Goal: Transaction & Acquisition: Purchase product/service

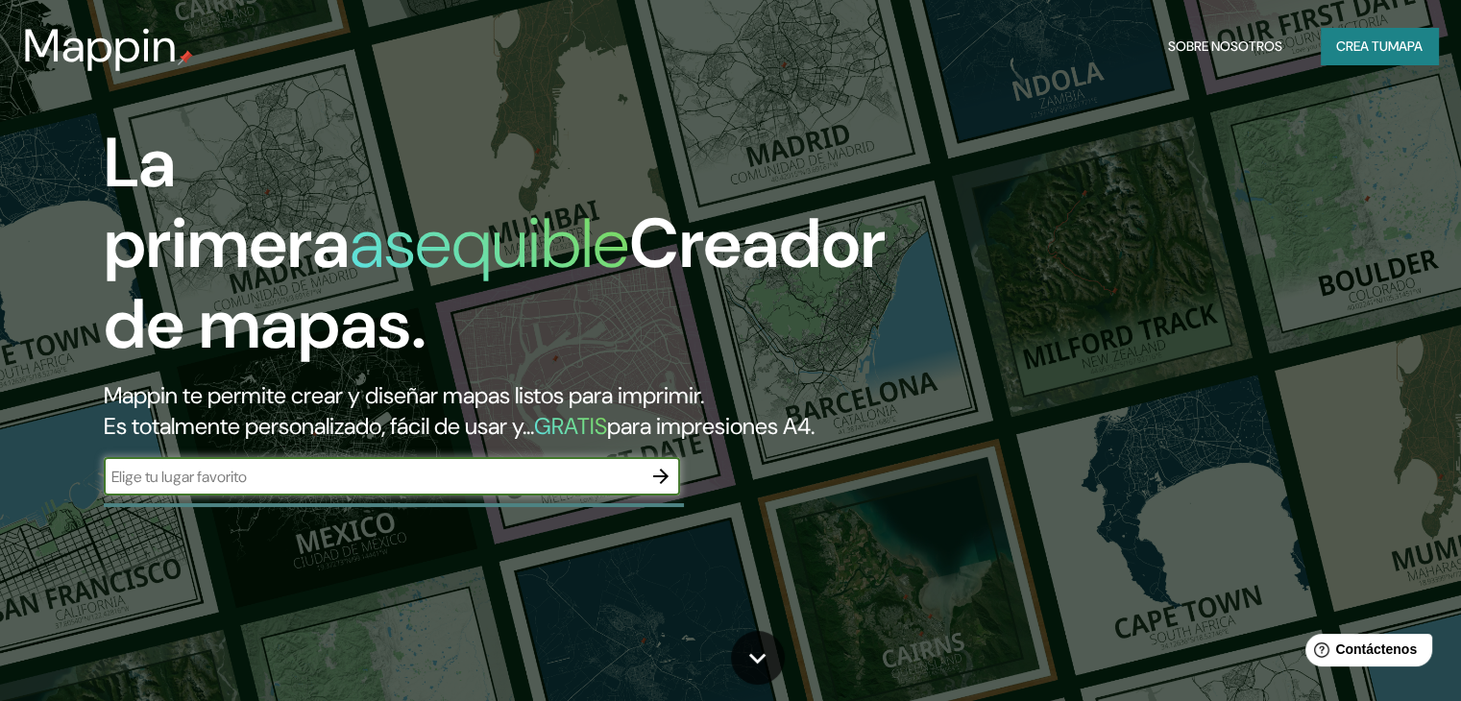
click at [454, 488] on input "text" at bounding box center [373, 477] width 538 height 22
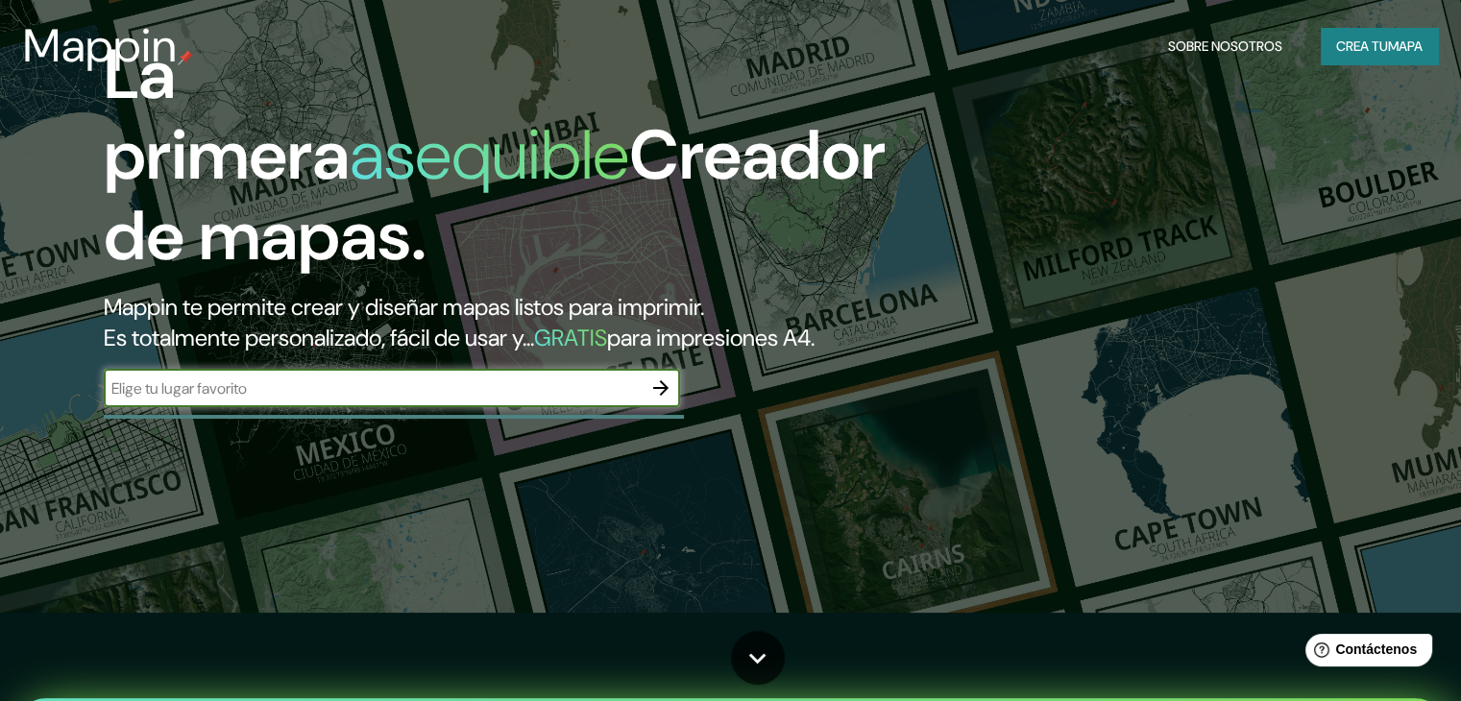
scroll to position [96, 0]
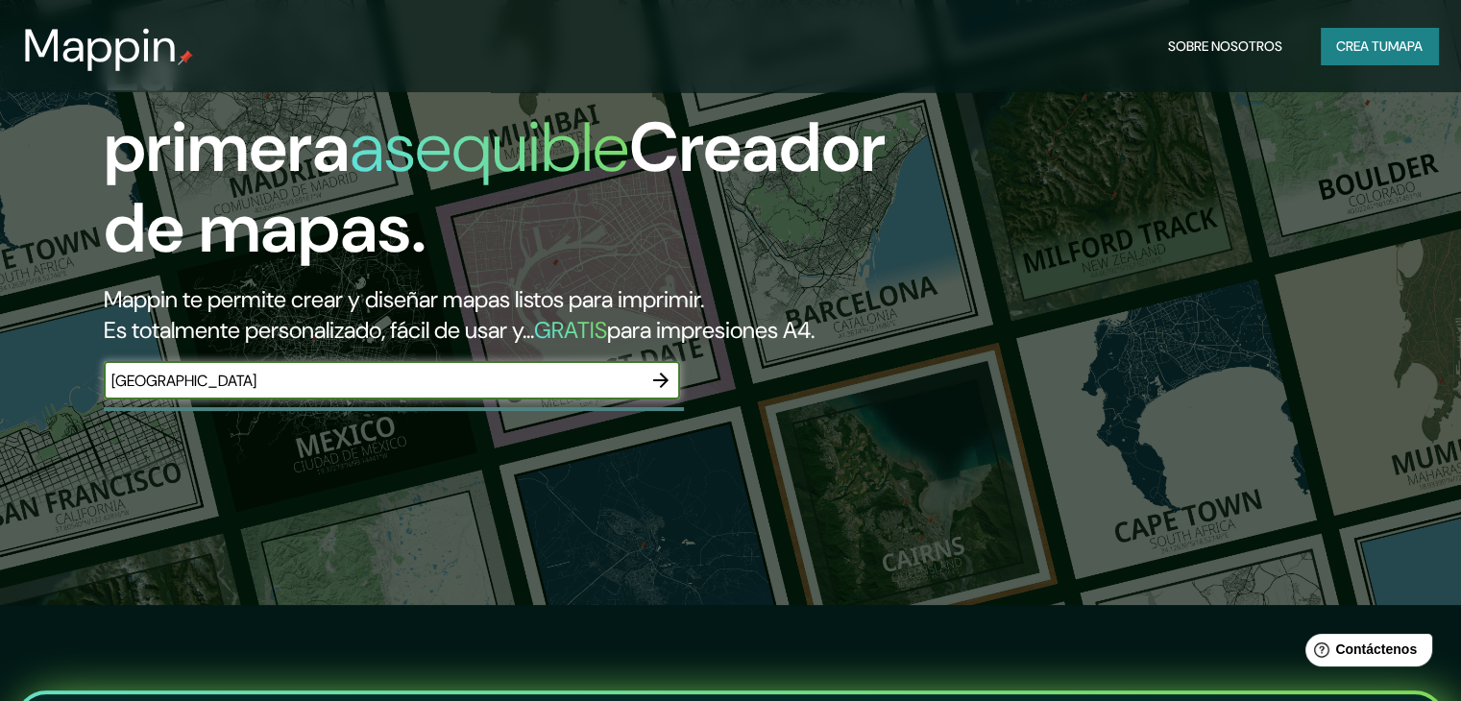
type input "[GEOGRAPHIC_DATA]"
click at [652, 392] on icon "button" at bounding box center [660, 380] width 23 height 23
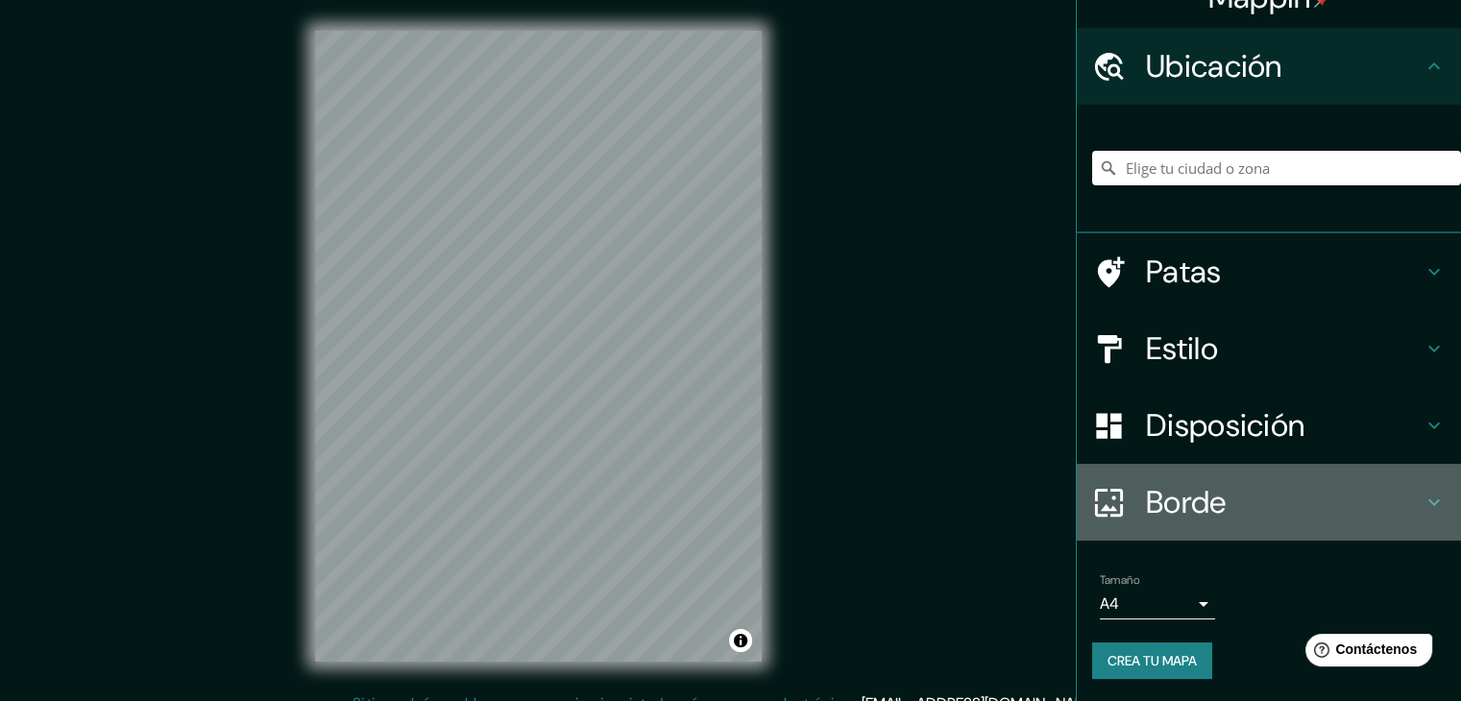
click at [1235, 488] on h4 "Borde" at bounding box center [1284, 502] width 277 height 38
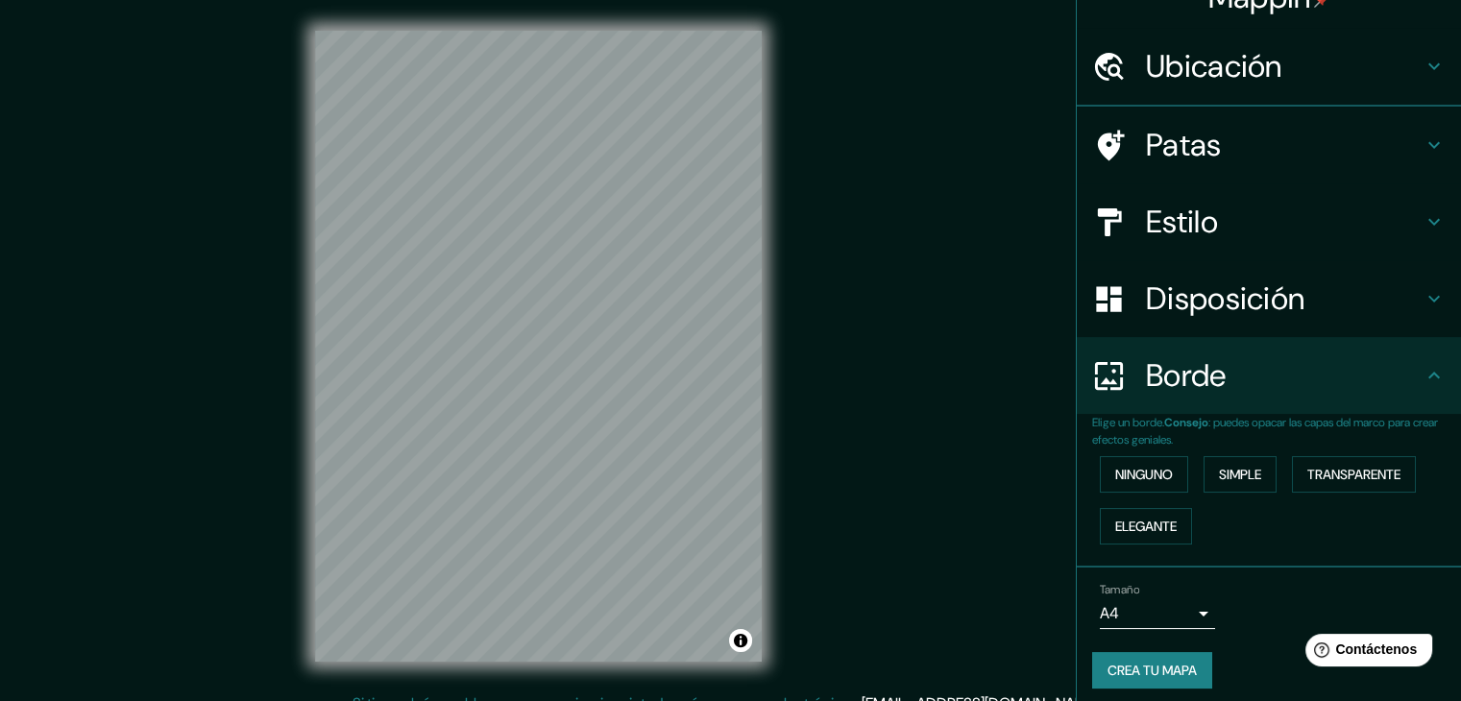
scroll to position [34, 0]
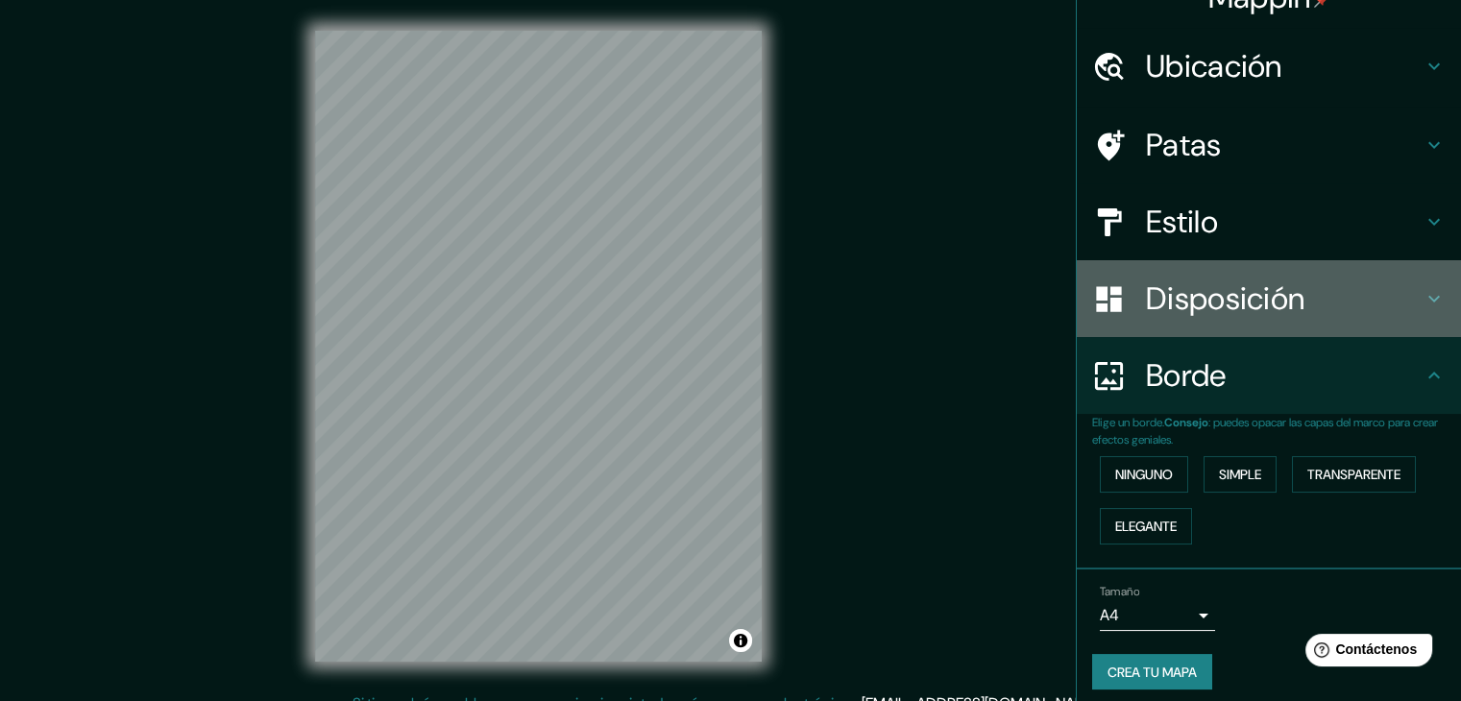
click at [1233, 295] on font "Disposición" at bounding box center [1225, 299] width 158 height 40
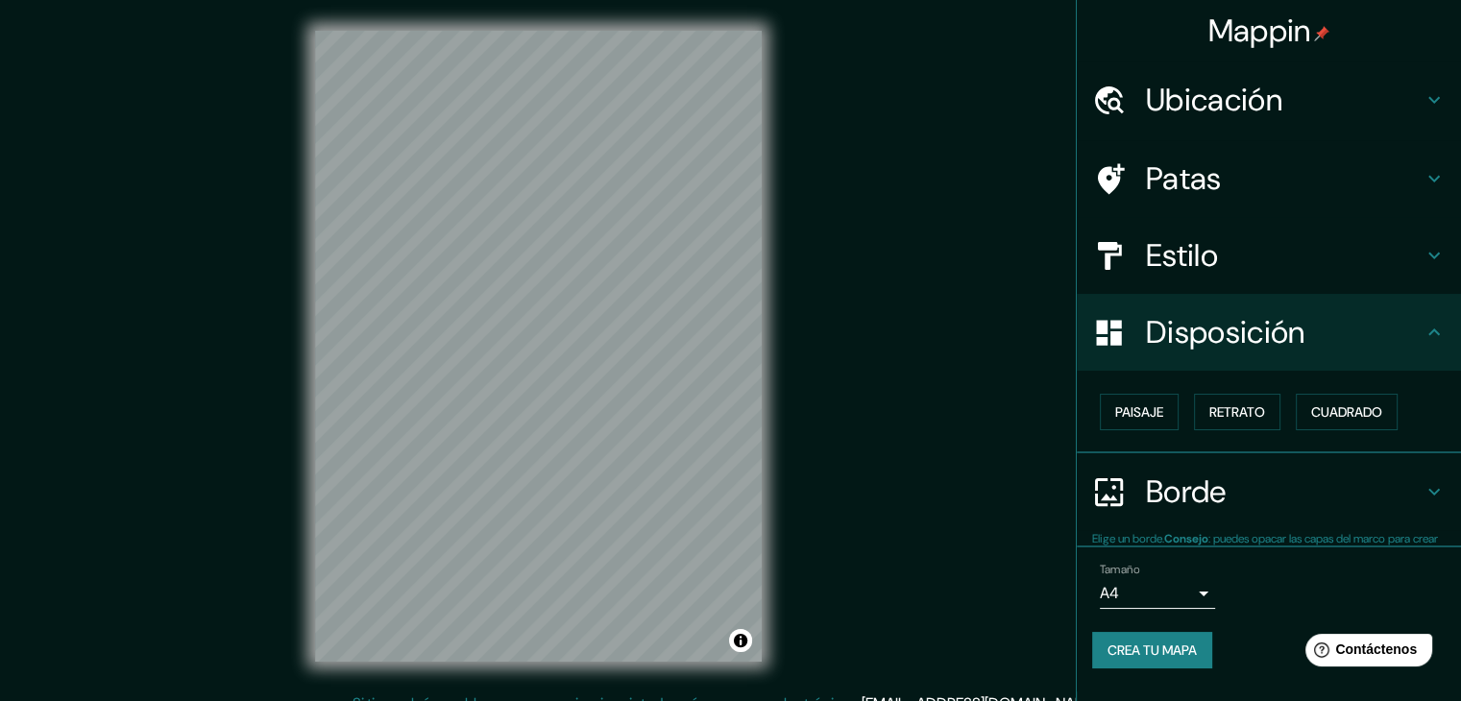
scroll to position [0, 0]
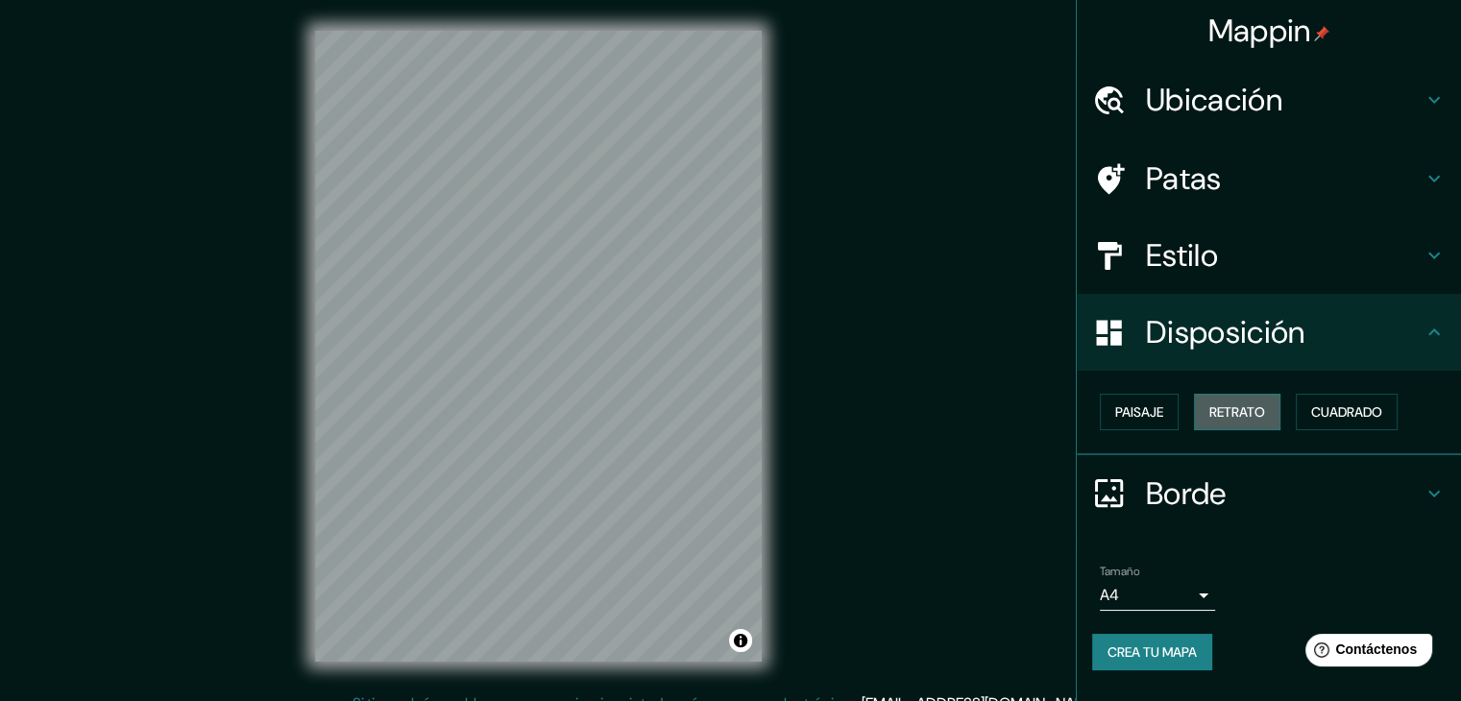
click at [1226, 411] on font "Retrato" at bounding box center [1237, 411] width 56 height 17
click at [1141, 416] on font "Paisaje" at bounding box center [1139, 411] width 48 height 17
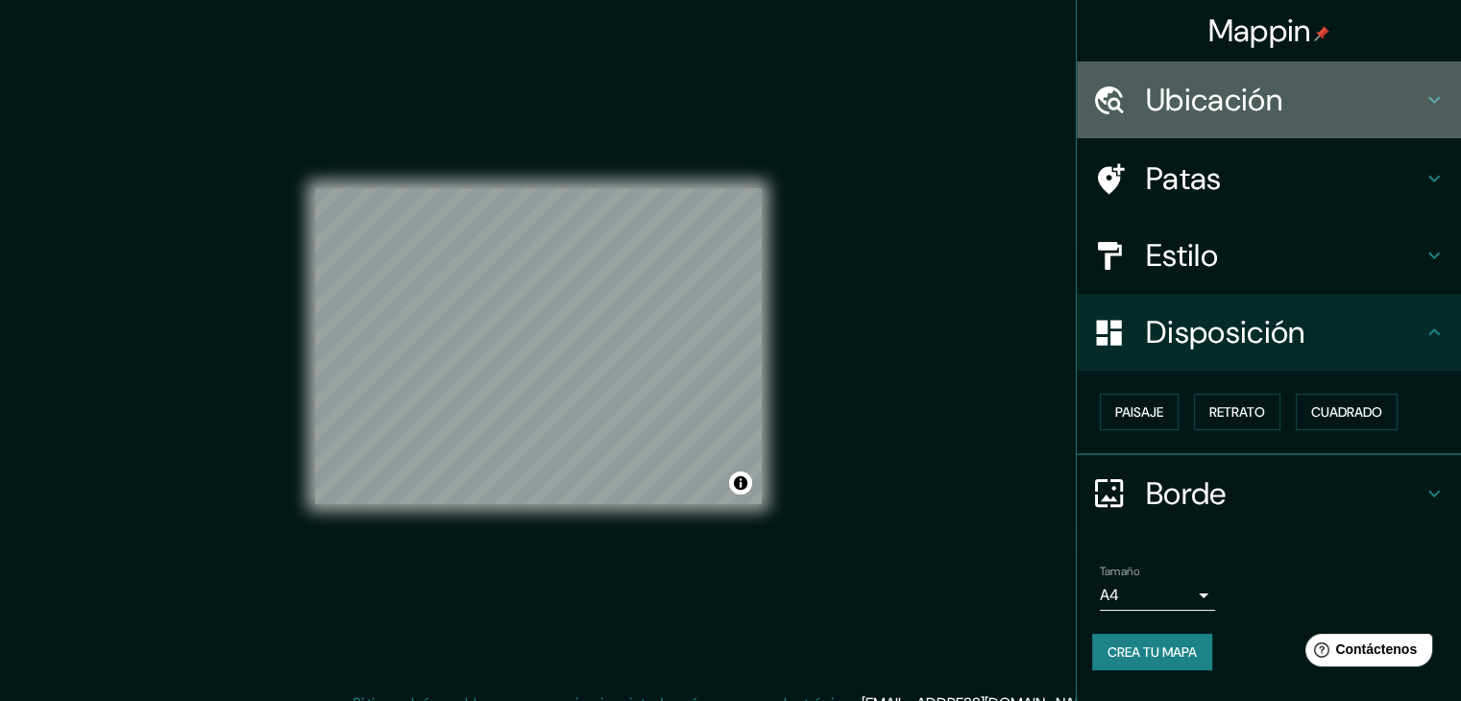
click at [1268, 108] on font "Ubicación" at bounding box center [1214, 100] width 136 height 40
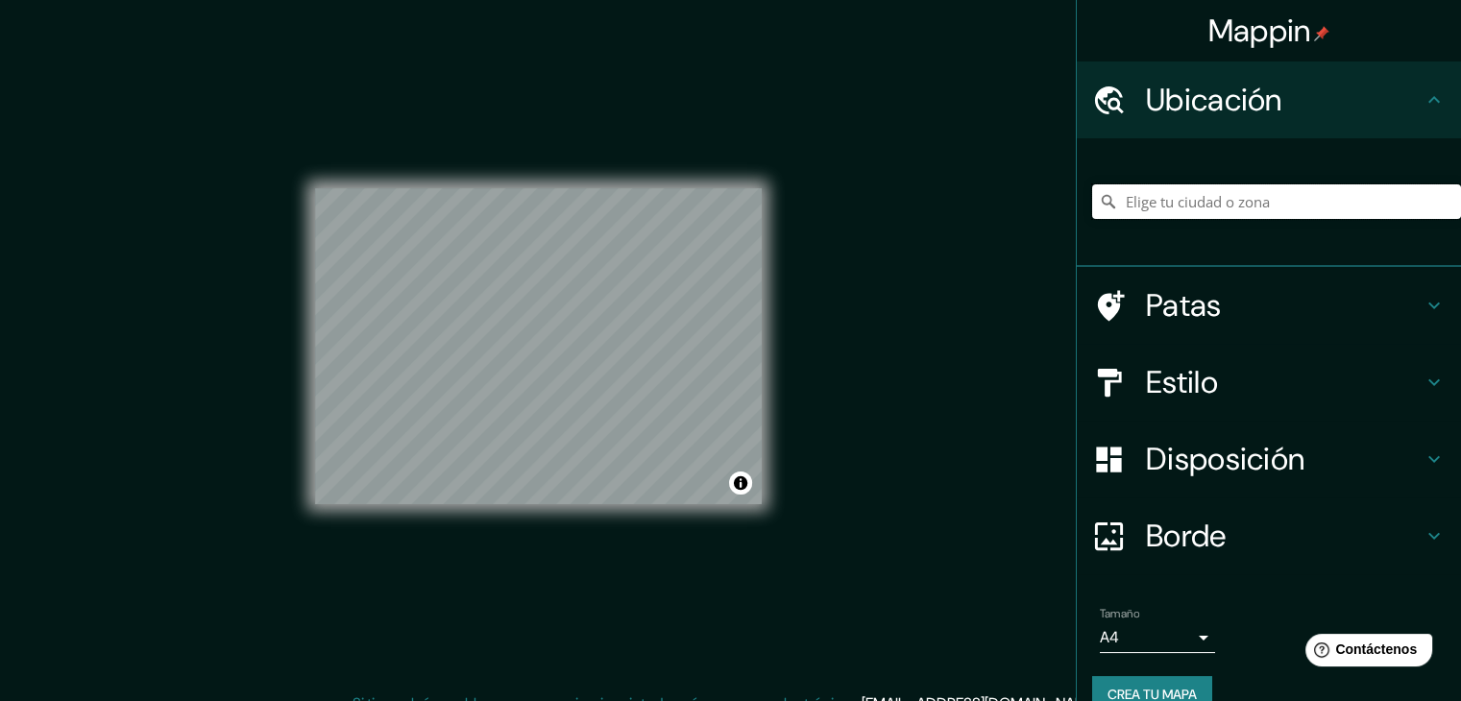
click at [1222, 195] on input "Elige tu ciudad o zona" at bounding box center [1276, 201] width 369 height 35
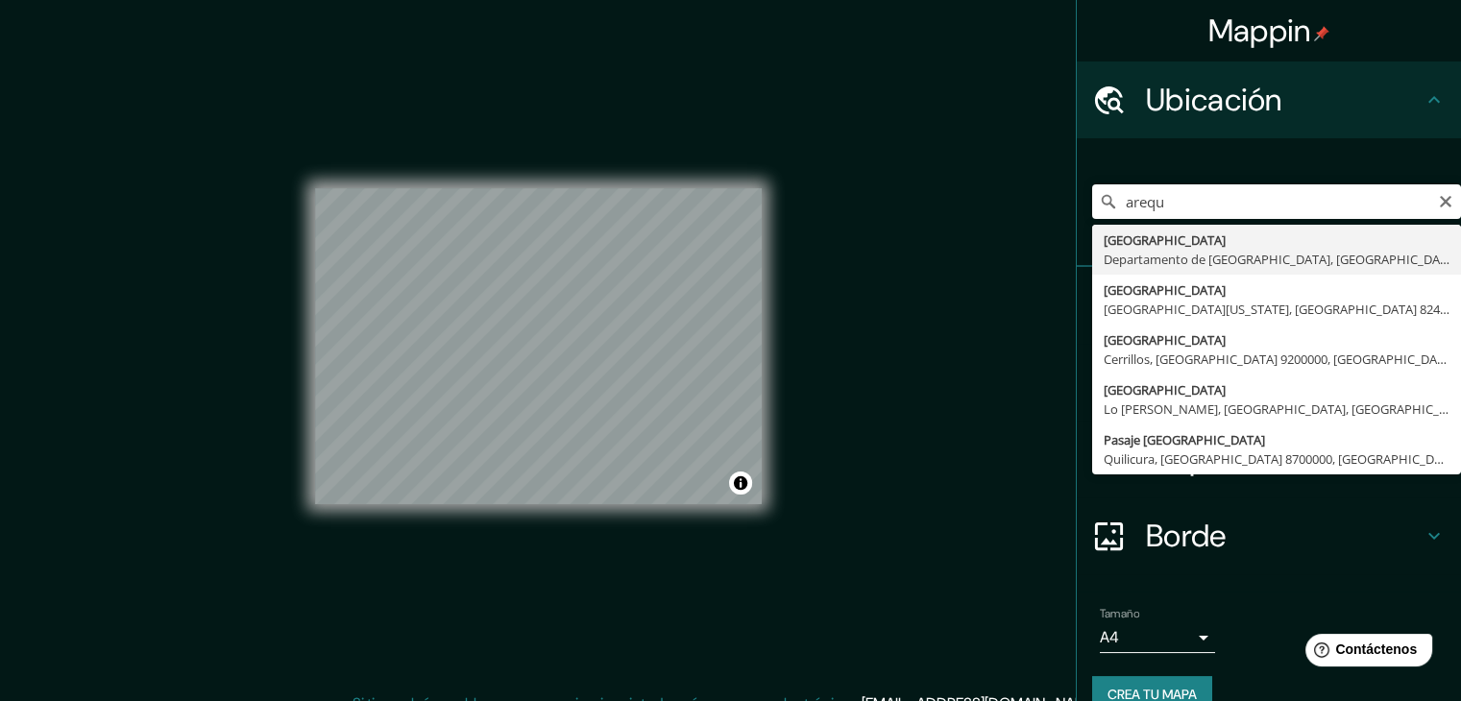
type input "[GEOGRAPHIC_DATA], [GEOGRAPHIC_DATA], [GEOGRAPHIC_DATA]"
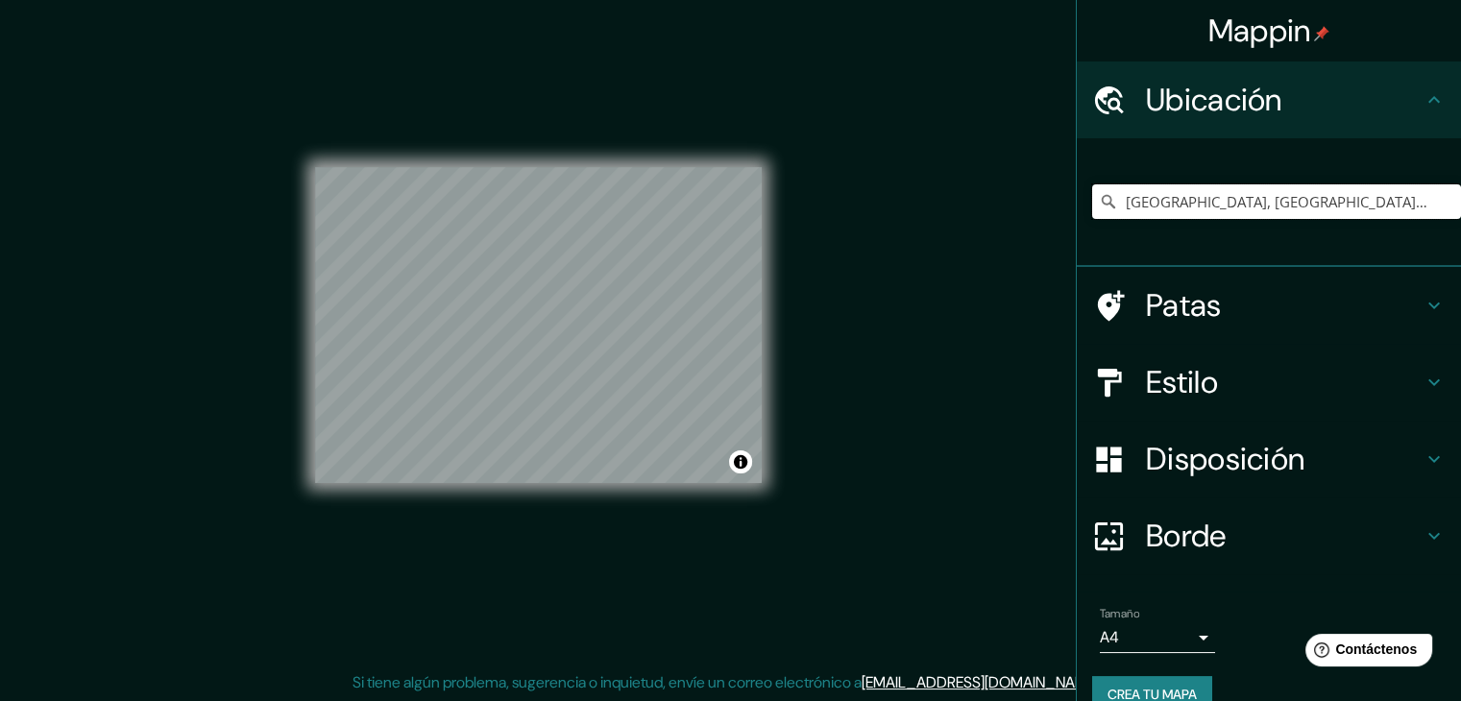
scroll to position [22, 0]
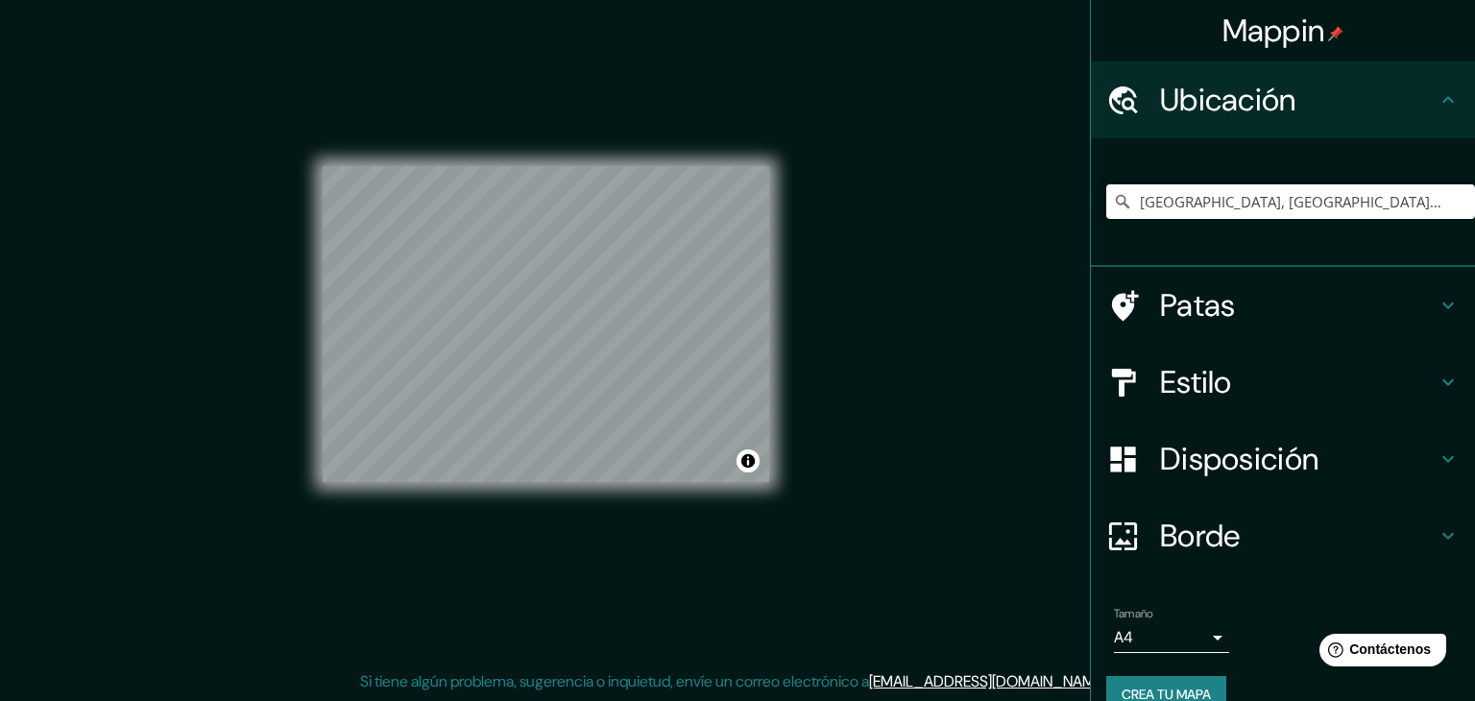
click at [1172, 635] on body "Mappin Ubicación [GEOGRAPHIC_DATA], [GEOGRAPHIC_DATA], [GEOGRAPHIC_DATA] [GEOGR…" at bounding box center [737, 328] width 1475 height 701
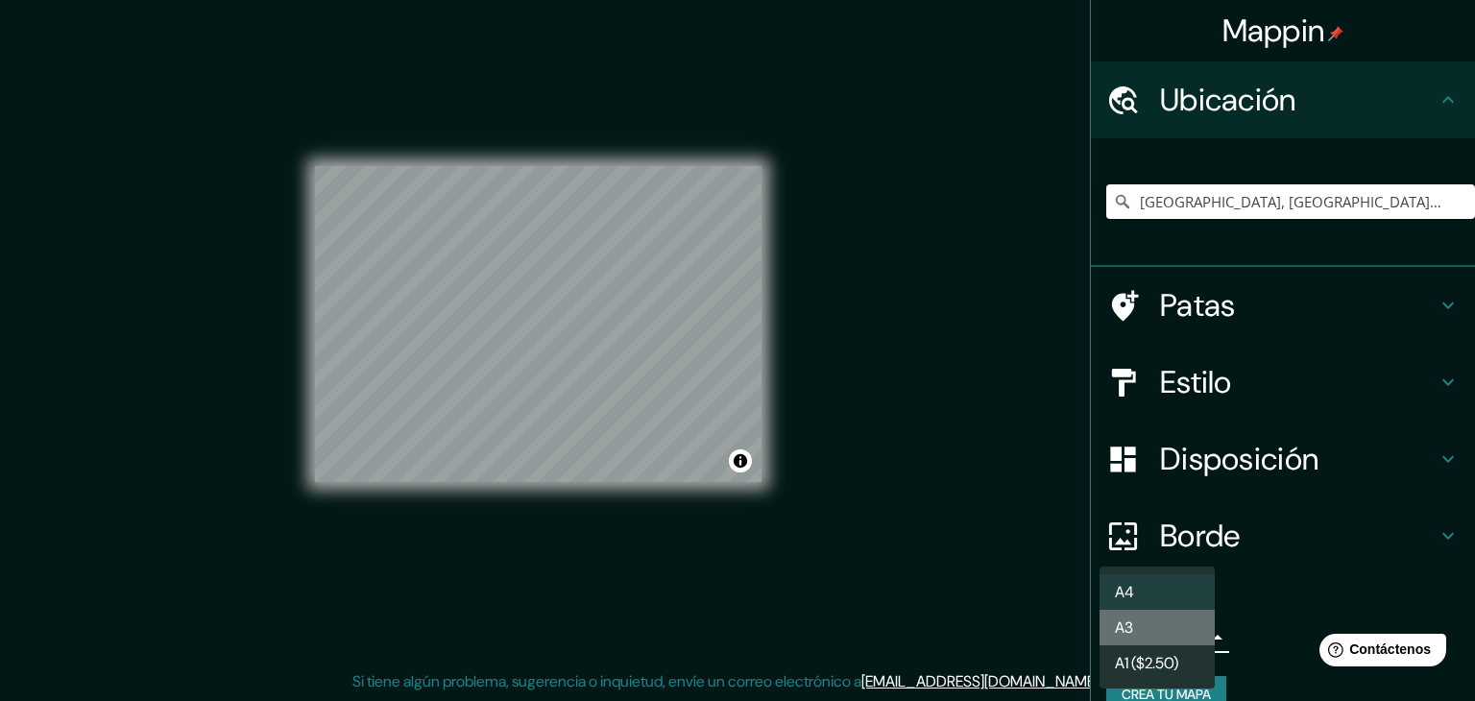
click at [1172, 630] on li "A3" at bounding box center [1157, 628] width 115 height 36
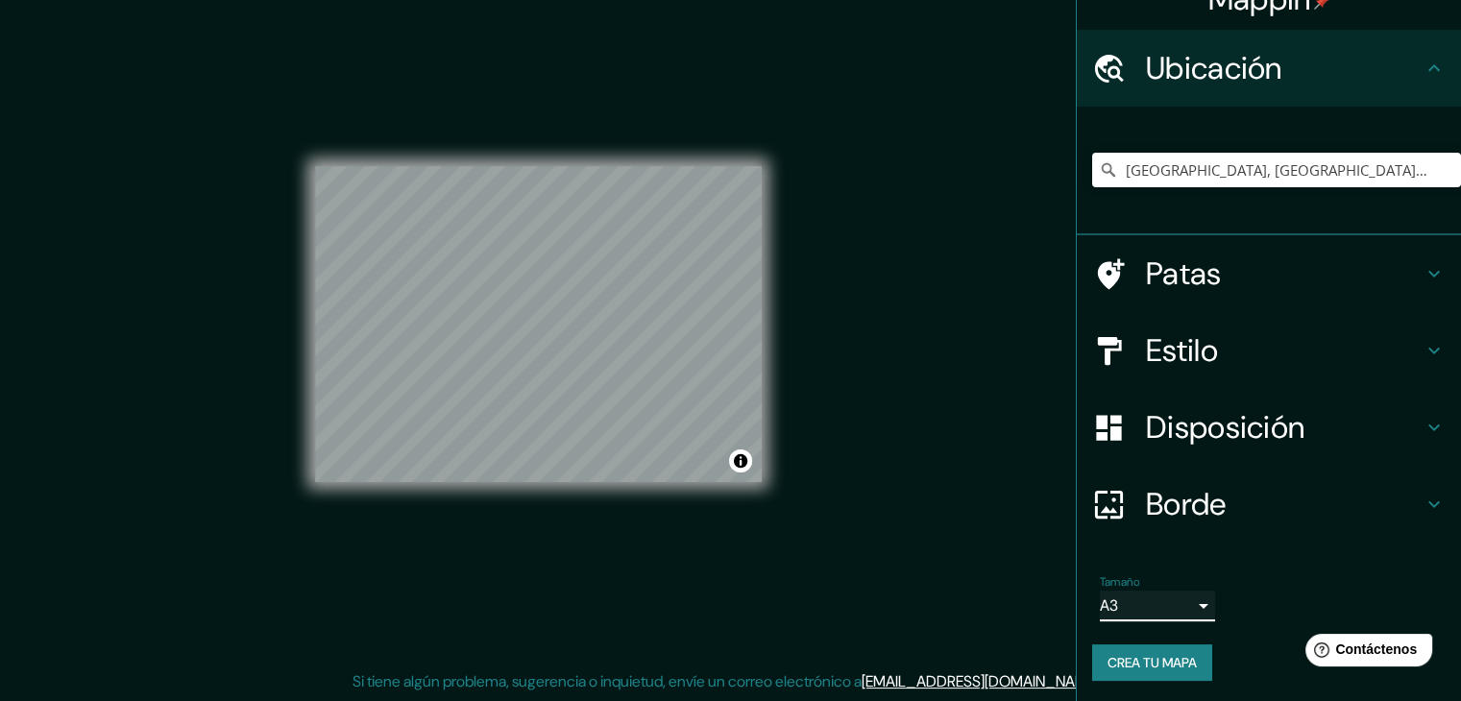
scroll to position [34, 0]
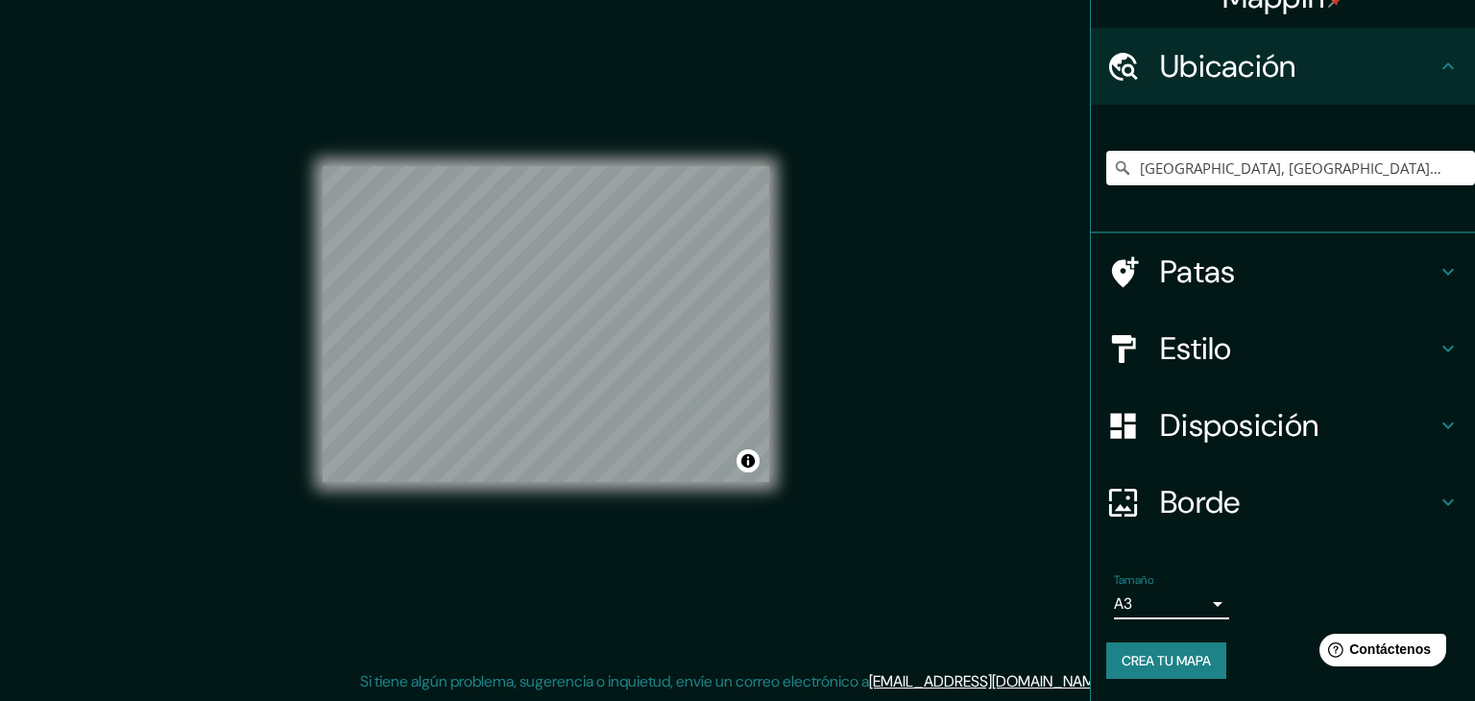
click at [1137, 608] on body "Mappin Ubicación [GEOGRAPHIC_DATA], [GEOGRAPHIC_DATA], [GEOGRAPHIC_DATA] [GEOGR…" at bounding box center [737, 328] width 1475 height 701
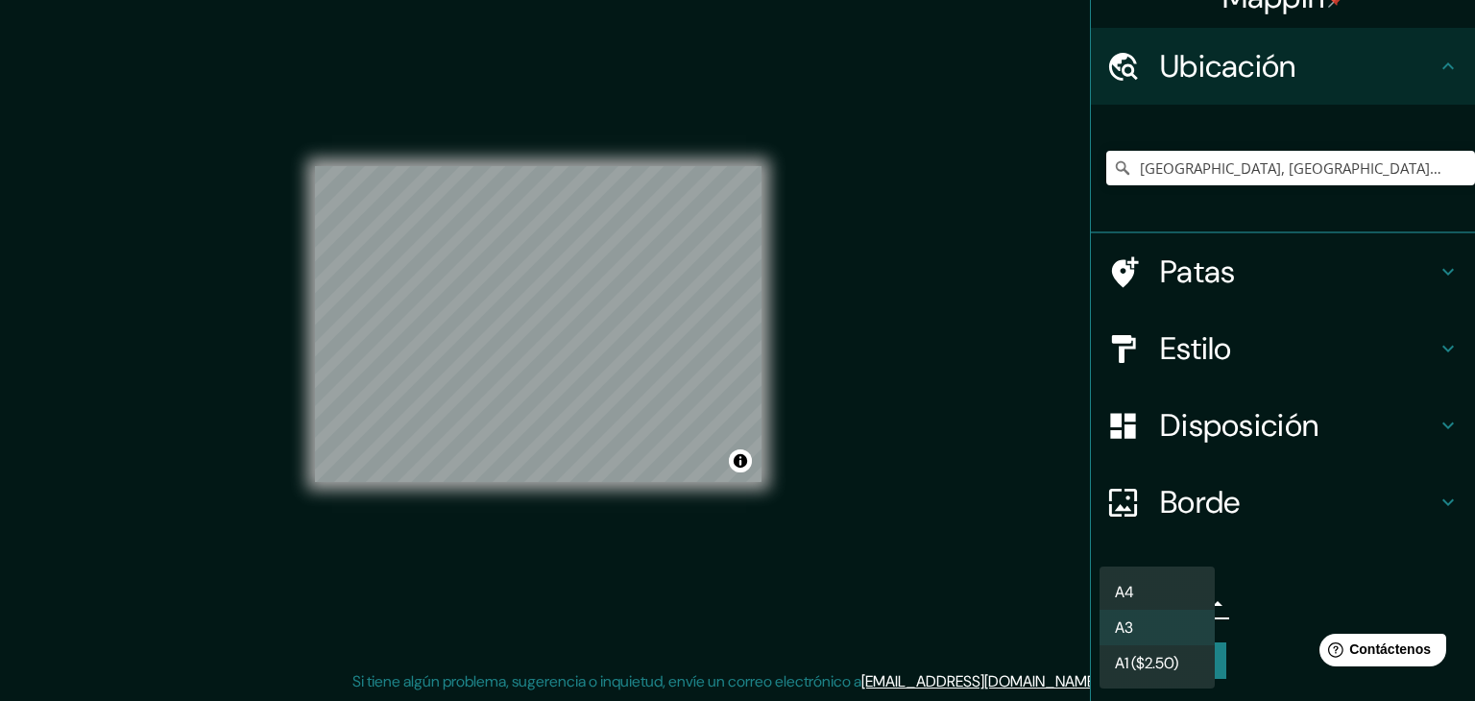
click at [1152, 631] on li "A3" at bounding box center [1157, 628] width 115 height 36
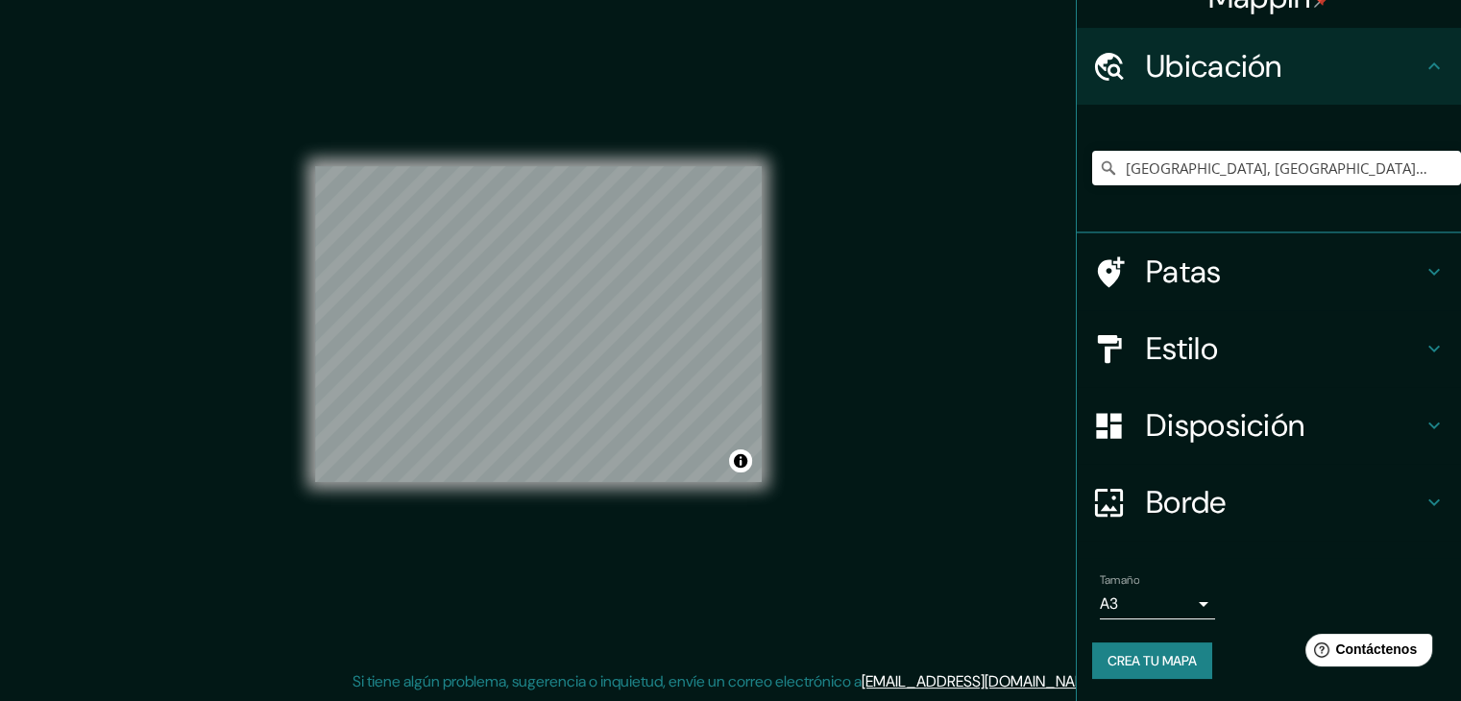
click at [1146, 347] on font "Estilo" at bounding box center [1182, 349] width 72 height 40
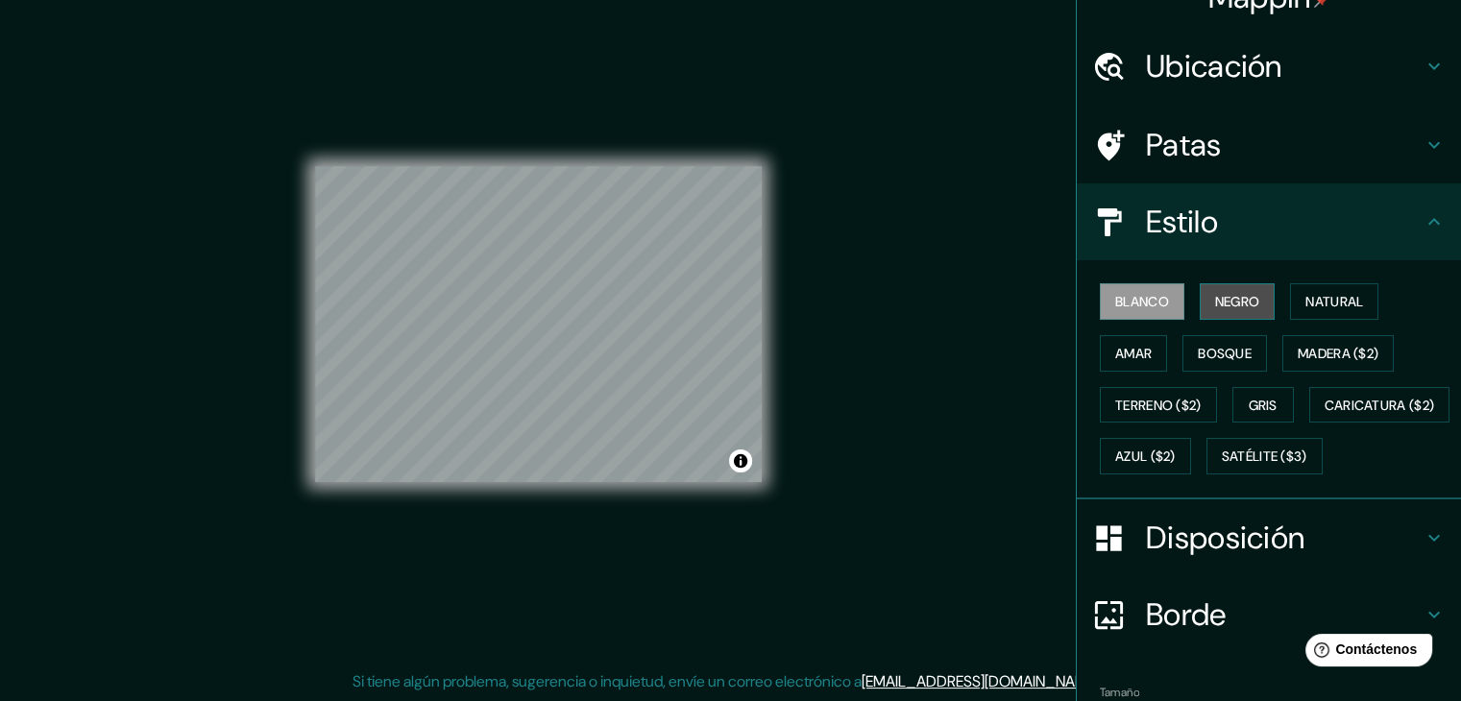
click at [1233, 297] on font "Negro" at bounding box center [1237, 301] width 45 height 17
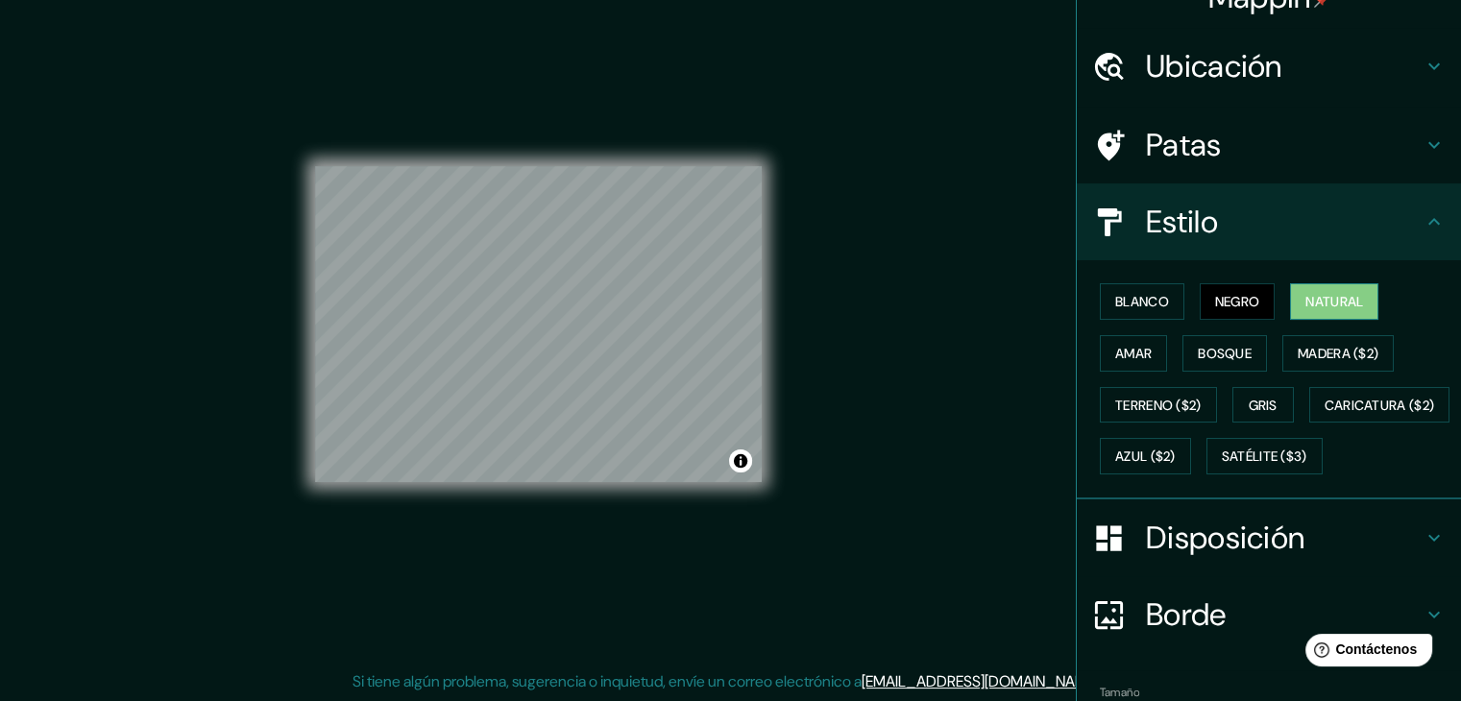
click at [1312, 303] on font "Natural" at bounding box center [1334, 301] width 58 height 17
click at [1138, 349] on font "Amar" at bounding box center [1133, 353] width 37 height 17
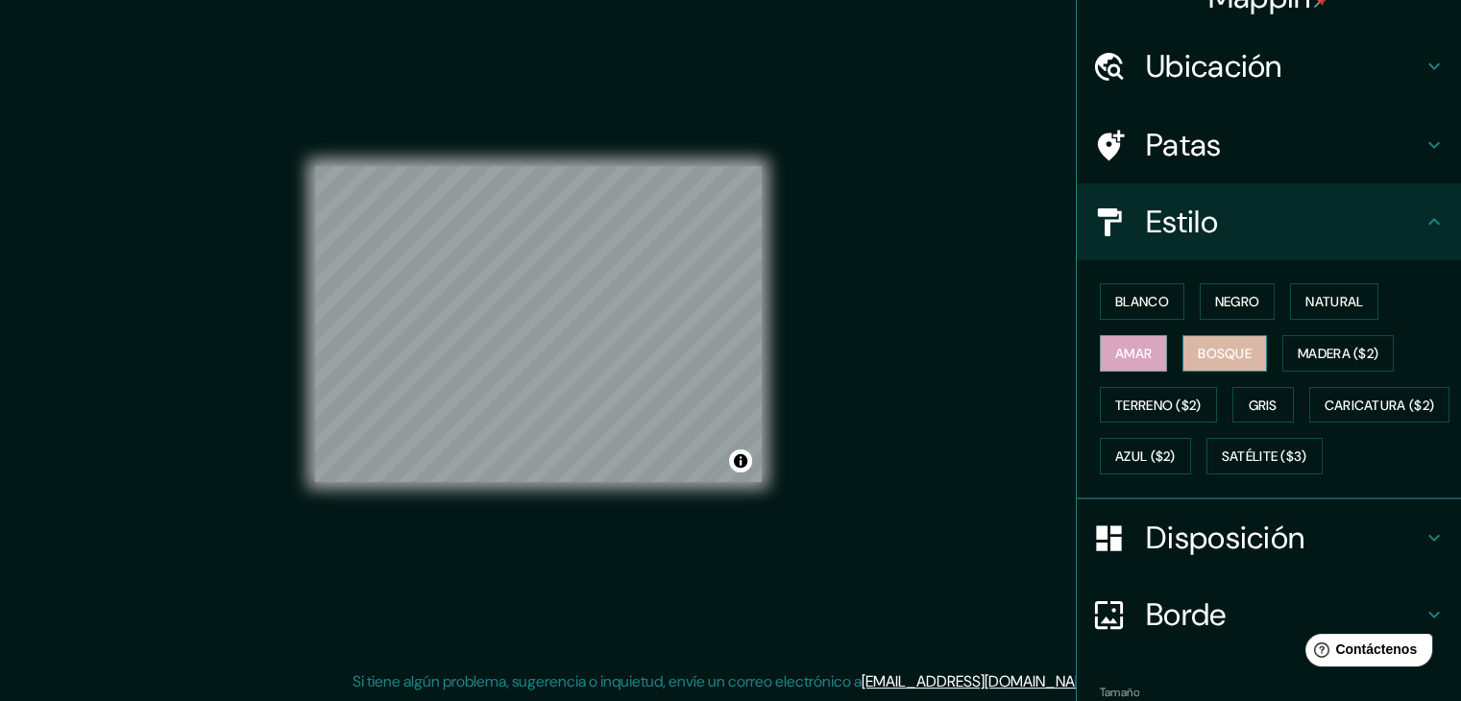
click at [1198, 352] on font "Bosque" at bounding box center [1225, 353] width 54 height 17
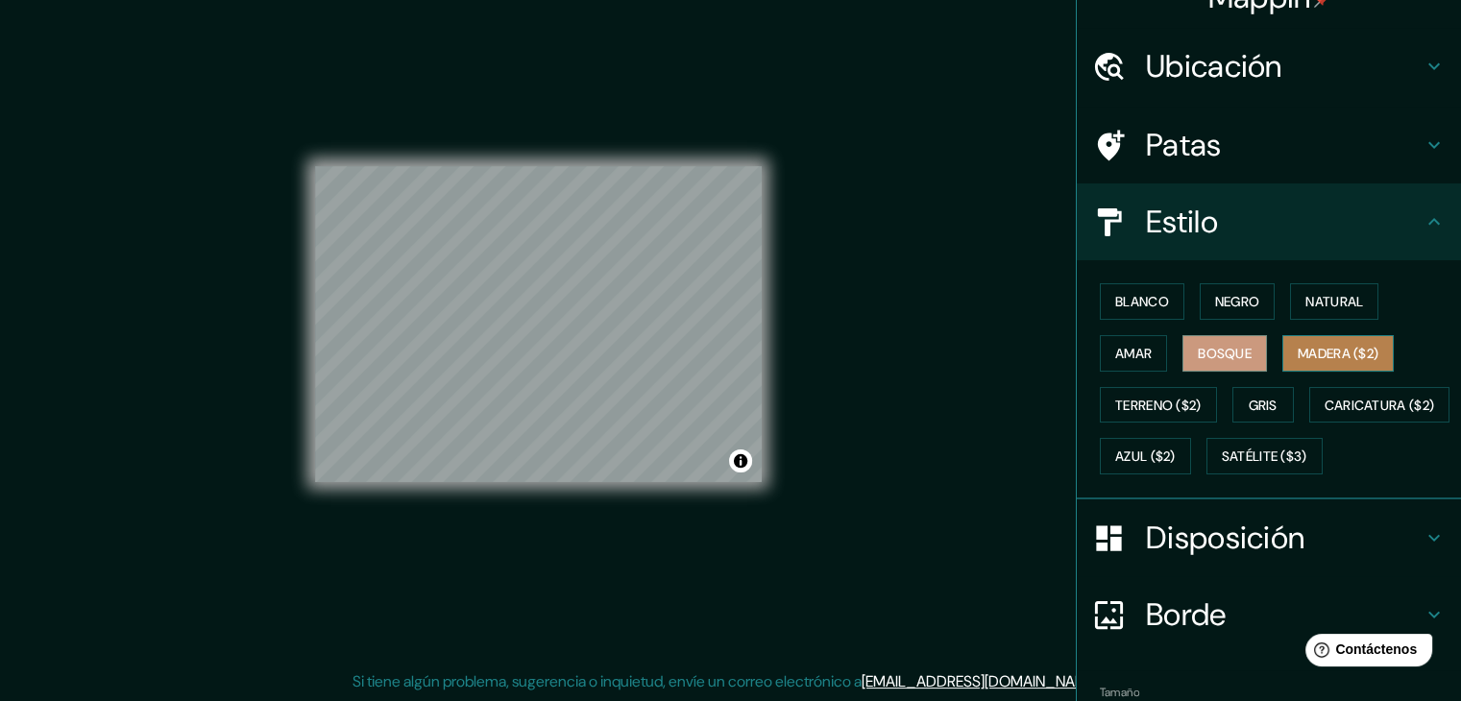
click at [1344, 349] on font "Madera ($2)" at bounding box center [1338, 353] width 81 height 17
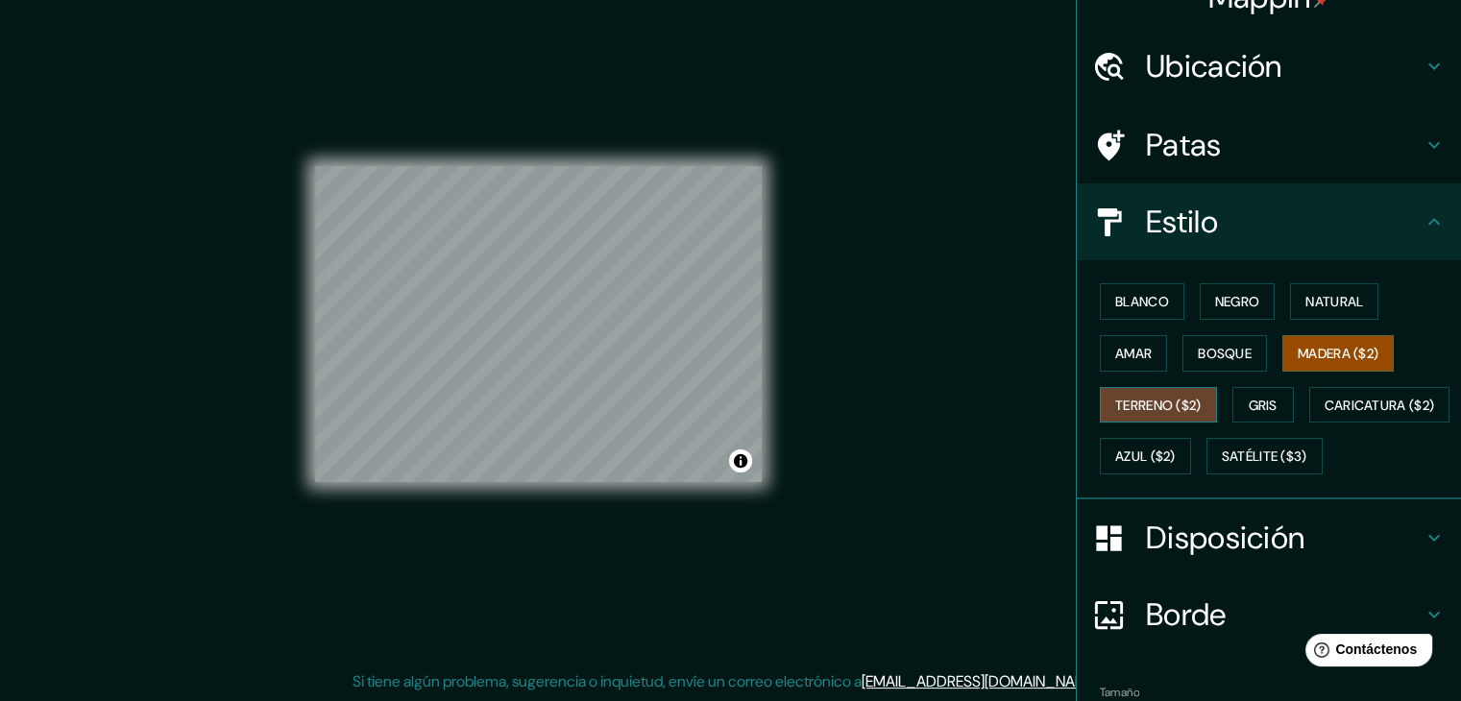
click at [1153, 403] on font "Terreno ($2)" at bounding box center [1158, 405] width 86 height 17
drag, startPoint x: 1240, startPoint y: 402, endPoint x: 1023, endPoint y: 378, distance: 218.4
click at [1249, 402] on font "Gris" at bounding box center [1263, 405] width 29 height 17
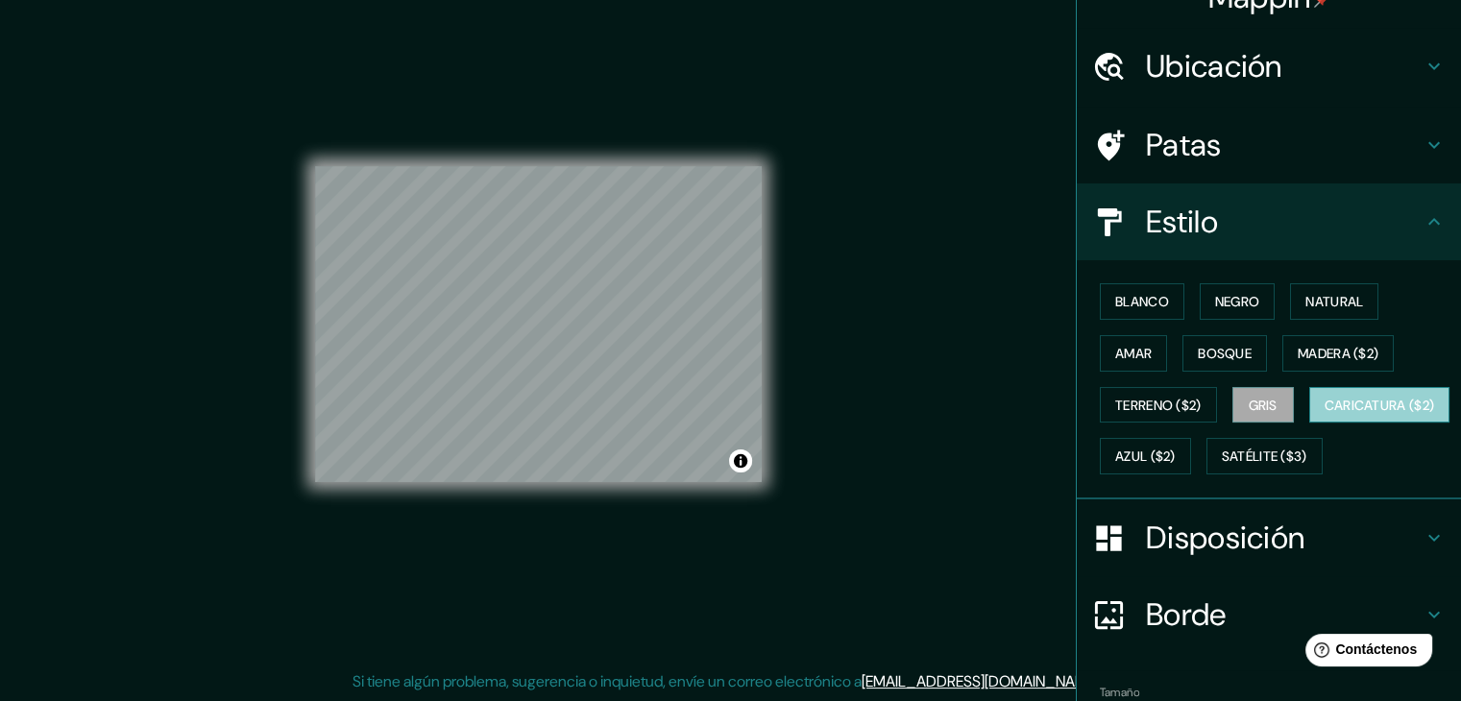
click at [1325, 414] on font "Caricatura ($2)" at bounding box center [1380, 405] width 110 height 17
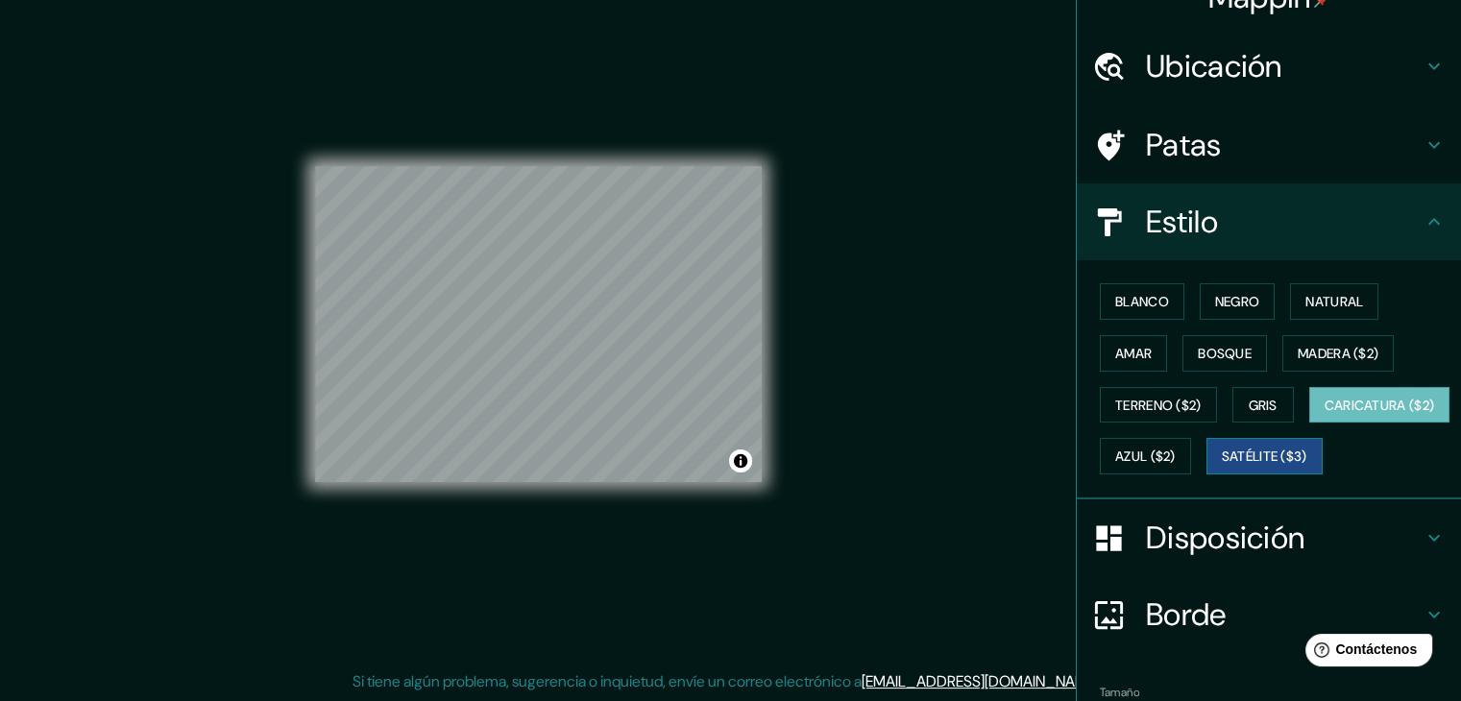
click at [1222, 466] on font "Satélite ($3)" at bounding box center [1264, 457] width 85 height 17
click at [1176, 453] on font "Azul ($2)" at bounding box center [1145, 457] width 61 height 17
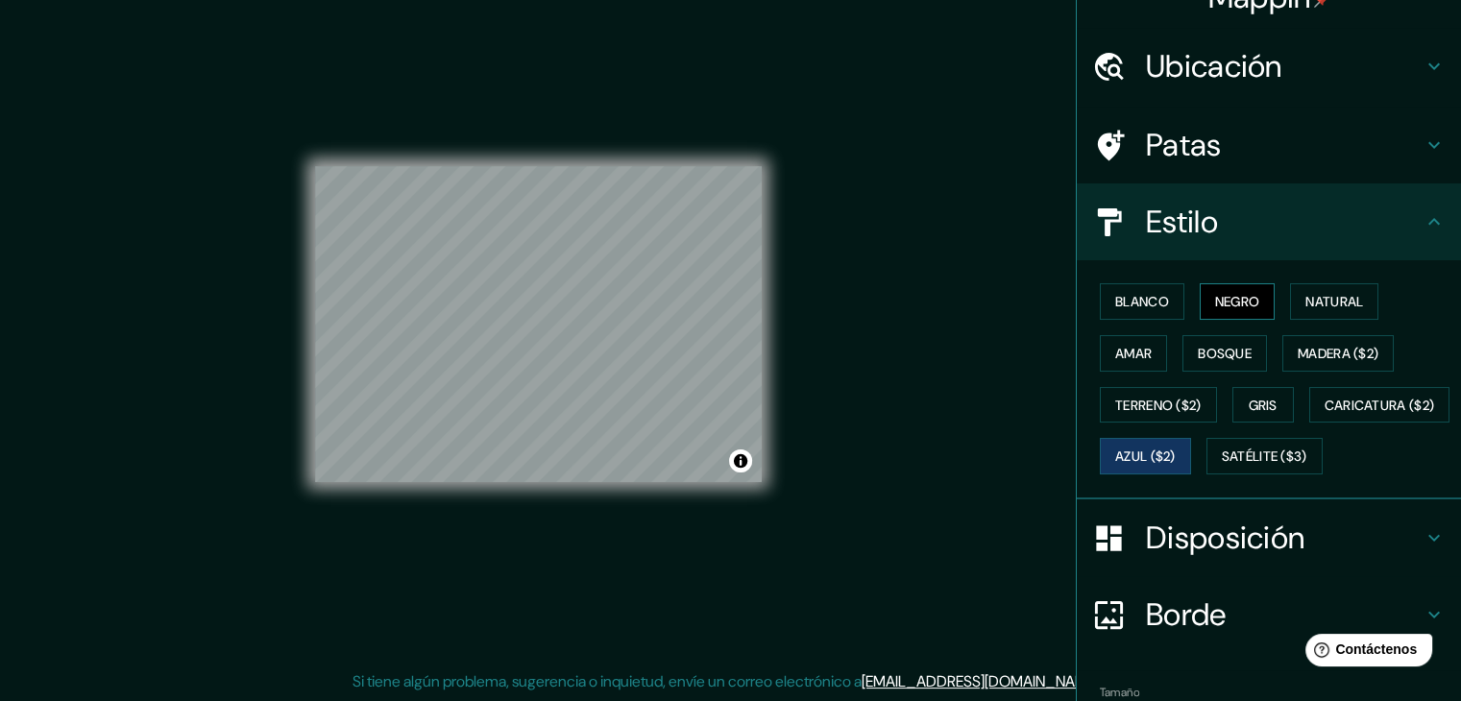
click at [1215, 297] on font "Negro" at bounding box center [1237, 301] width 45 height 17
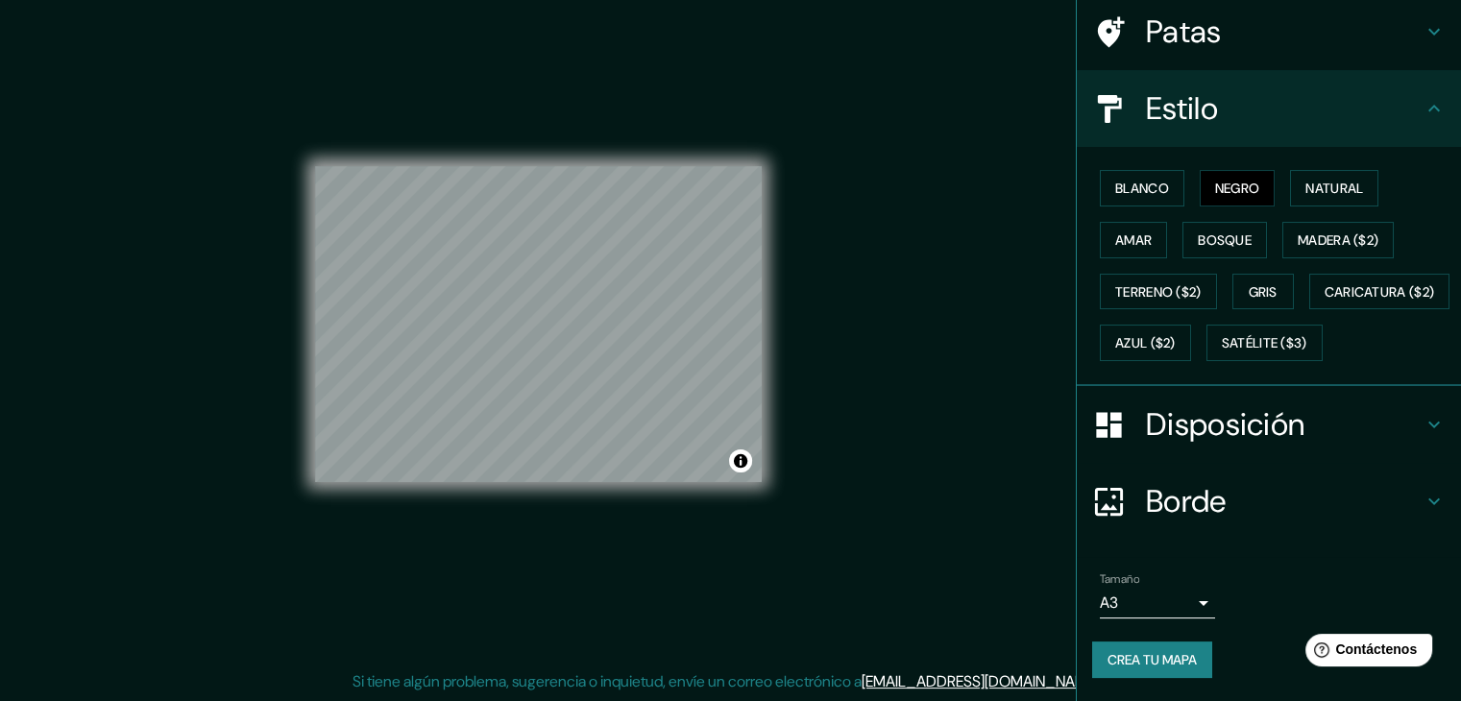
click at [1219, 427] on font "Disposición" at bounding box center [1225, 424] width 158 height 40
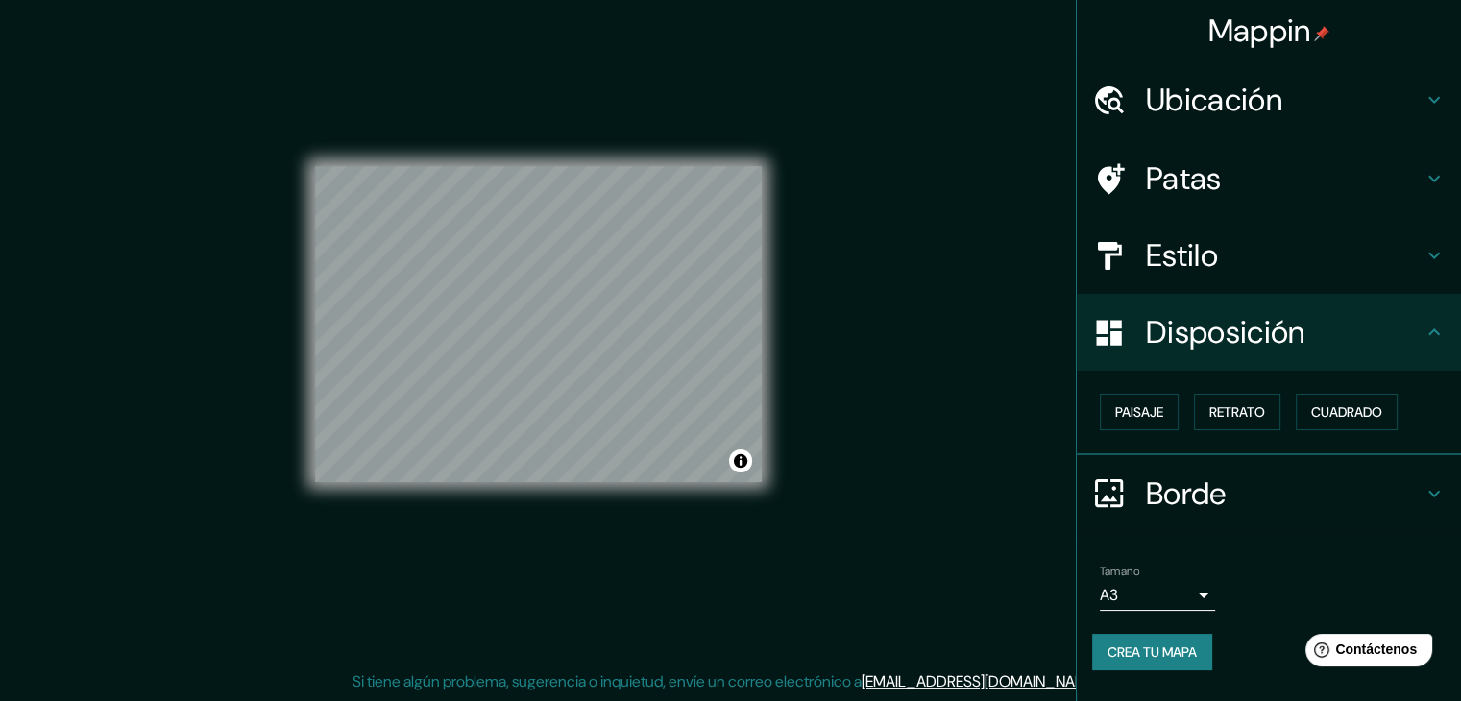
scroll to position [0, 0]
click at [1230, 409] on font "Retrato" at bounding box center [1237, 411] width 56 height 17
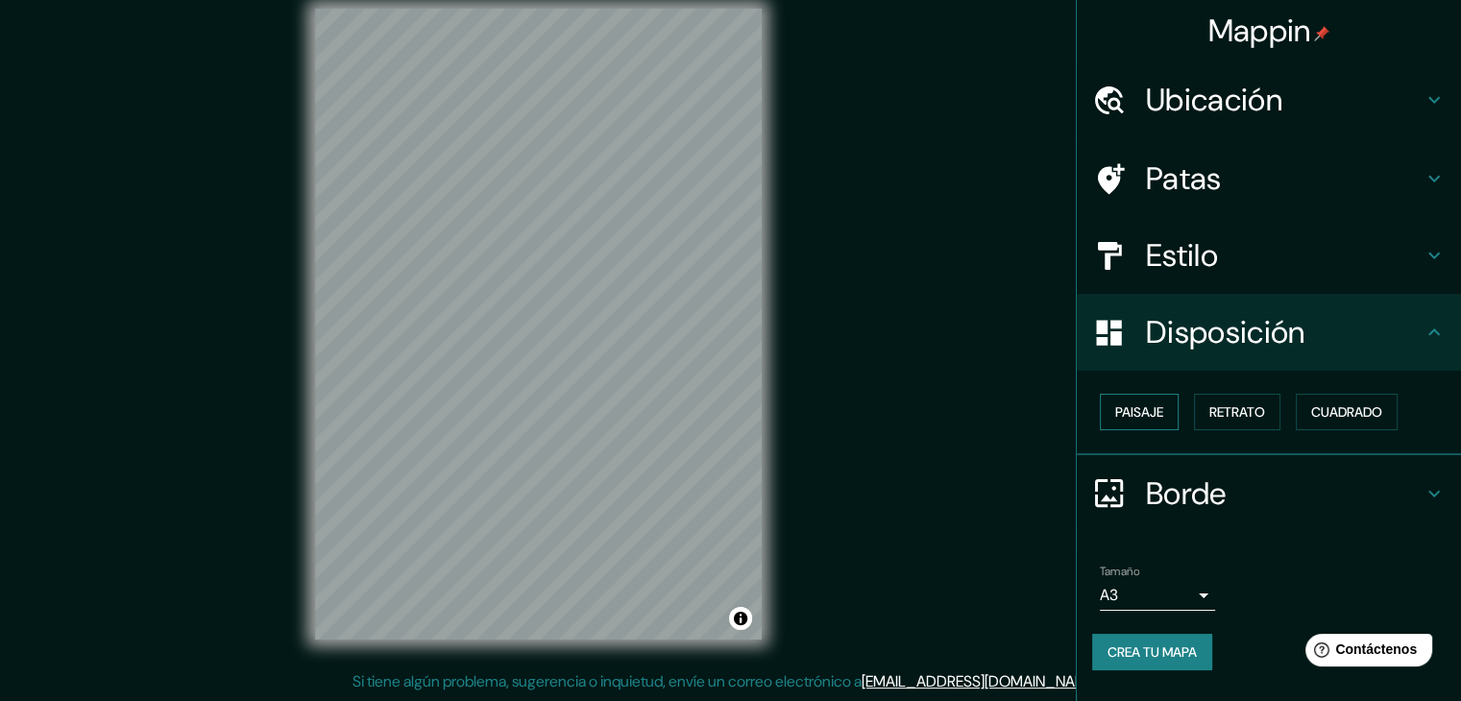
click at [1160, 403] on font "Paisaje" at bounding box center [1139, 411] width 48 height 17
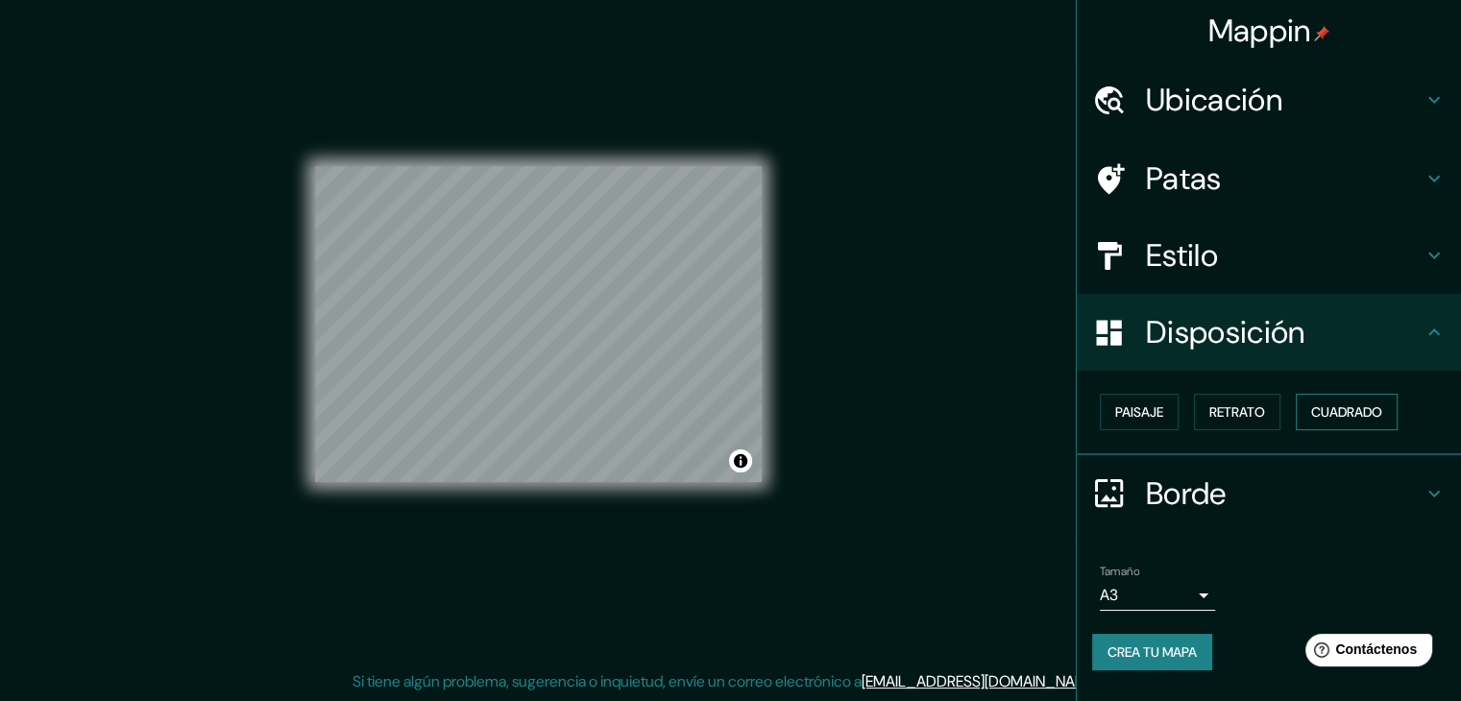
click at [1342, 427] on button "Cuadrado" at bounding box center [1347, 412] width 102 height 37
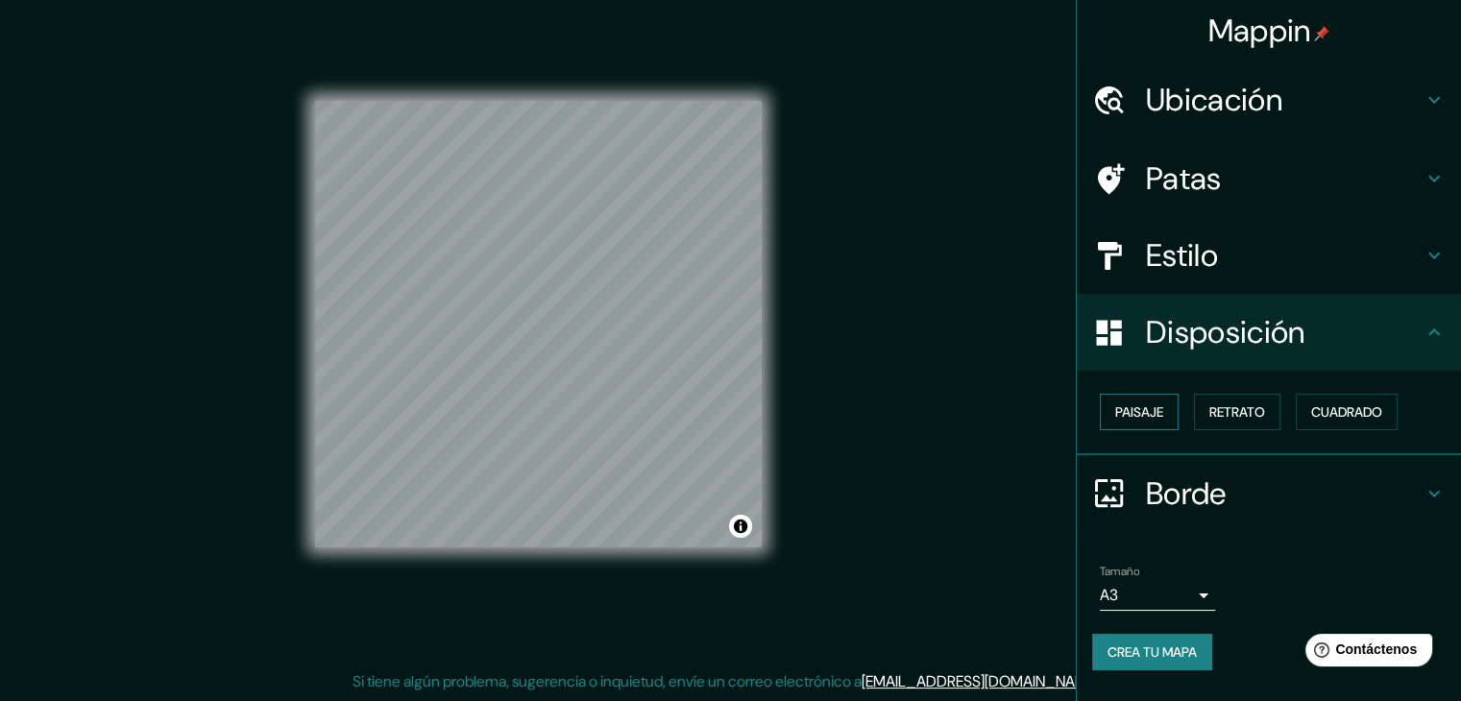
click at [1154, 417] on font "Paisaje" at bounding box center [1139, 411] width 48 height 17
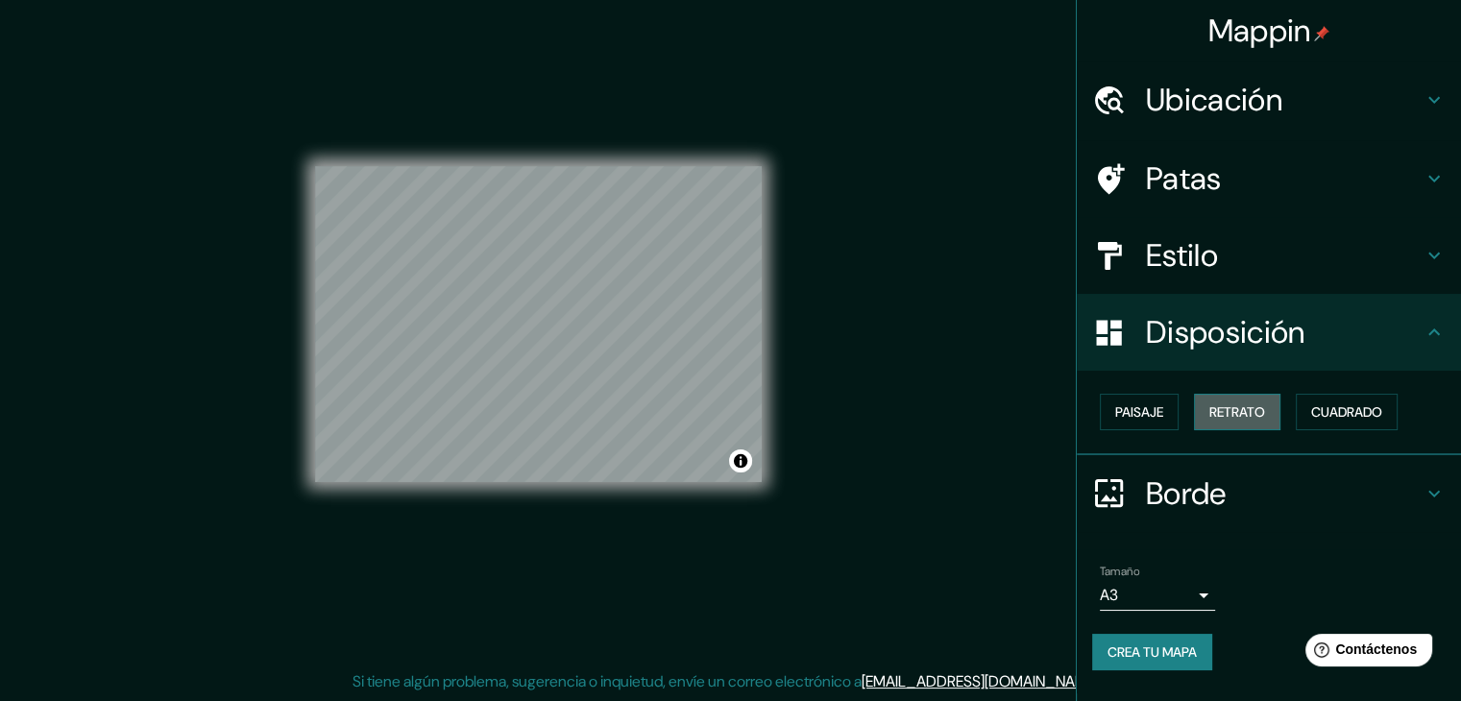
click at [1237, 411] on font "Retrato" at bounding box center [1237, 411] width 56 height 17
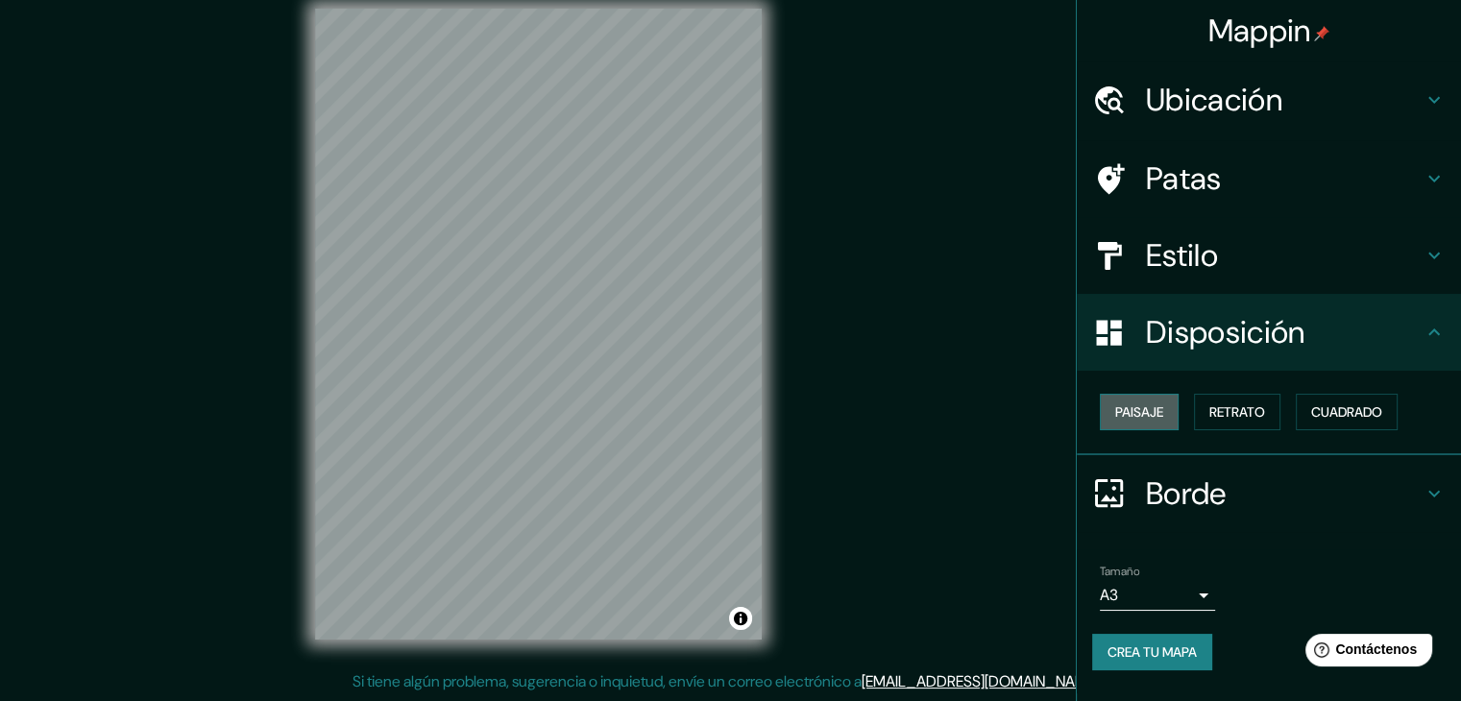
click at [1169, 407] on button "Paisaje" at bounding box center [1139, 412] width 79 height 37
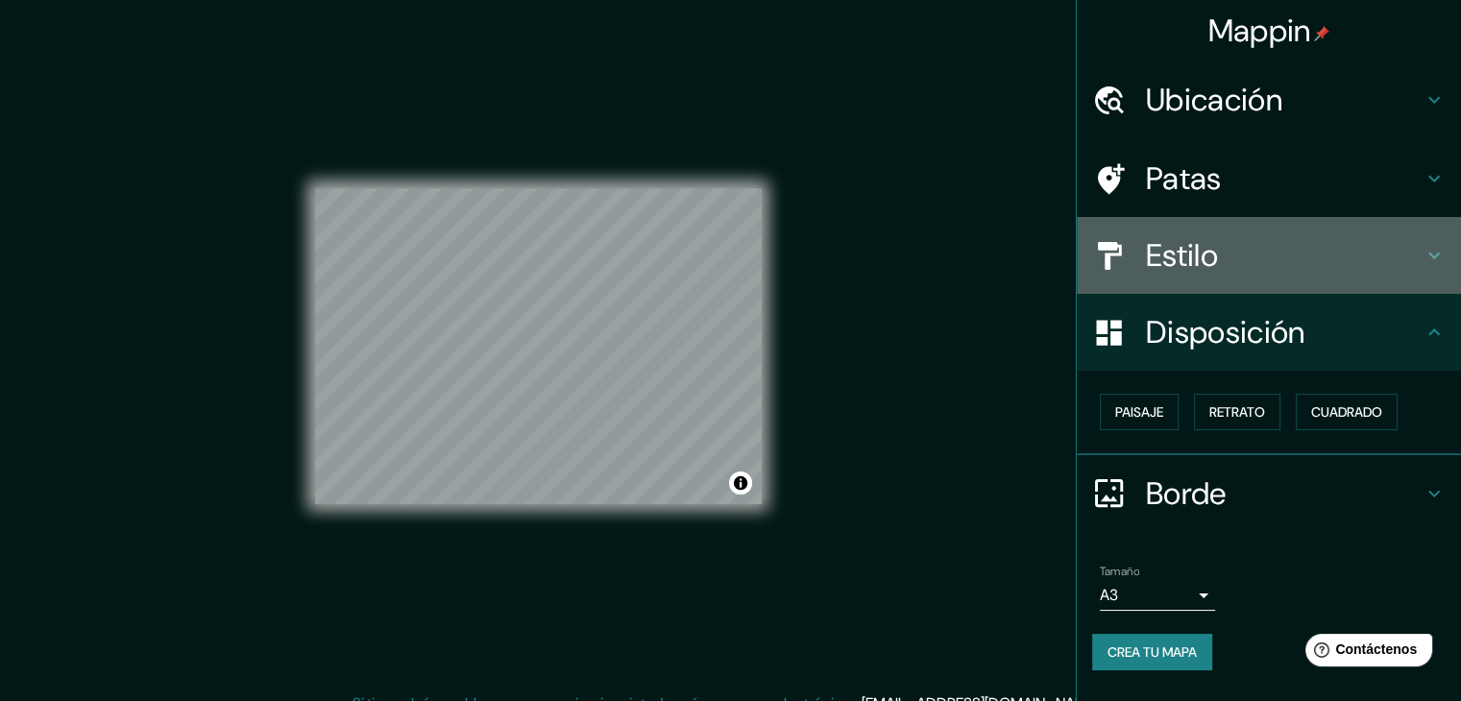
click at [1199, 280] on div "Estilo" at bounding box center [1269, 255] width 384 height 77
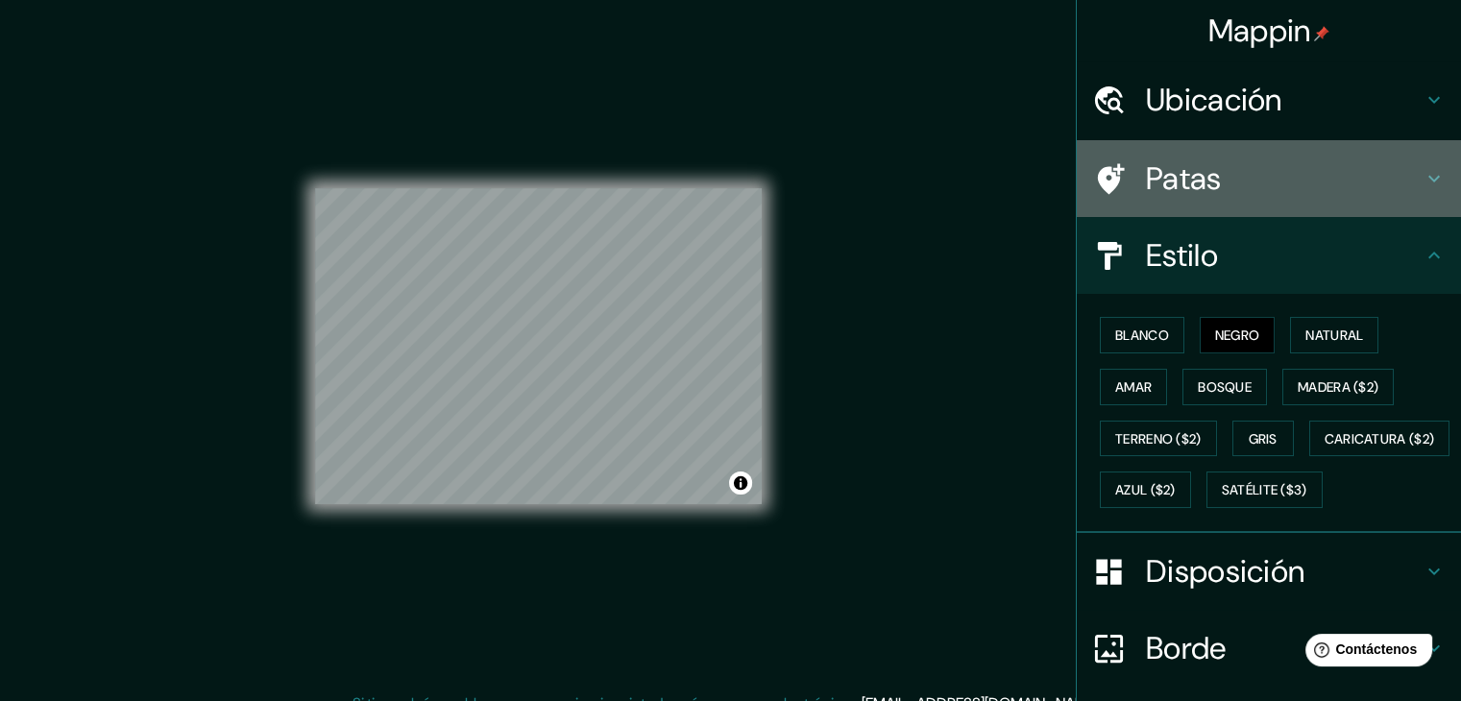
click at [1197, 189] on font "Patas" at bounding box center [1184, 178] width 76 height 40
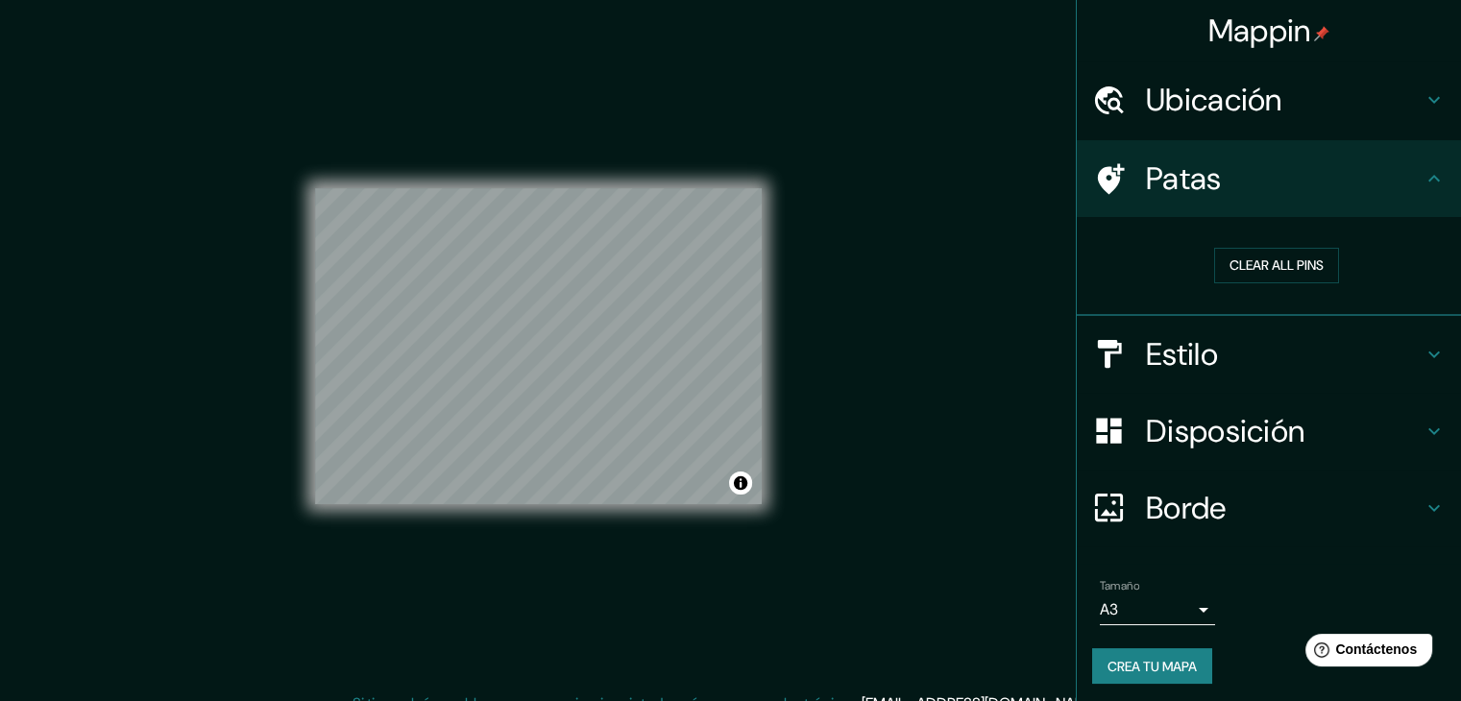
click at [1244, 498] on h4 "Borde" at bounding box center [1284, 508] width 277 height 38
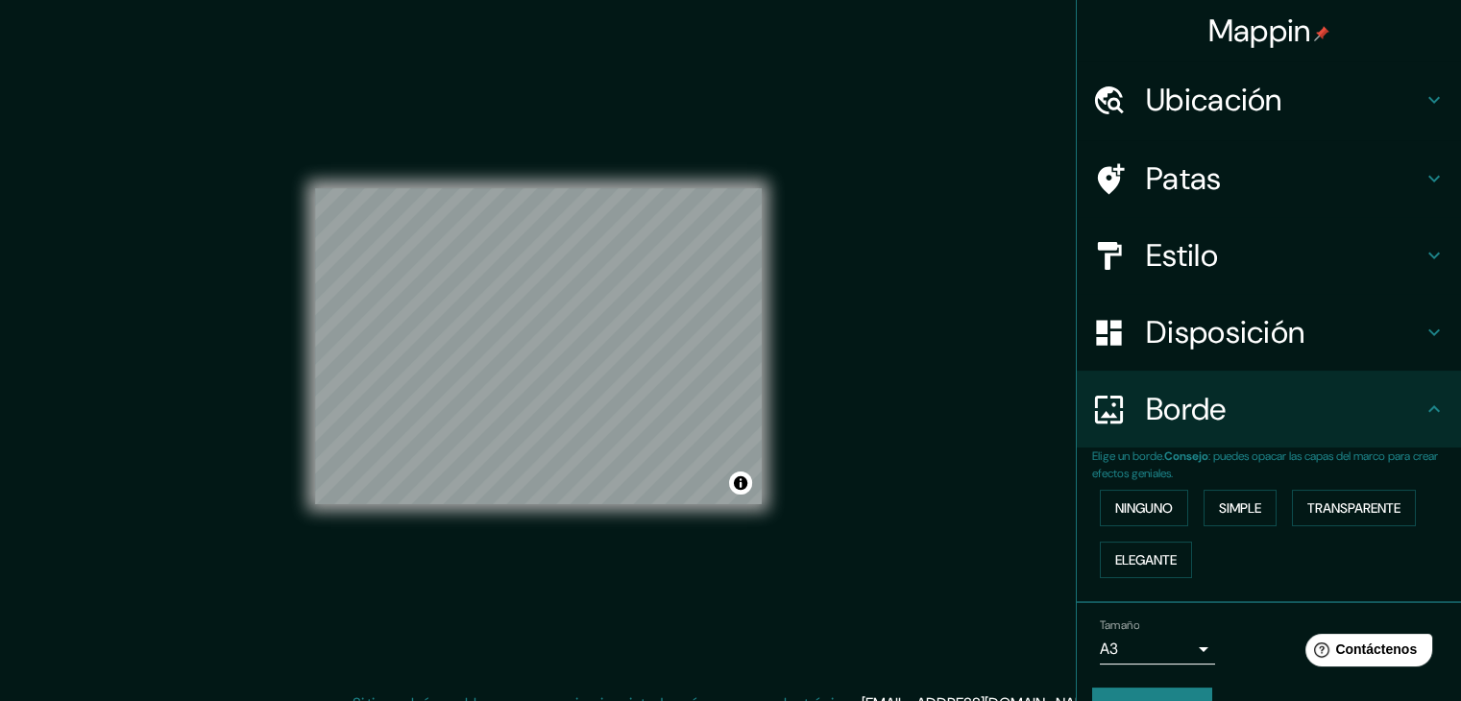
click at [1177, 508] on div "Ninguno Simple Transparente Elegante" at bounding box center [1276, 534] width 369 height 104
click at [1141, 507] on font "Ninguno" at bounding box center [1144, 508] width 58 height 17
click at [1222, 508] on font "Simple" at bounding box center [1240, 508] width 42 height 17
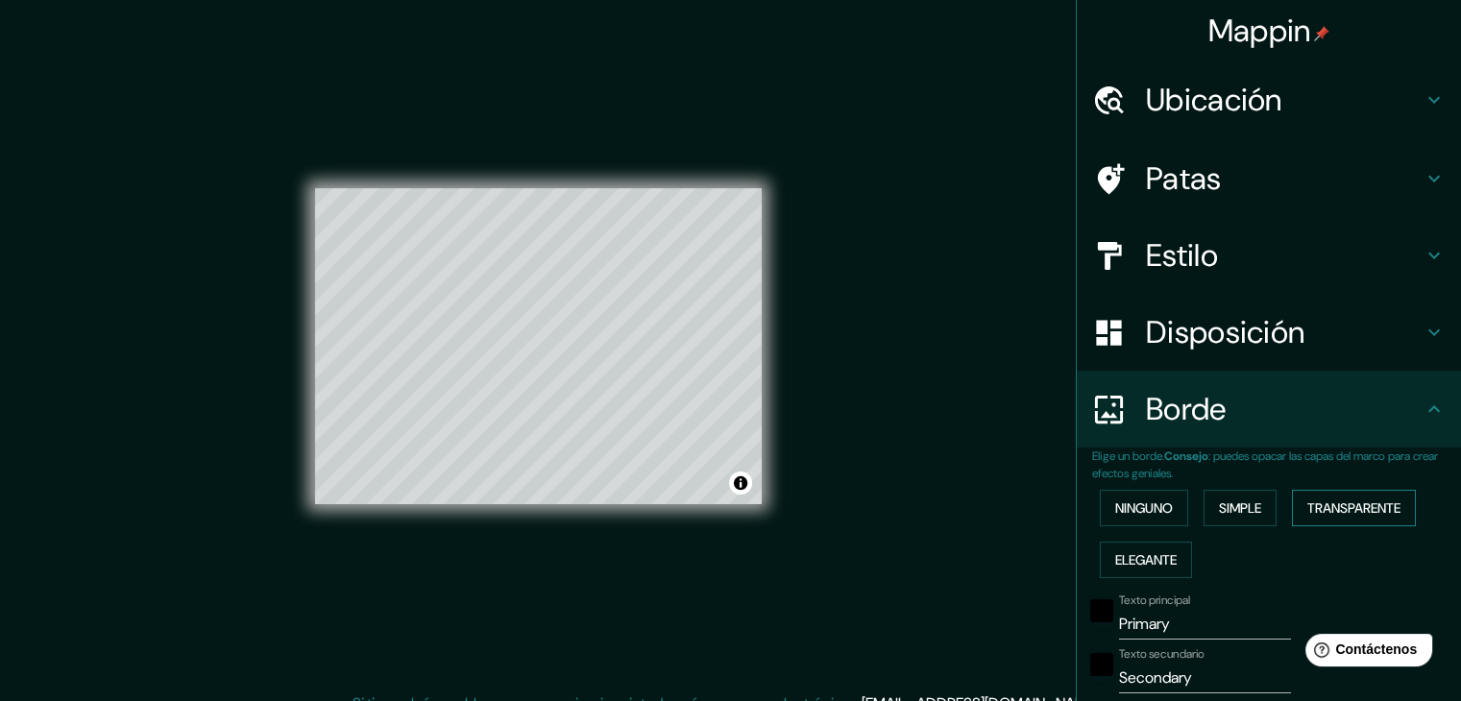
drag, startPoint x: 1349, startPoint y: 507, endPoint x: 1335, endPoint y: 504, distance: 13.8
click at [1348, 505] on font "Transparente" at bounding box center [1353, 508] width 93 height 17
click at [1119, 560] on font "Elegante" at bounding box center [1145, 559] width 61 height 17
click at [1122, 502] on font "Ninguno" at bounding box center [1144, 508] width 58 height 17
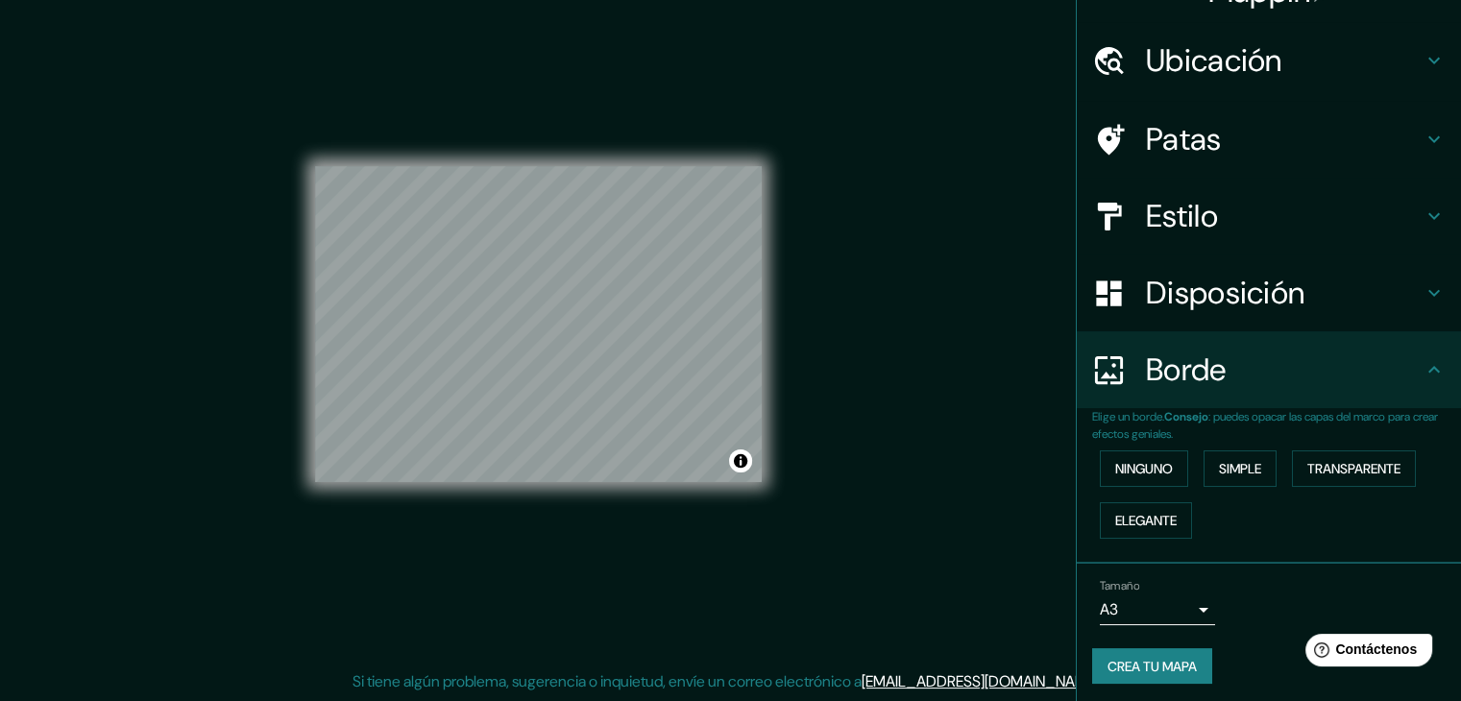
scroll to position [43, 0]
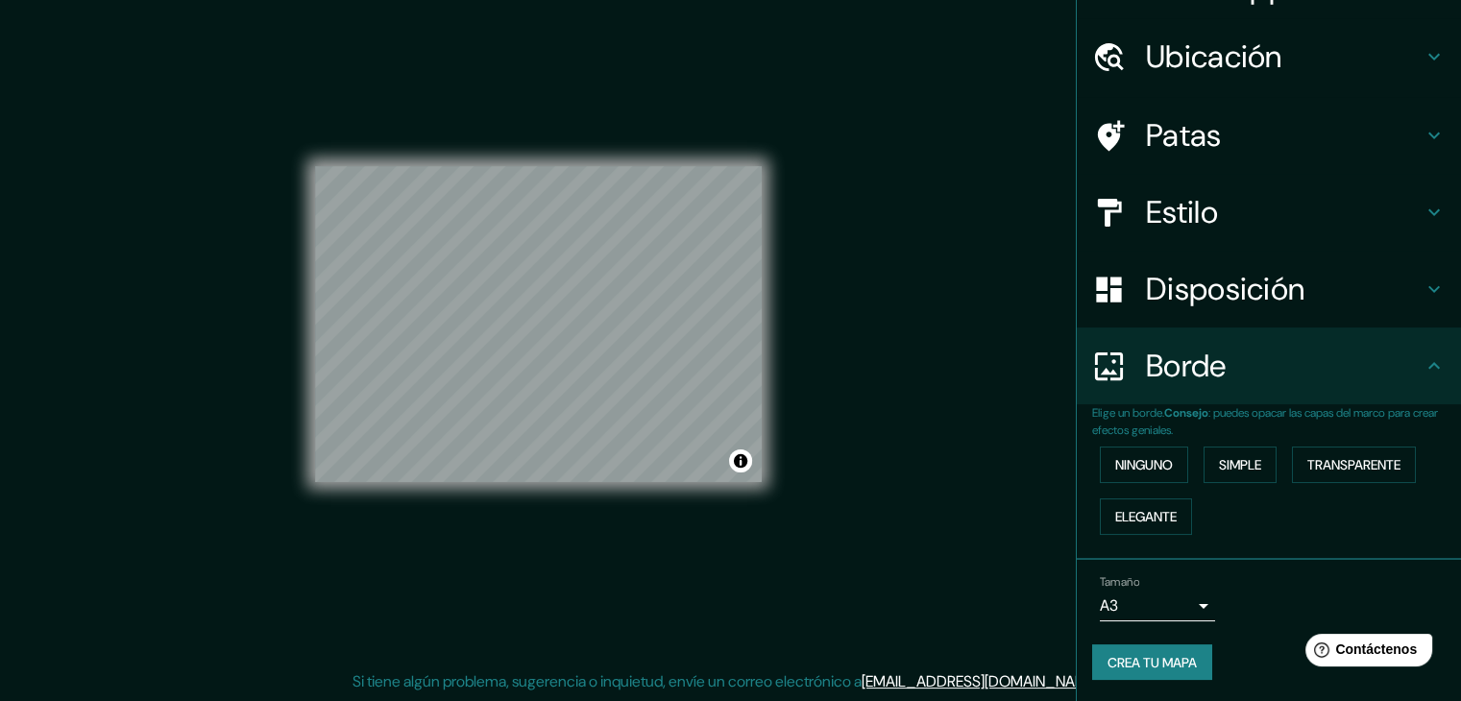
click at [1175, 662] on font "Crea tu mapa" at bounding box center [1152, 662] width 89 height 17
click at [1174, 654] on font "Crea tu mapa" at bounding box center [1152, 662] width 89 height 17
click at [950, 627] on div "Mappin Ubicación [GEOGRAPHIC_DATA], [GEOGRAPHIC_DATA], [GEOGRAPHIC_DATA] [GEOGR…" at bounding box center [730, 339] width 1461 height 723
click at [1179, 670] on font "Crea tu mapa" at bounding box center [1152, 662] width 89 height 25
click at [621, 291] on div at bounding box center [625, 287] width 15 height 15
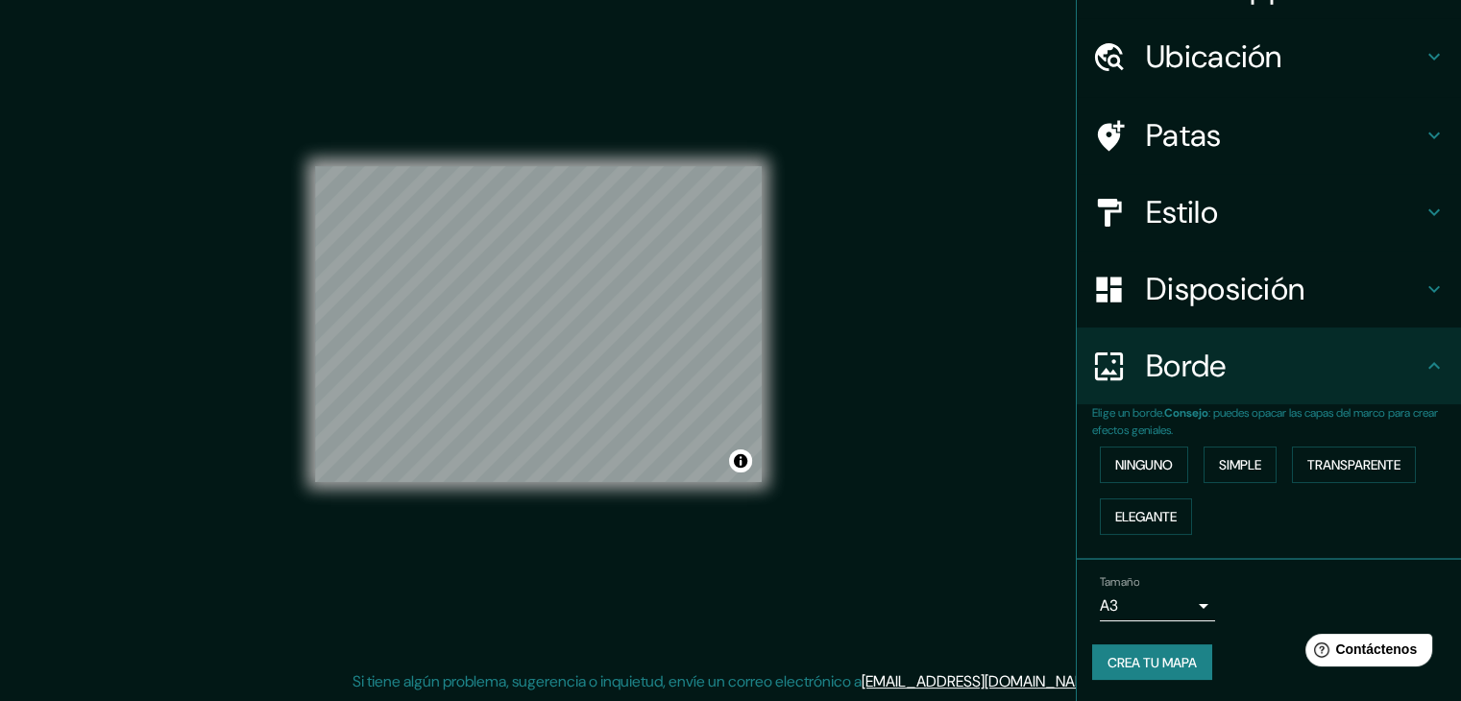
click at [1168, 602] on body "Mappin Ubicación [GEOGRAPHIC_DATA], [GEOGRAPHIC_DATA], [GEOGRAPHIC_DATA] [GEOGR…" at bounding box center [730, 328] width 1461 height 701
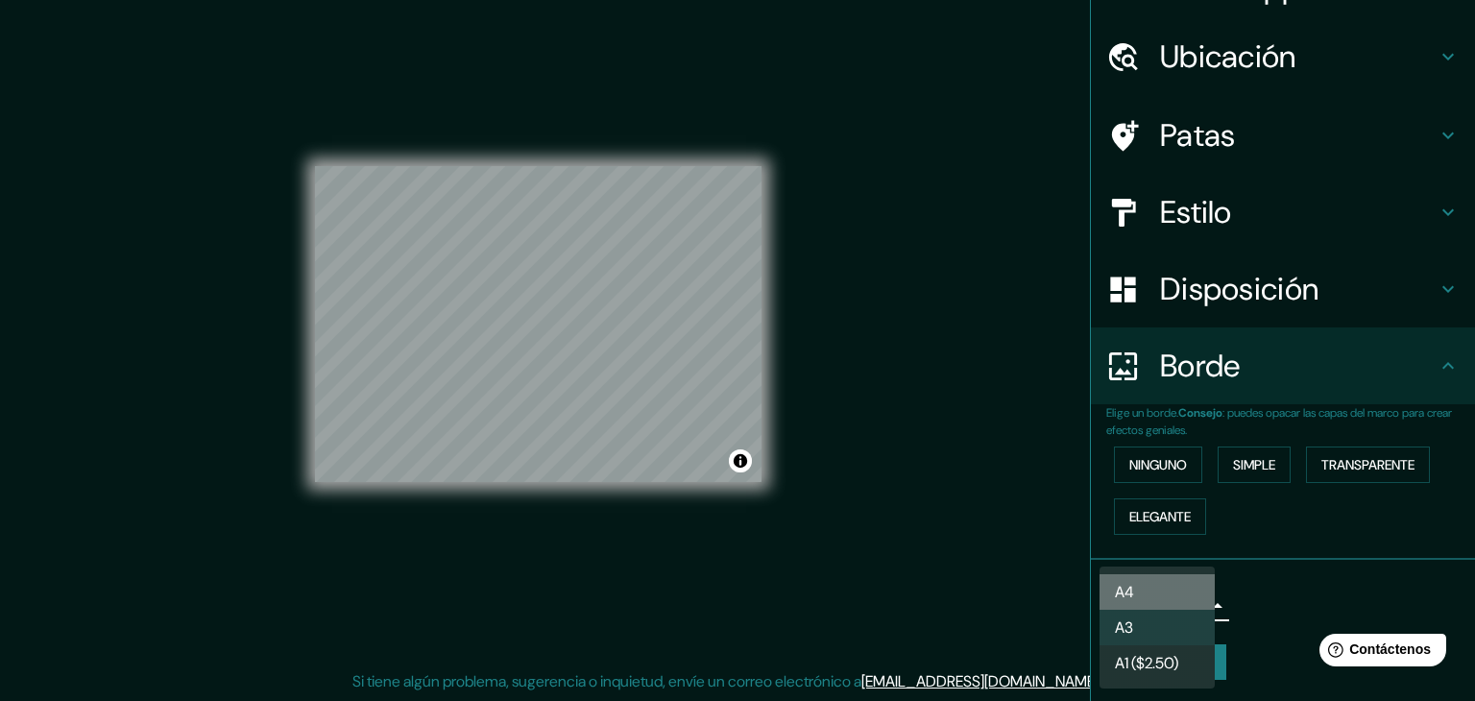
click at [1147, 597] on li "A4" at bounding box center [1157, 592] width 115 height 36
click at [1145, 597] on body "Mappin Ubicación [GEOGRAPHIC_DATA], [GEOGRAPHIC_DATA], [GEOGRAPHIC_DATA] [GEOGR…" at bounding box center [737, 328] width 1475 height 701
click at [1141, 617] on li "A3" at bounding box center [1157, 628] width 115 height 36
type input "a4"
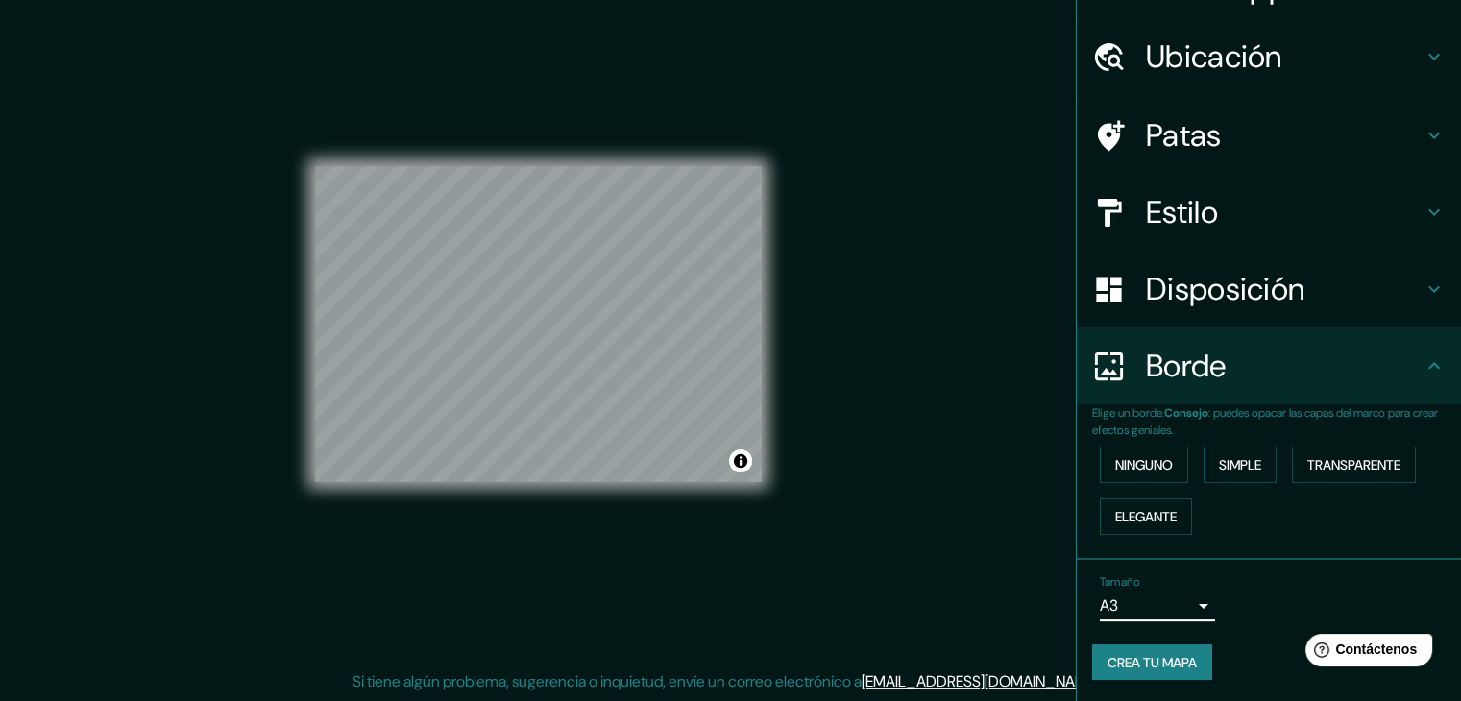
click at [1141, 654] on font "Crea tu mapa" at bounding box center [1152, 662] width 89 height 17
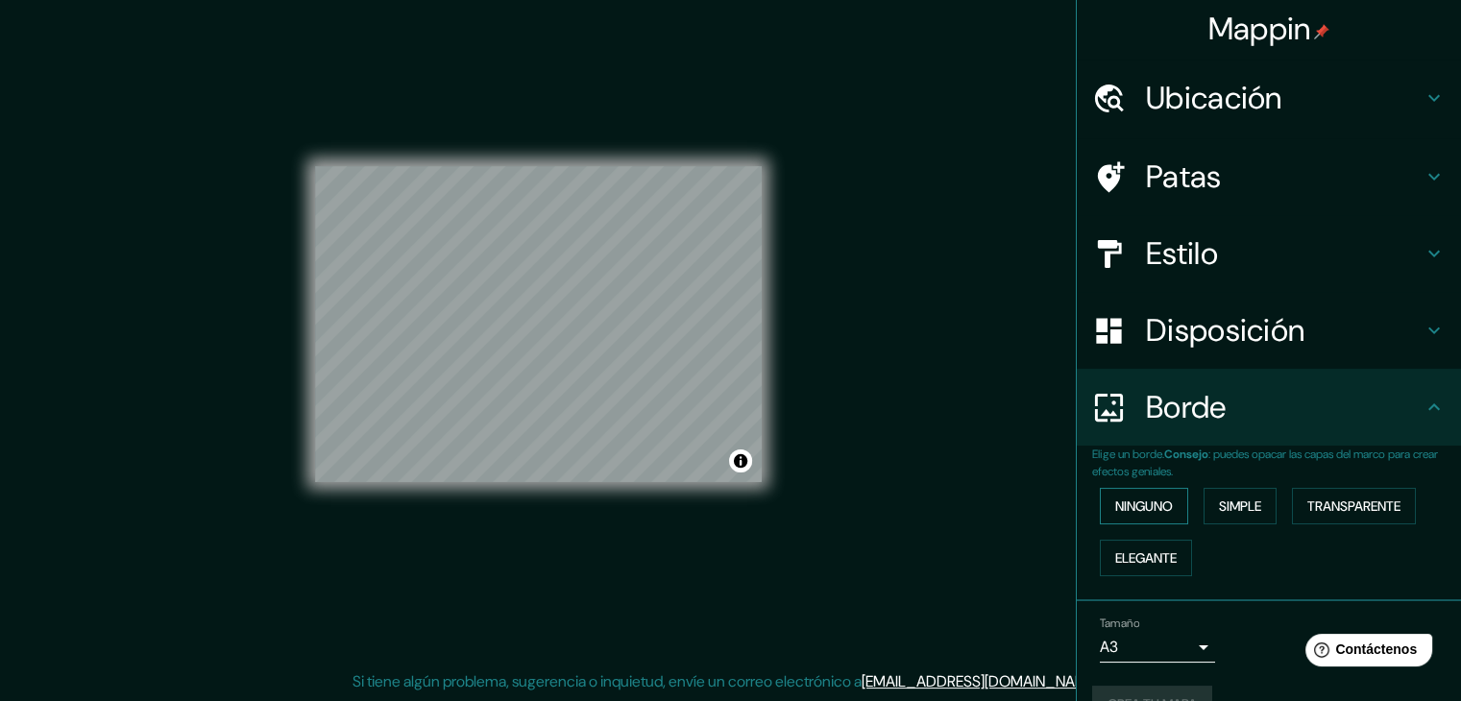
scroll to position [0, 0]
click at [1285, 40] on font "Mappin" at bounding box center [1259, 31] width 103 height 40
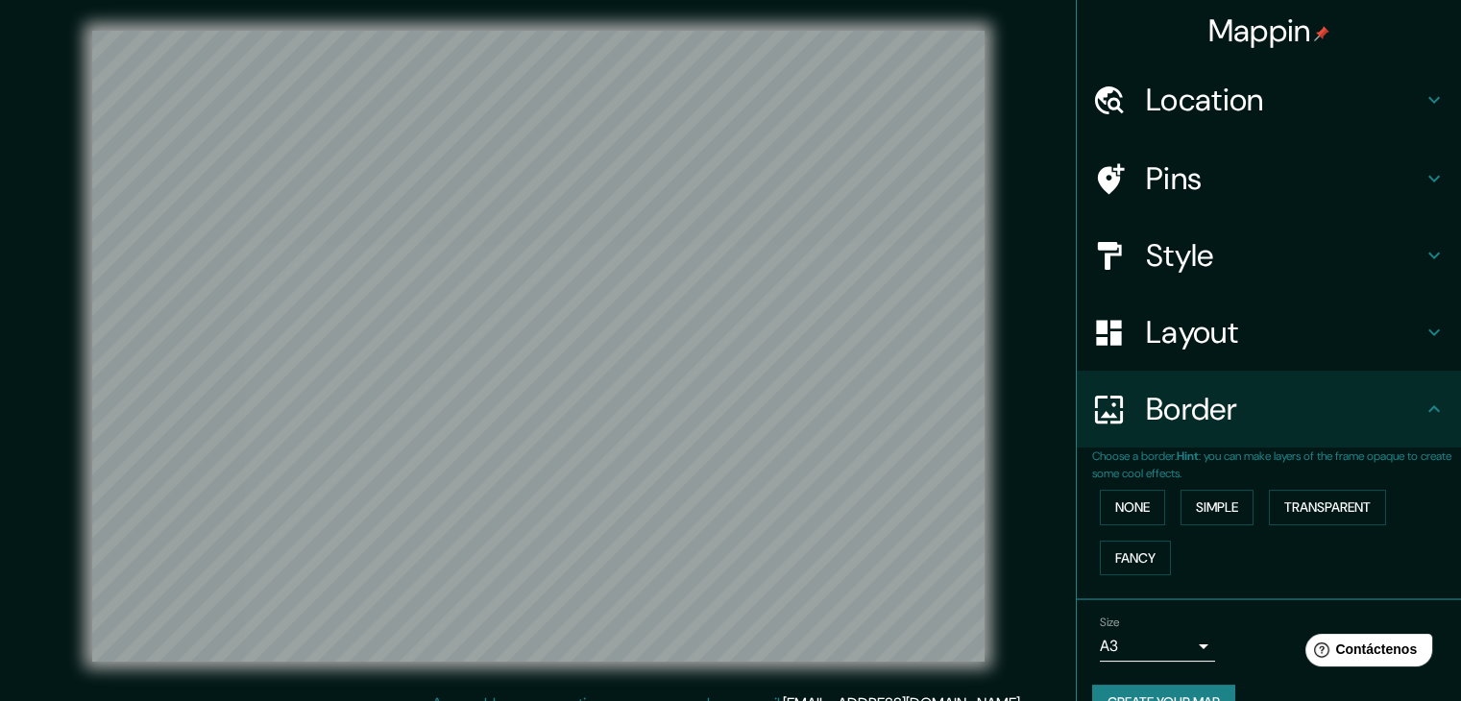
scroll to position [22, 0]
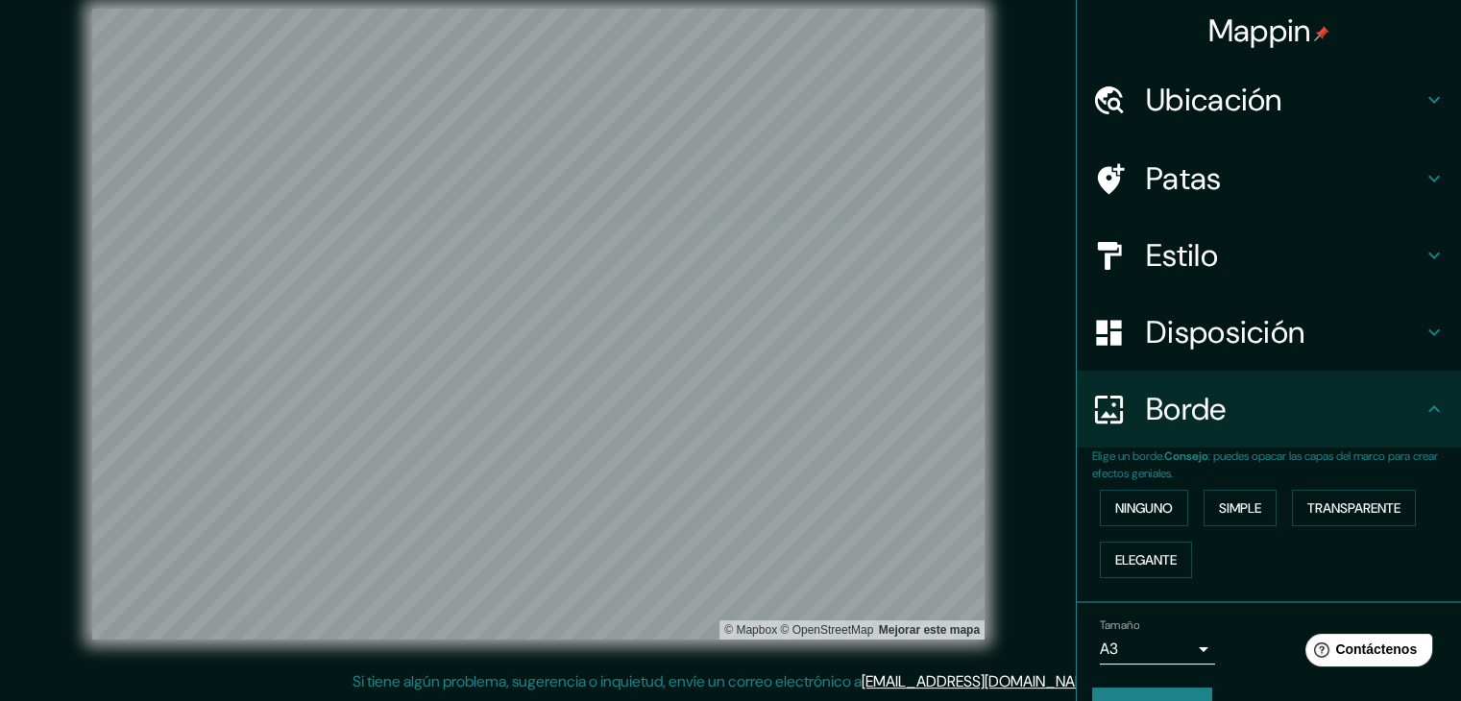
click at [1227, 110] on font "Ubicación" at bounding box center [1214, 100] width 136 height 40
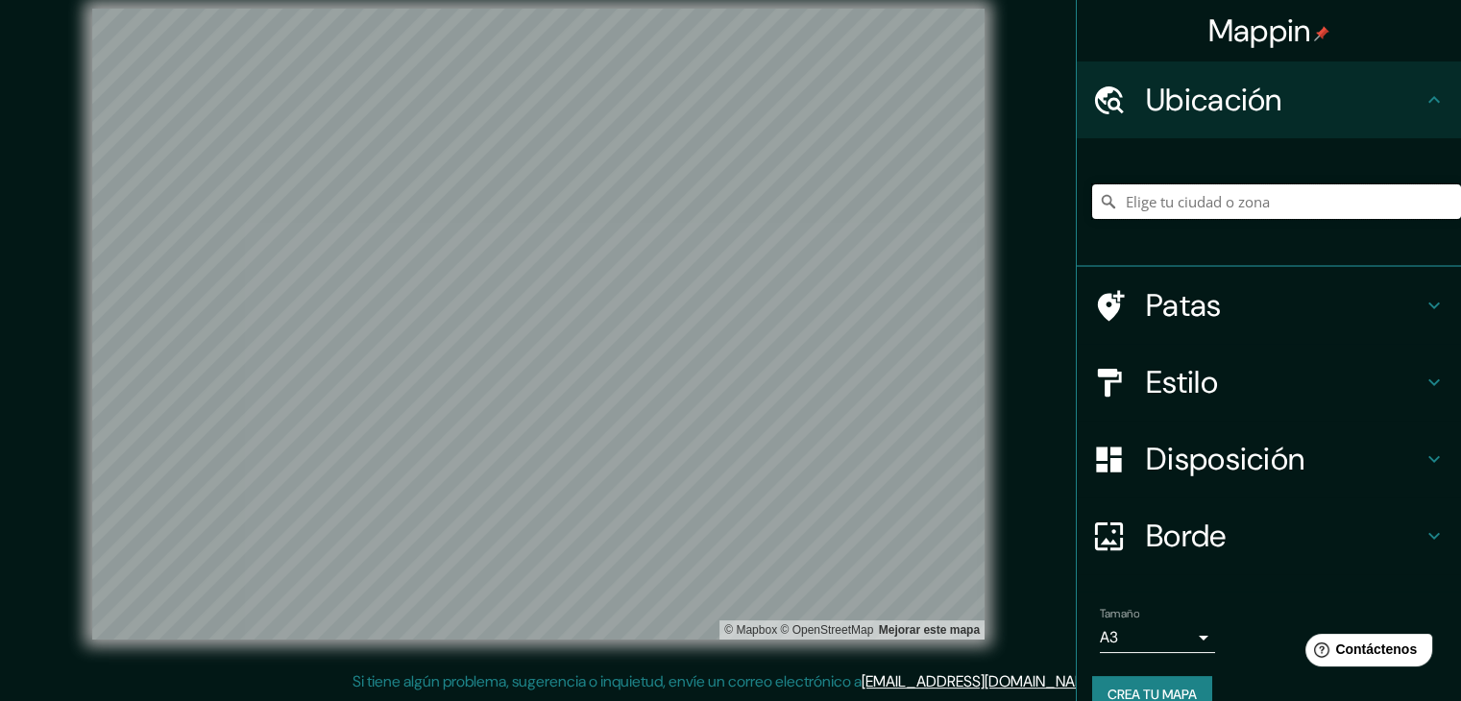
click at [1172, 208] on input "Elige tu ciudad o zona" at bounding box center [1276, 201] width 369 height 35
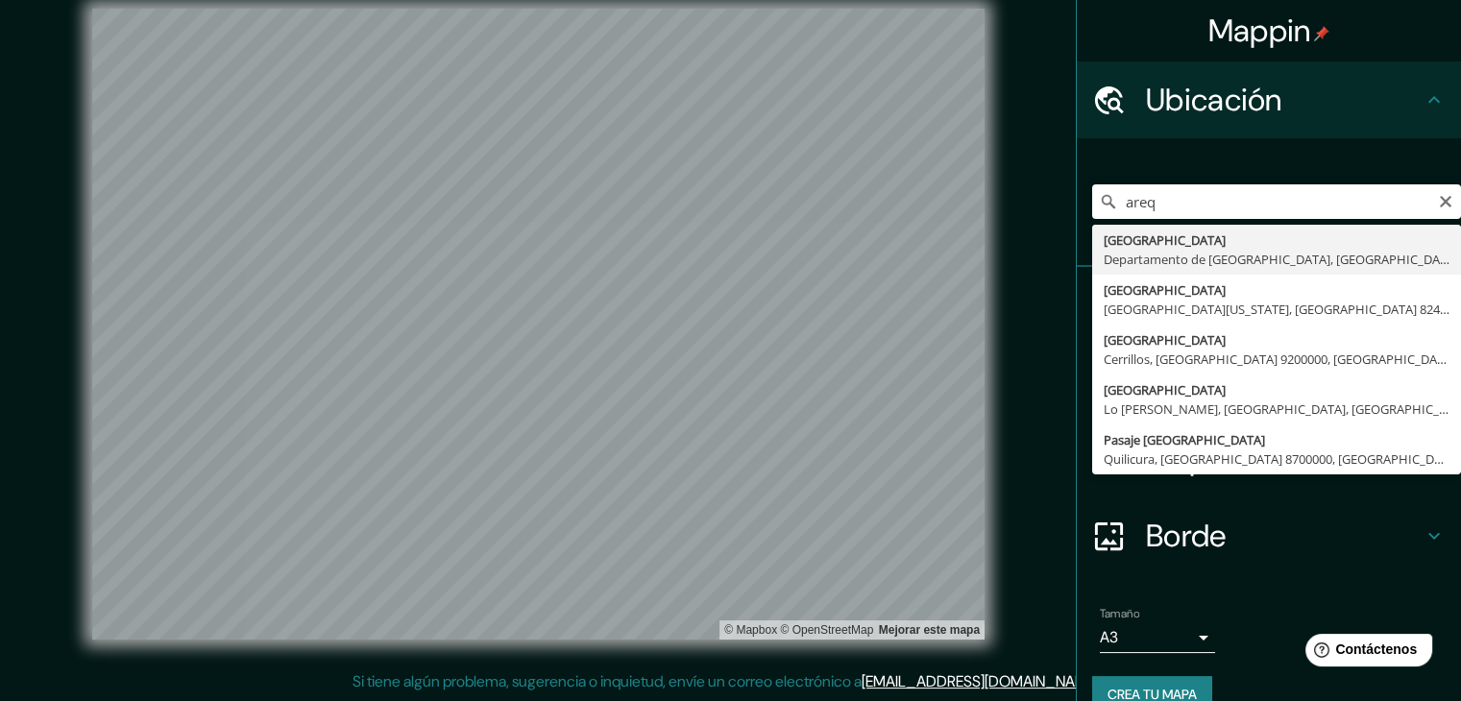
type input "[GEOGRAPHIC_DATA], [GEOGRAPHIC_DATA], [GEOGRAPHIC_DATA]"
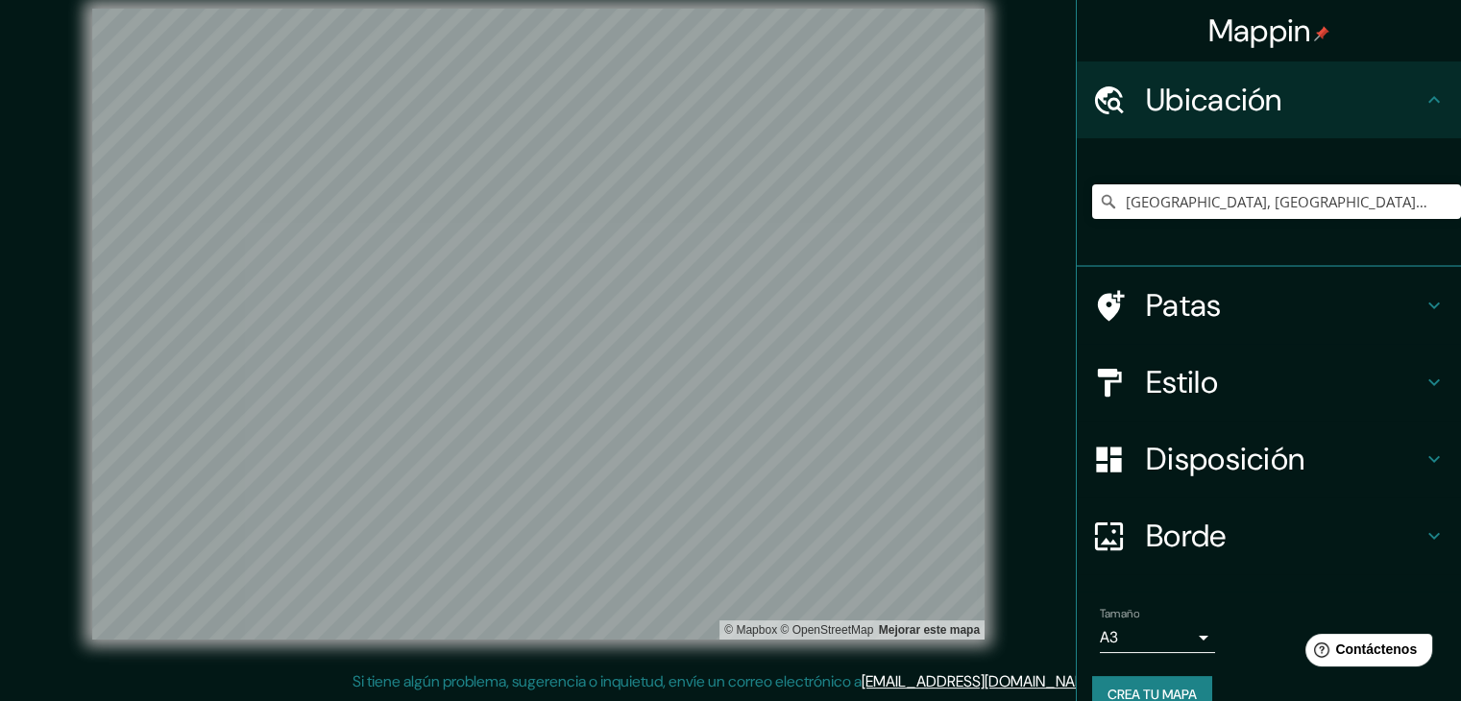
click at [1183, 385] on font "Estilo" at bounding box center [1182, 382] width 72 height 40
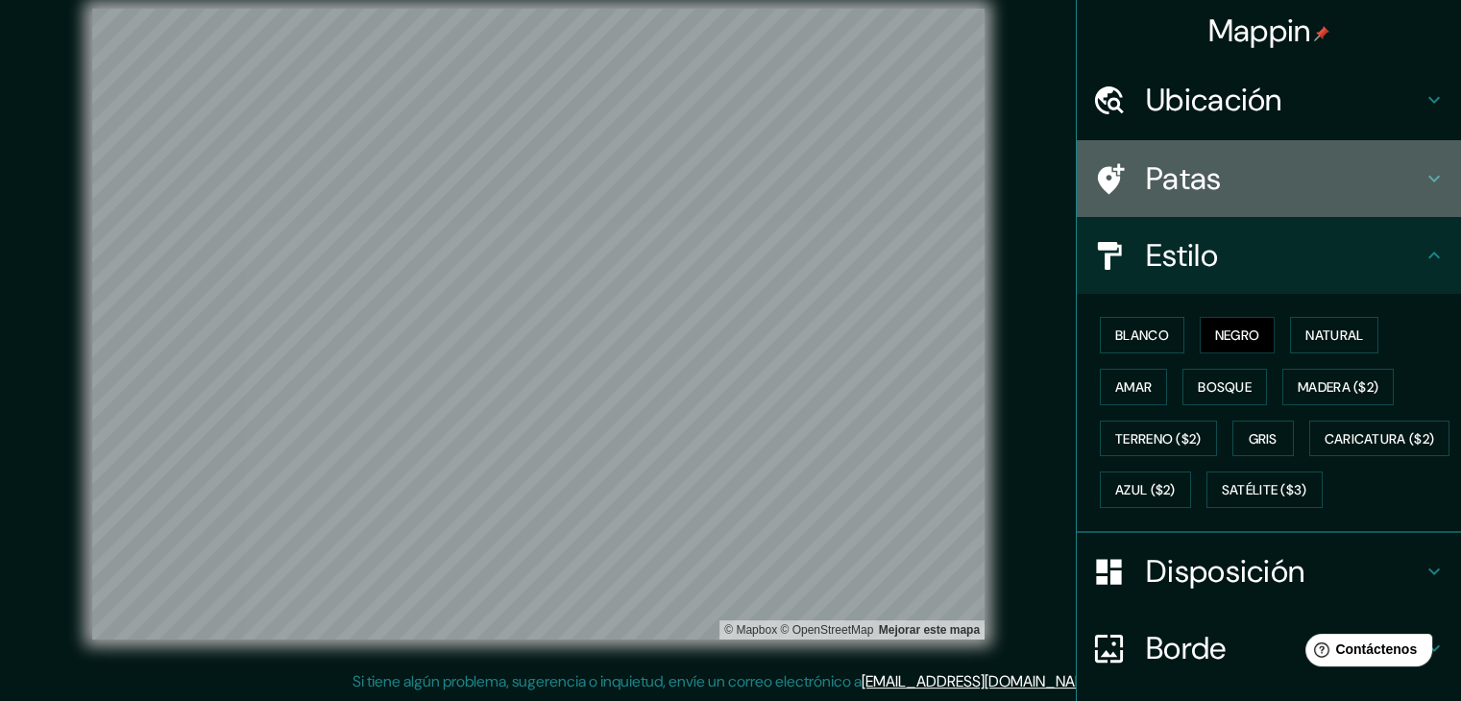
click at [1190, 193] on font "Patas" at bounding box center [1184, 178] width 76 height 40
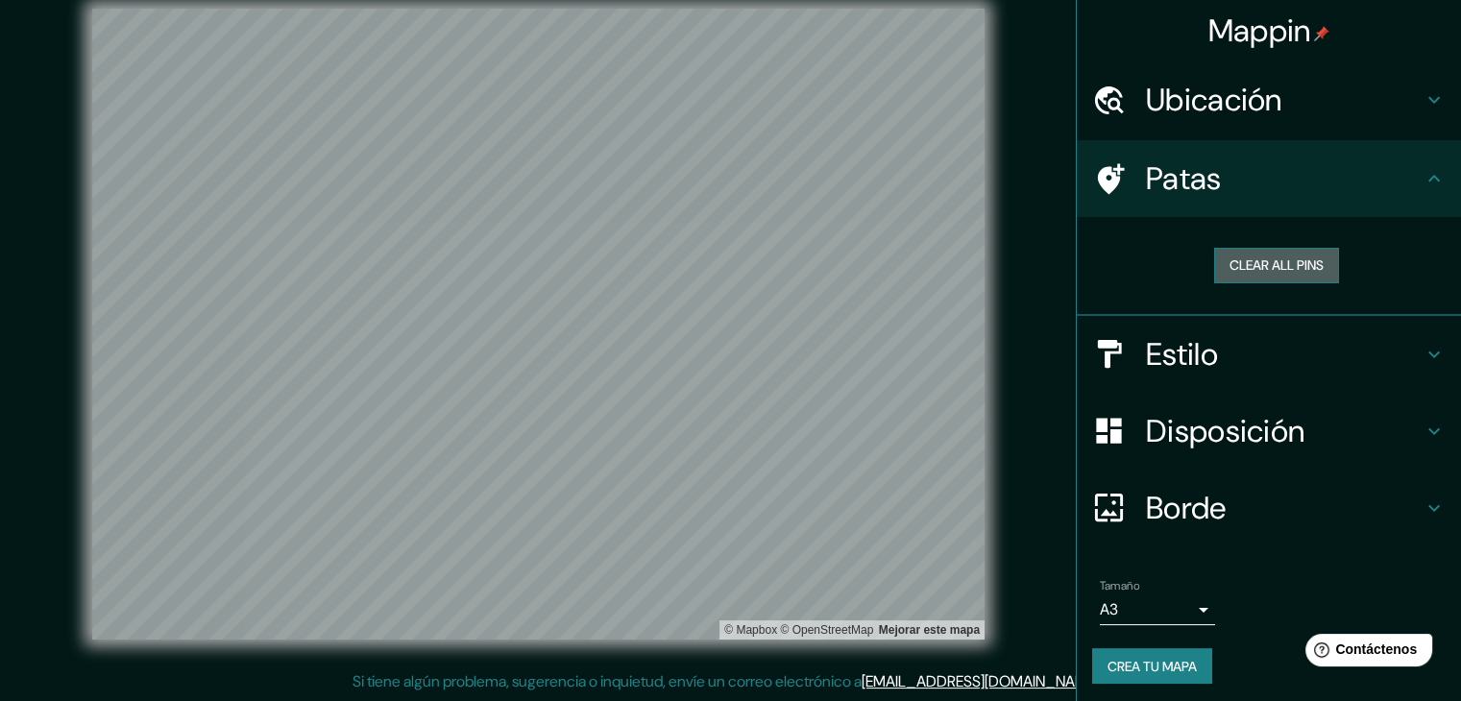
click at [1217, 261] on button "Clear all pins" at bounding box center [1276, 266] width 125 height 36
click at [685, 189] on div at bounding box center [687, 189] width 15 height 15
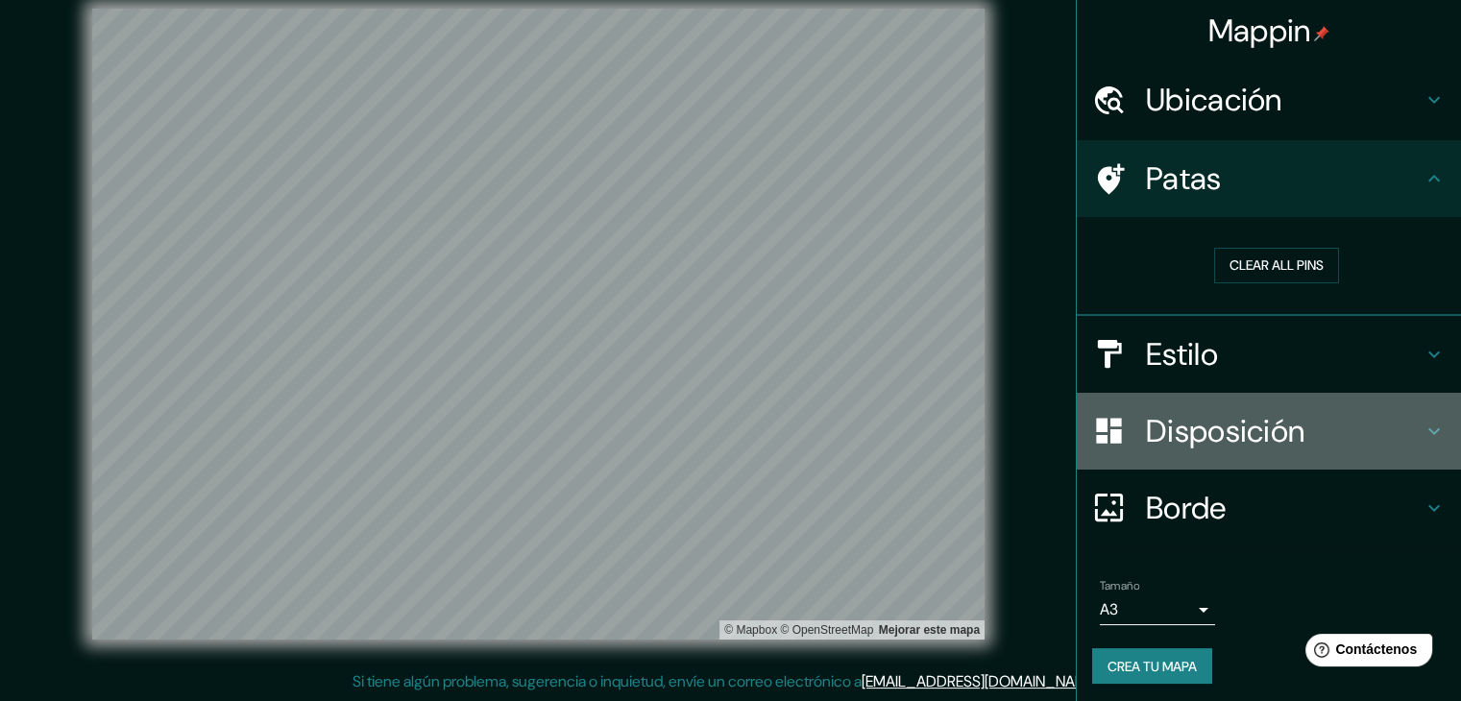
click at [1194, 444] on font "Disposición" at bounding box center [1225, 431] width 158 height 40
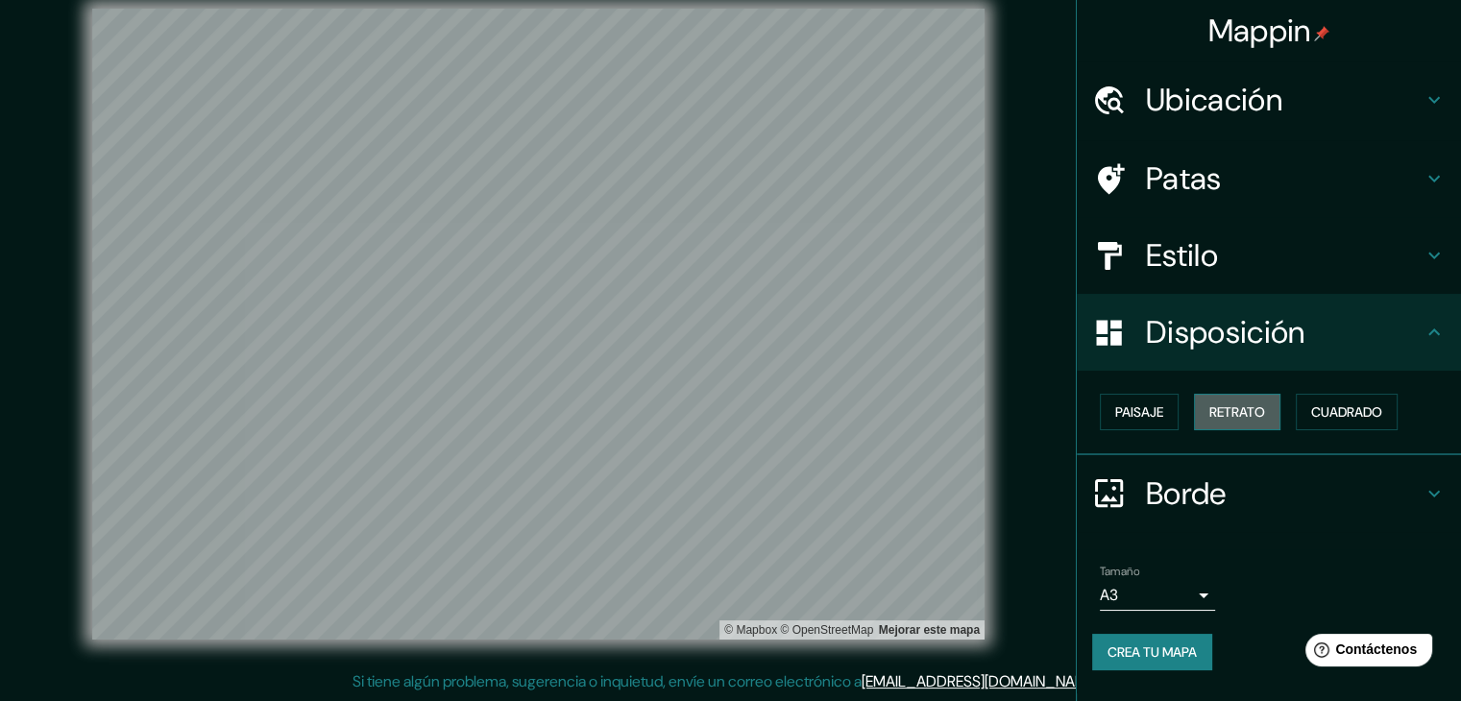
click at [1210, 402] on button "Retrato" at bounding box center [1237, 412] width 86 height 37
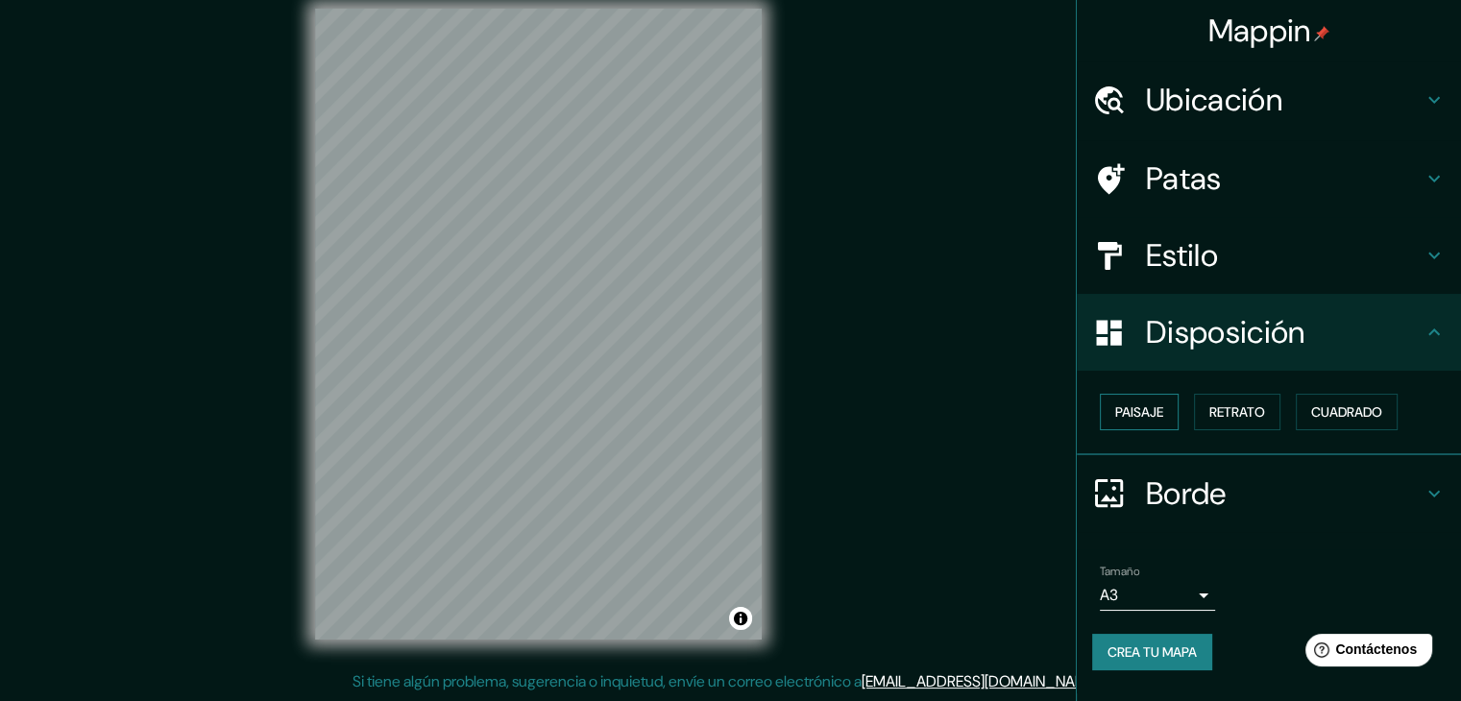
click at [1169, 404] on button "Paisaje" at bounding box center [1139, 412] width 79 height 37
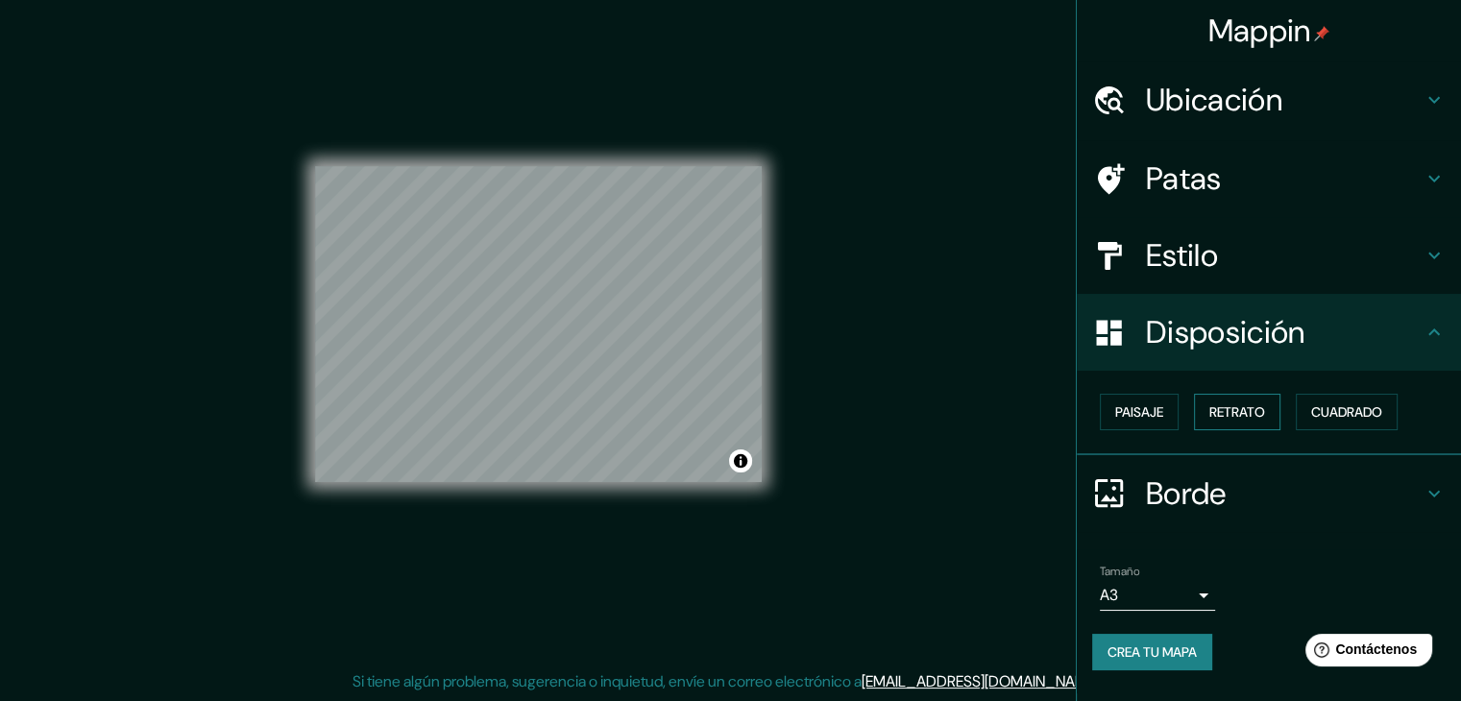
click at [1219, 403] on font "Retrato" at bounding box center [1237, 411] width 56 height 17
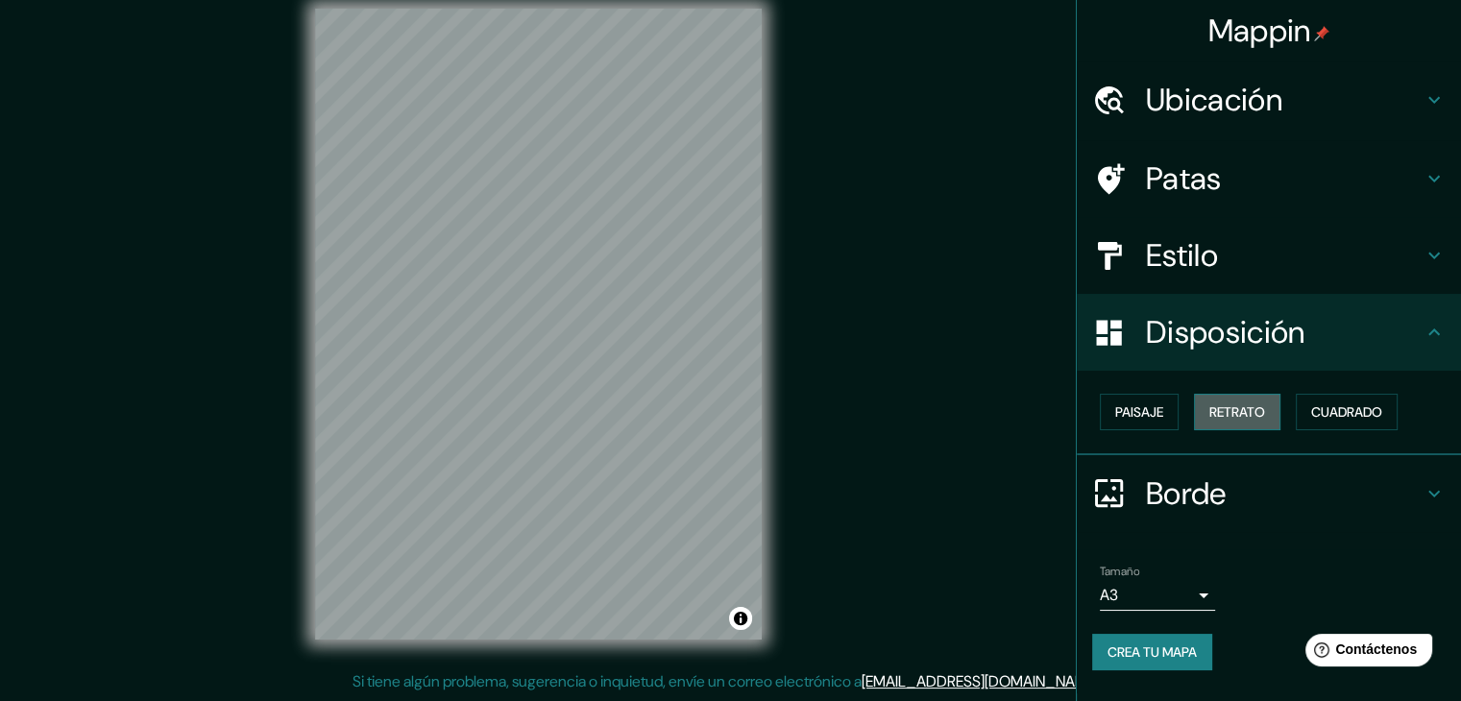
click at [1218, 403] on font "Retrato" at bounding box center [1237, 411] width 56 height 17
click at [1169, 405] on button "Paisaje" at bounding box center [1139, 412] width 79 height 37
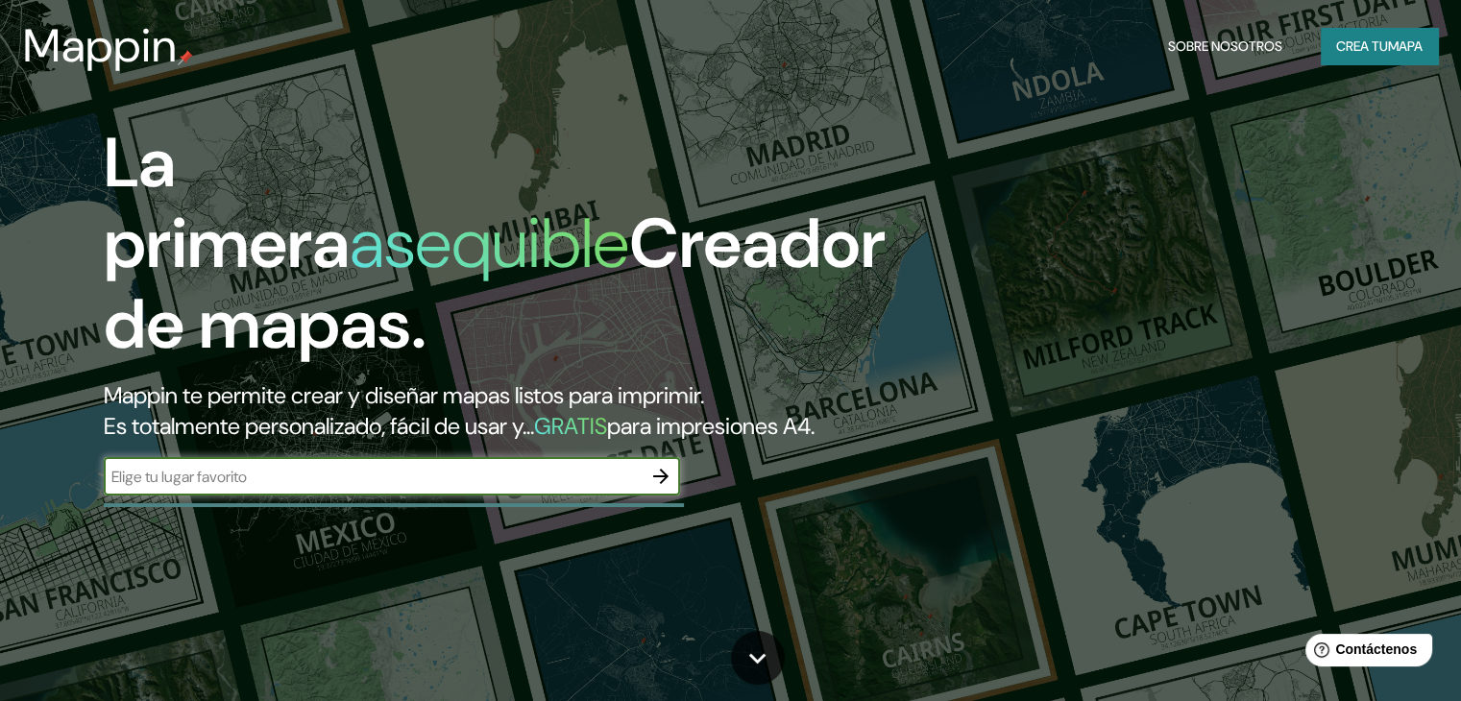
click at [1340, 48] on font "Crea tu" at bounding box center [1362, 45] width 52 height 17
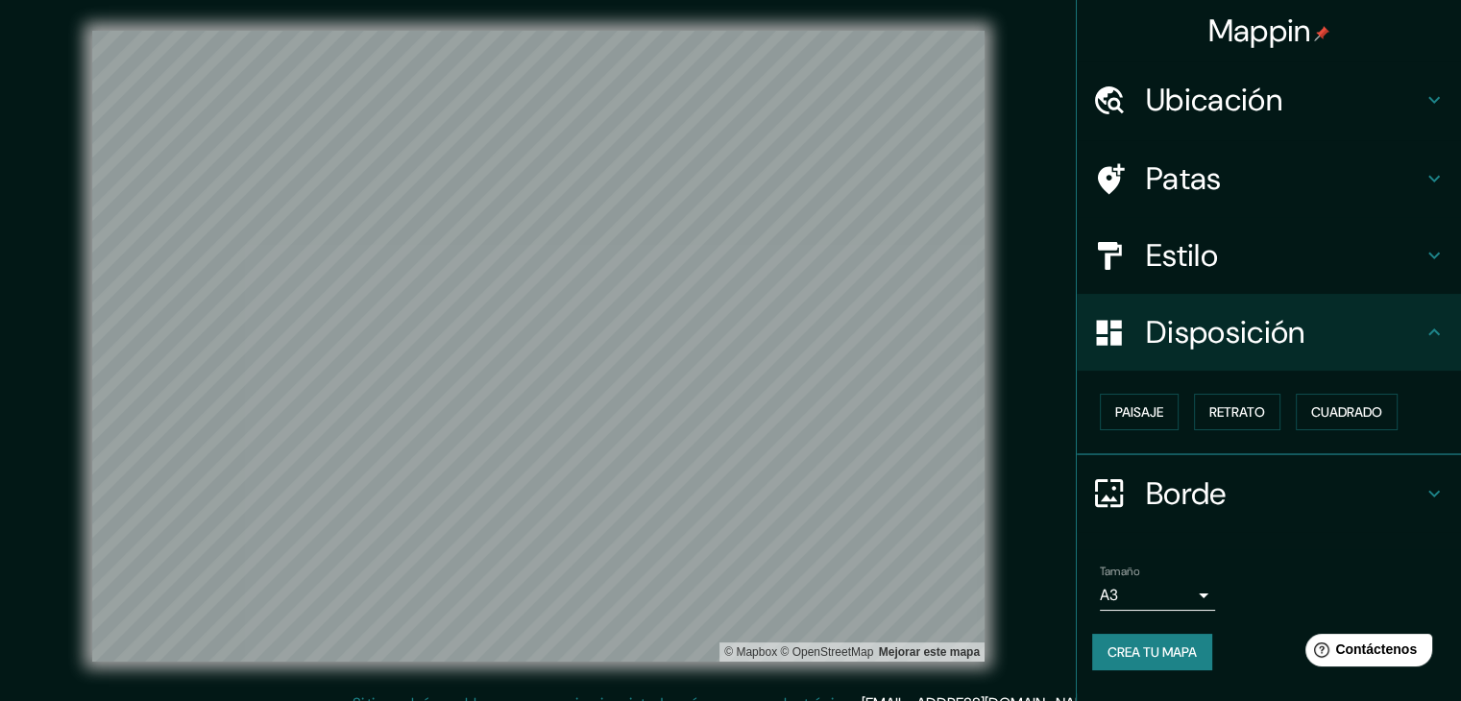
click at [1230, 97] on font "Ubicación" at bounding box center [1214, 100] width 136 height 40
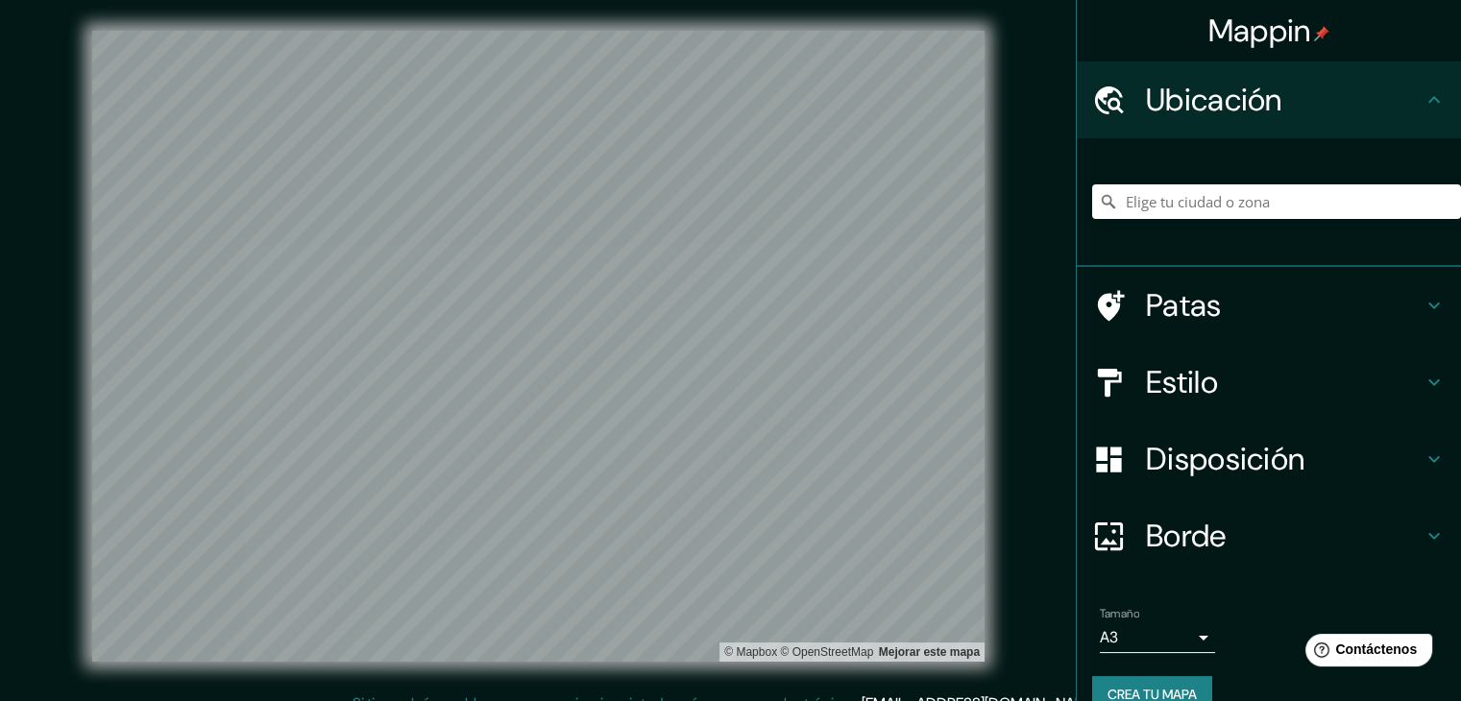
click at [1172, 221] on div at bounding box center [1276, 202] width 369 height 96
click at [1172, 208] on input "Elige tu ciudad o zona" at bounding box center [1276, 201] width 369 height 35
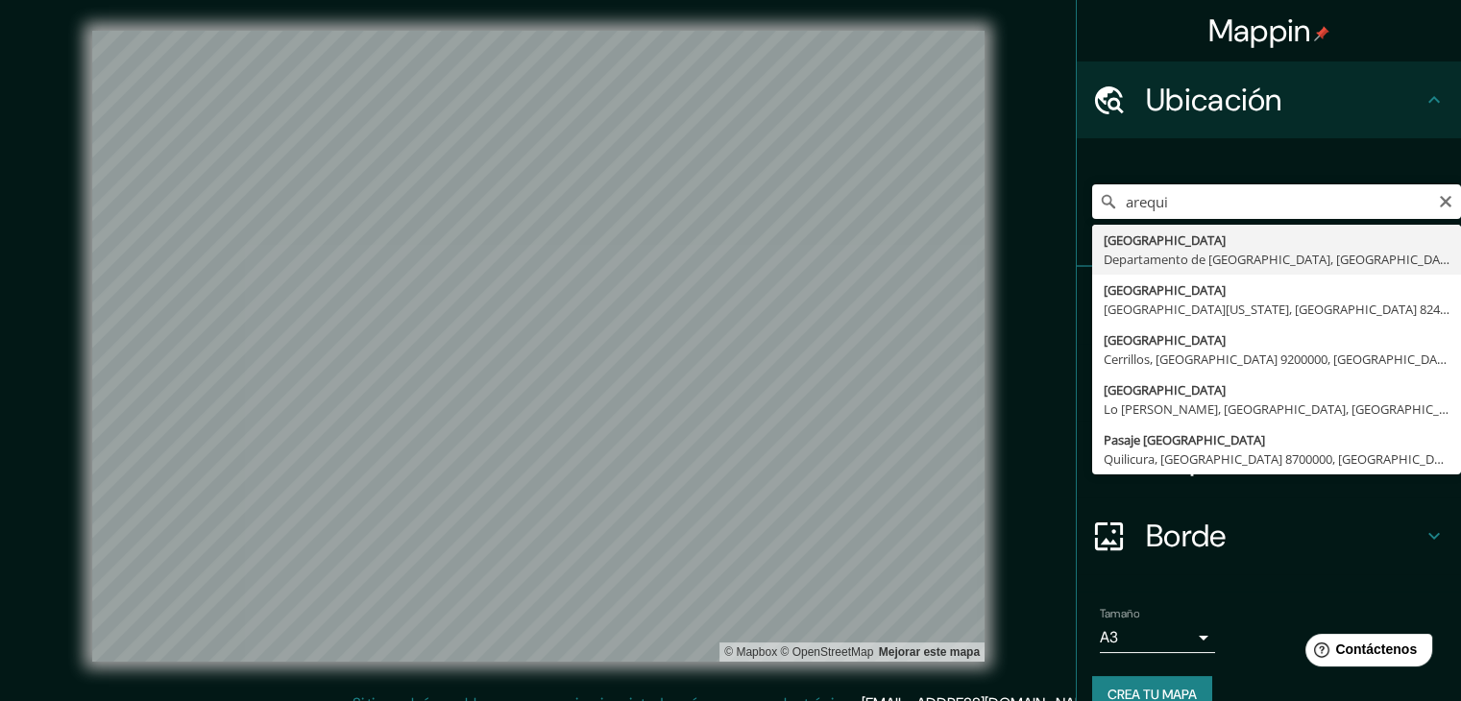
type input "[GEOGRAPHIC_DATA], [GEOGRAPHIC_DATA], [GEOGRAPHIC_DATA]"
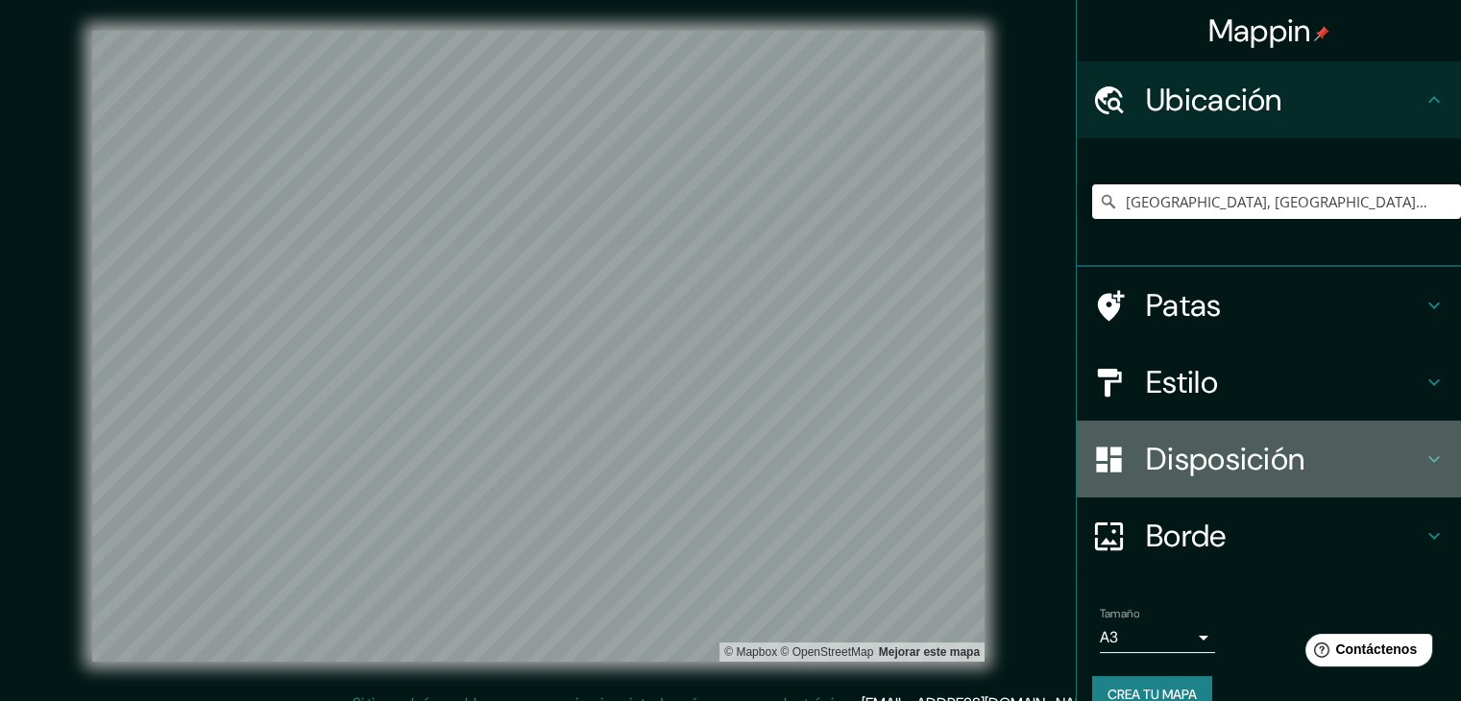
click at [1218, 454] on font "Disposición" at bounding box center [1225, 459] width 158 height 40
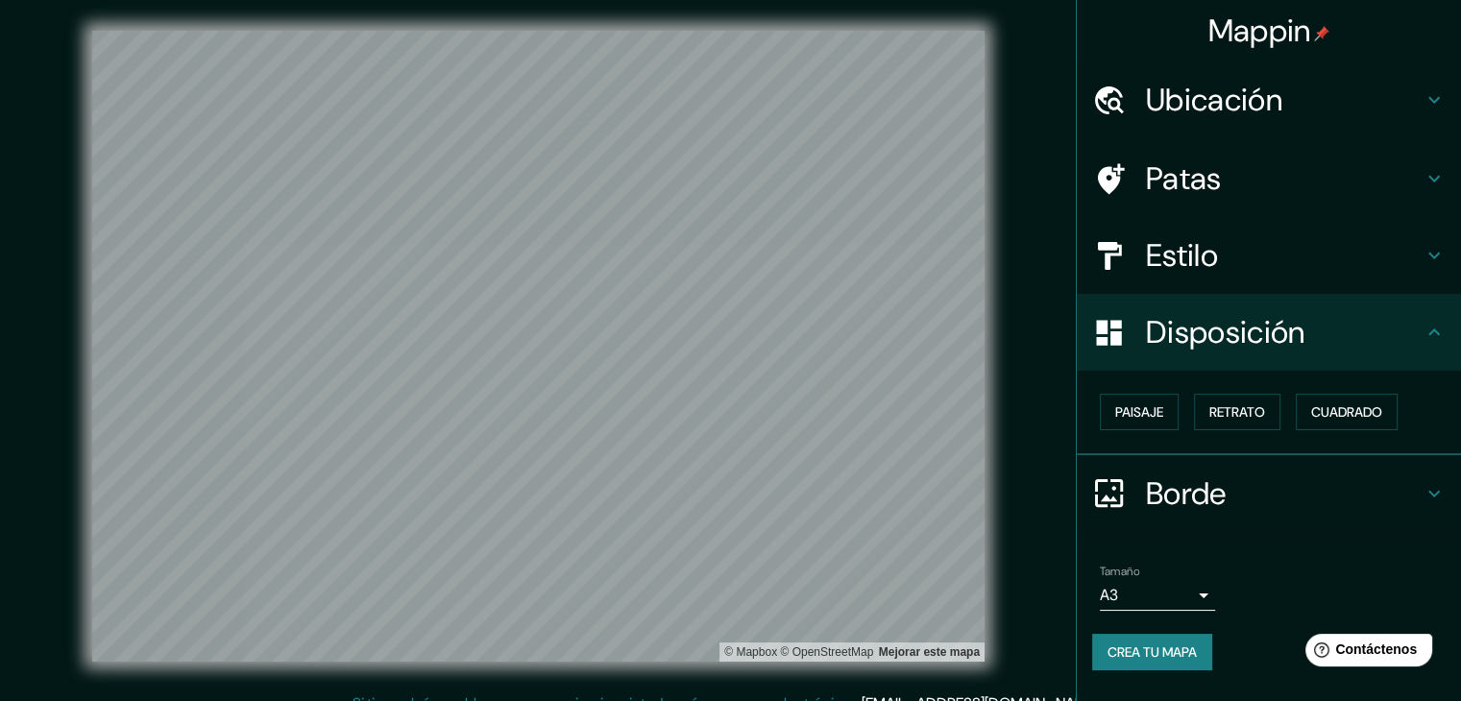
click at [1210, 508] on font "Borde" at bounding box center [1186, 494] width 81 height 40
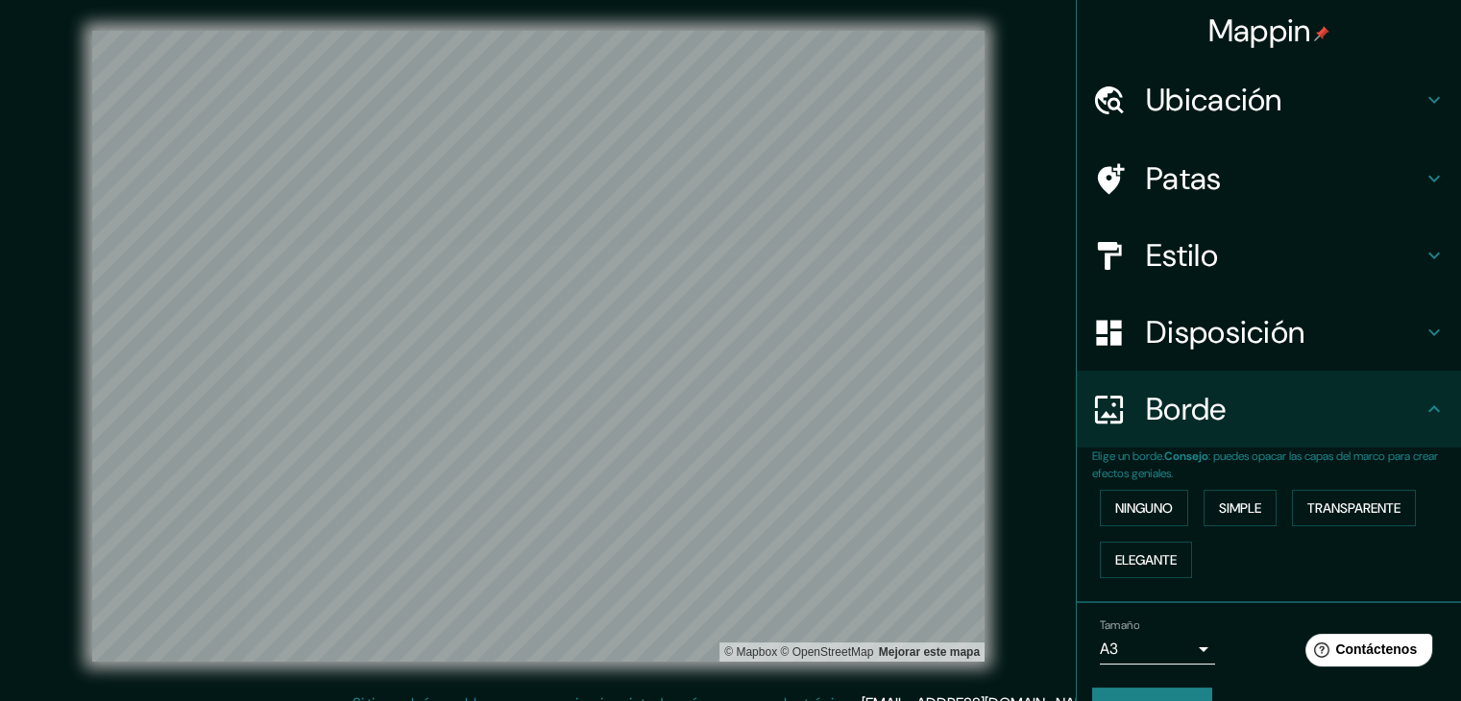
scroll to position [43, 0]
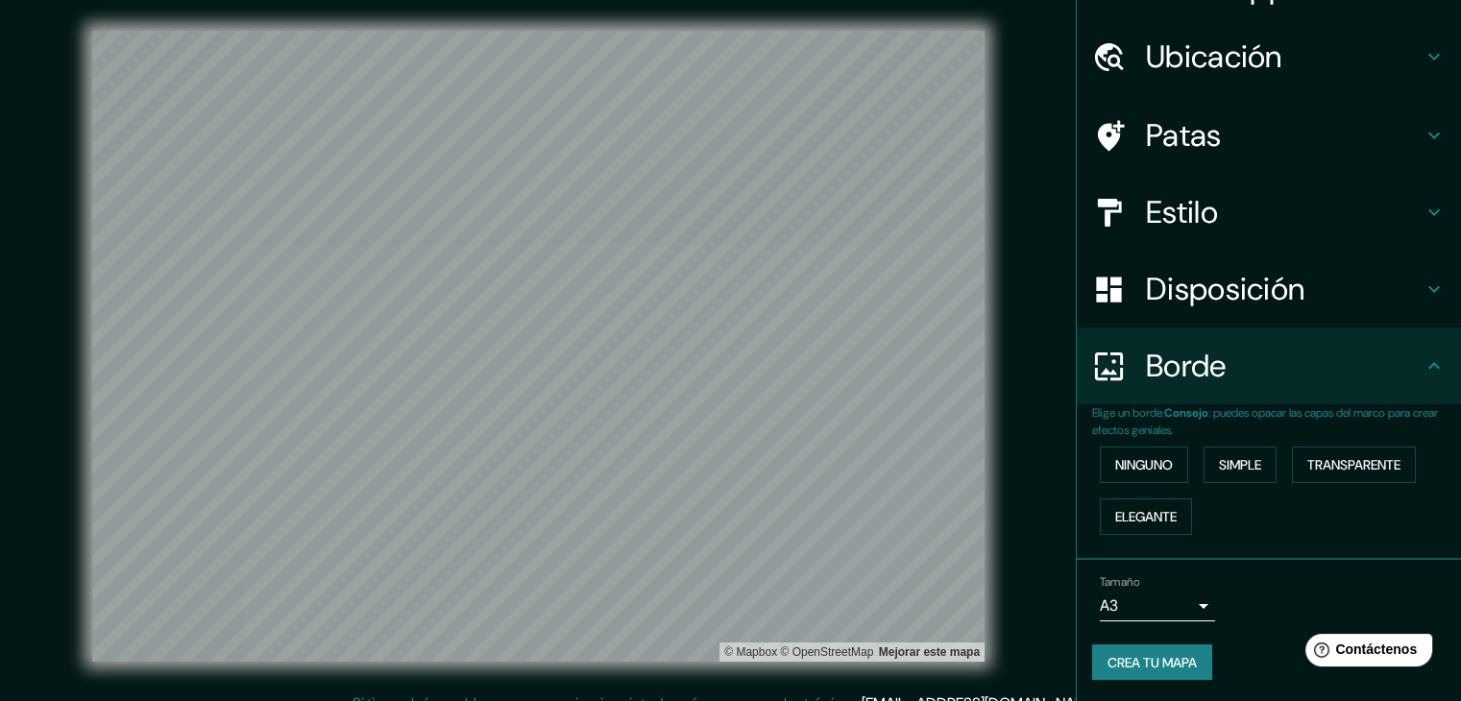
click at [1180, 581] on div "Tamaño A3 a4" at bounding box center [1157, 598] width 115 height 46
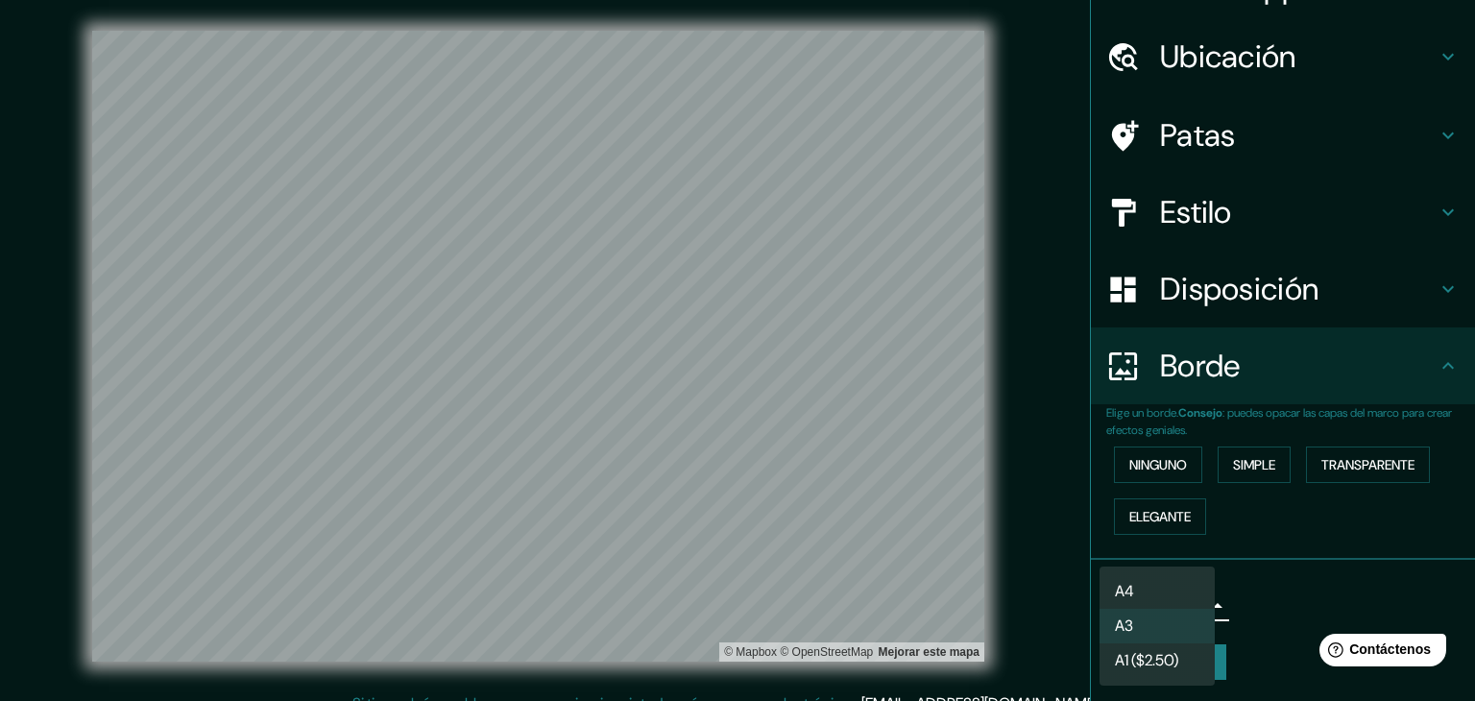
click at [1180, 600] on body "Mappin Ubicación [GEOGRAPHIC_DATA], [GEOGRAPHIC_DATA], [GEOGRAPHIC_DATA] [GEOGR…" at bounding box center [737, 350] width 1475 height 701
click at [1195, 630] on li "A3" at bounding box center [1157, 628] width 115 height 36
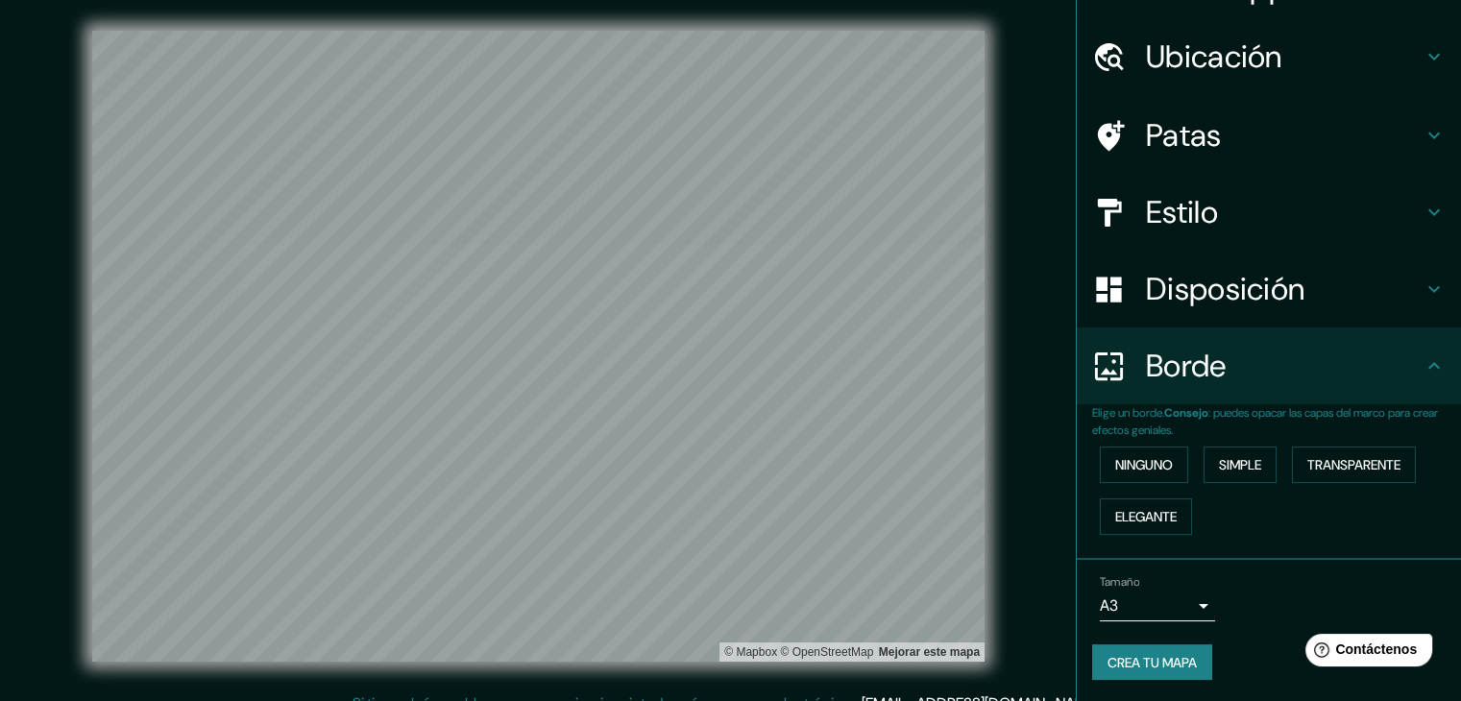
click at [1201, 662] on button "Crea tu mapa" at bounding box center [1152, 663] width 120 height 37
click at [1126, 655] on font "Crea tu mapa" at bounding box center [1152, 662] width 89 height 17
click at [1256, 639] on div "Tamaño A3 a4 Crea tu mapa" at bounding box center [1268, 632] width 353 height 129
click at [1148, 654] on font "Crea tu mapa" at bounding box center [1152, 662] width 89 height 17
click at [1153, 650] on font "Crea tu mapa" at bounding box center [1152, 662] width 89 height 25
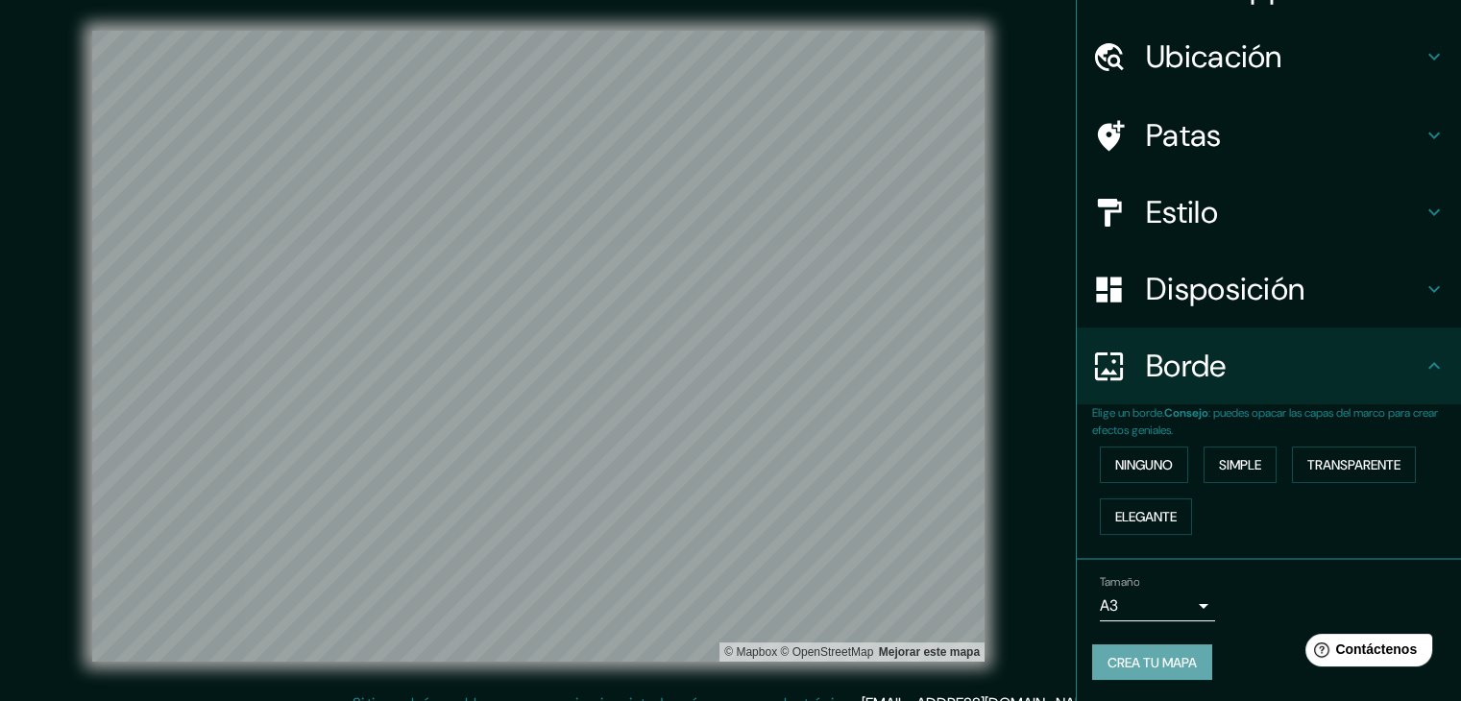
click at [1144, 658] on font "Crea tu mapa" at bounding box center [1152, 662] width 89 height 17
